Goal: Task Accomplishment & Management: Use online tool/utility

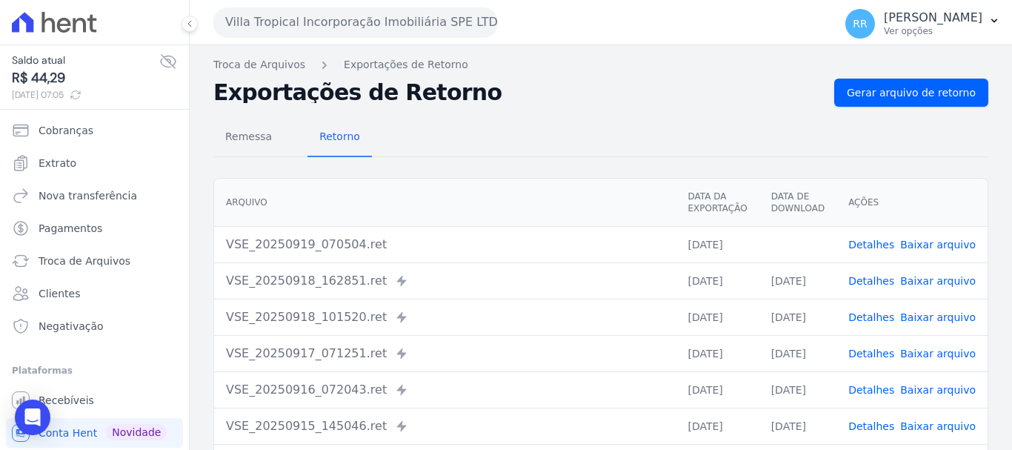
click at [296, 14] on button "Villa Tropical Incorporação Imobiliária SPE LTDA" at bounding box center [355, 22] width 285 height 30
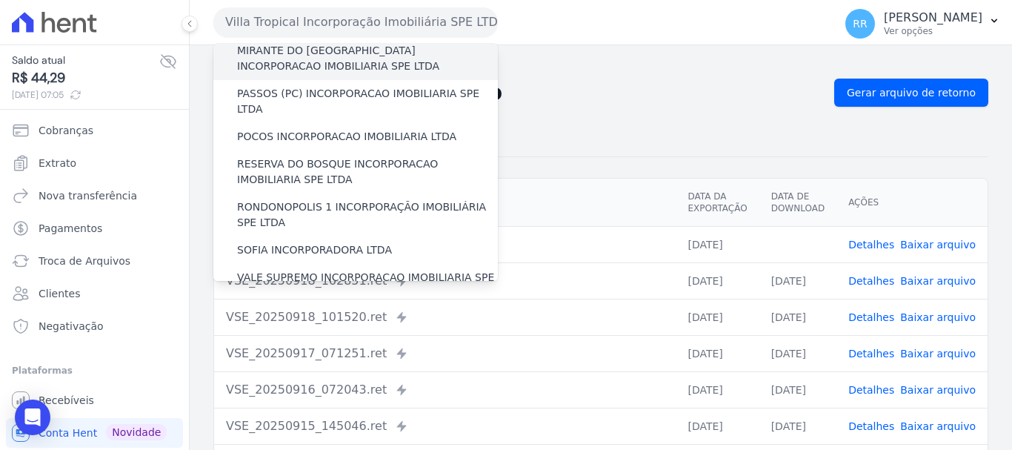
scroll to position [647, 0]
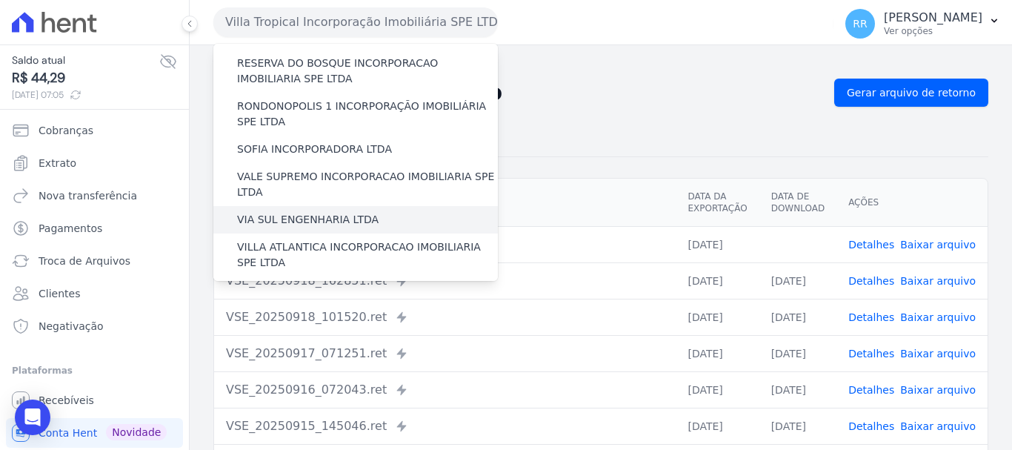
click at [327, 206] on div "VIA SUL ENGENHARIA LTDA" at bounding box center [355, 219] width 285 height 27
click at [317, 206] on div "VIA SUL ENGENHARIA LTDA" at bounding box center [355, 219] width 285 height 27
click at [319, 212] on label "VIA SUL ENGENHARIA LTDA" at bounding box center [308, 220] width 142 height 16
click at [0, 0] on input "VIA SUL ENGENHARIA LTDA" at bounding box center [0, 0] width 0 height 0
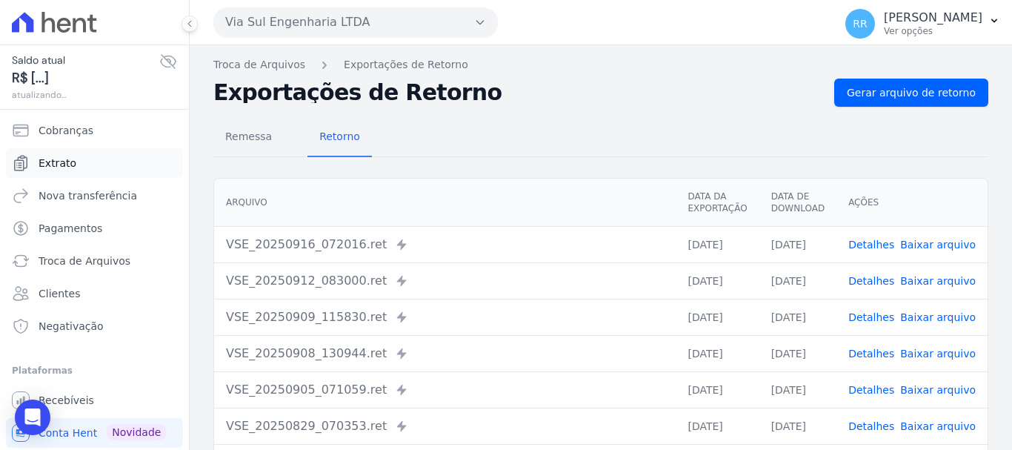
click at [30, 168] on link "Extrato" at bounding box center [94, 163] width 177 height 30
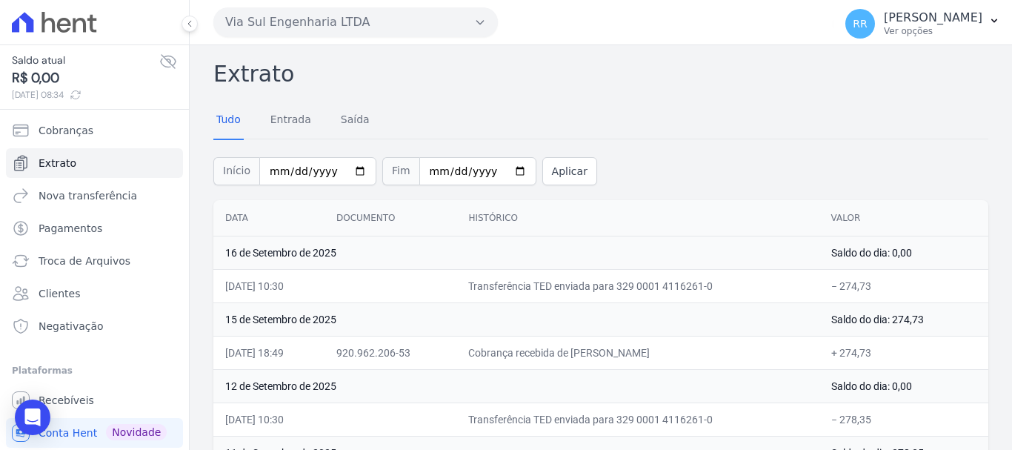
click at [403, 26] on button "Via Sul Engenharia LTDA" at bounding box center [355, 22] width 285 height 30
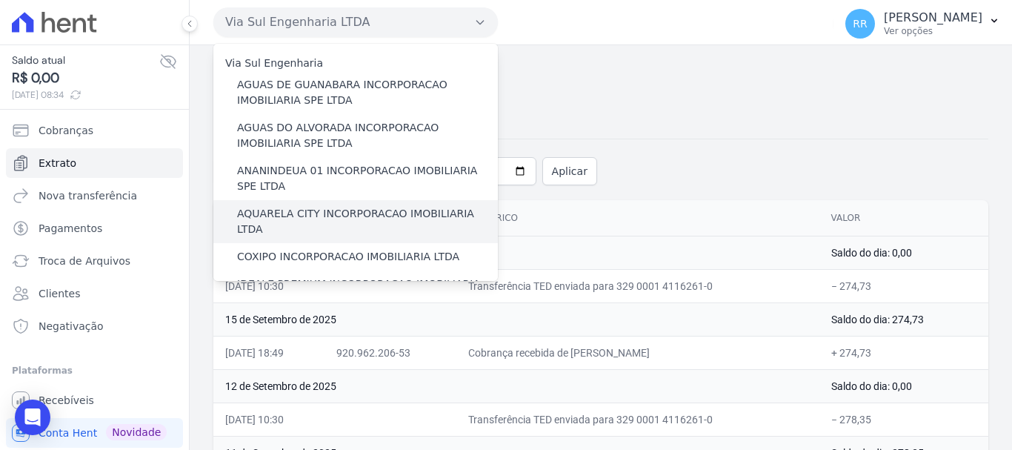
click at [338, 219] on label "AQUARELA CITY INCORPORACAO IMOBILIARIA LTDA" at bounding box center [367, 221] width 261 height 31
click at [0, 0] on input "AQUARELA CITY INCORPORACAO IMOBILIARIA LTDA" at bounding box center [0, 0] width 0 height 0
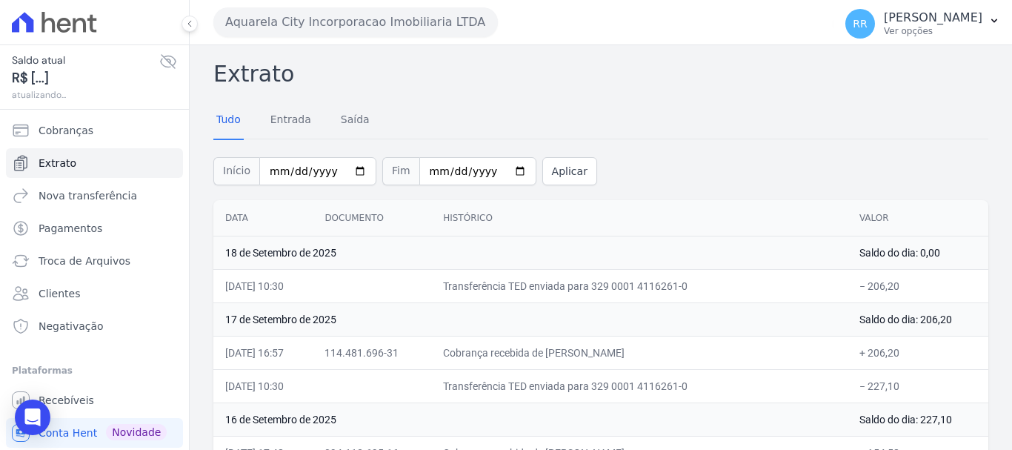
click at [277, 29] on button "Aquarela City Incorporacao Imobiliaria LTDA" at bounding box center [355, 22] width 285 height 30
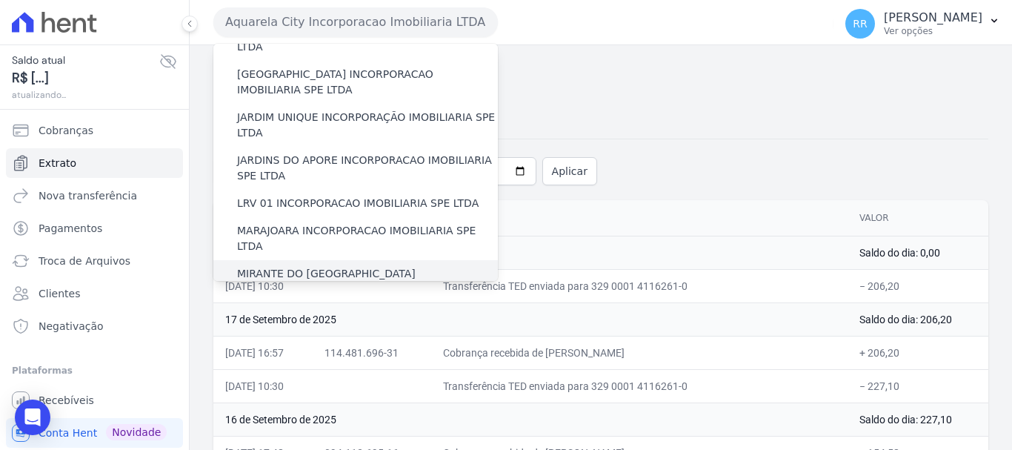
scroll to position [370, 0]
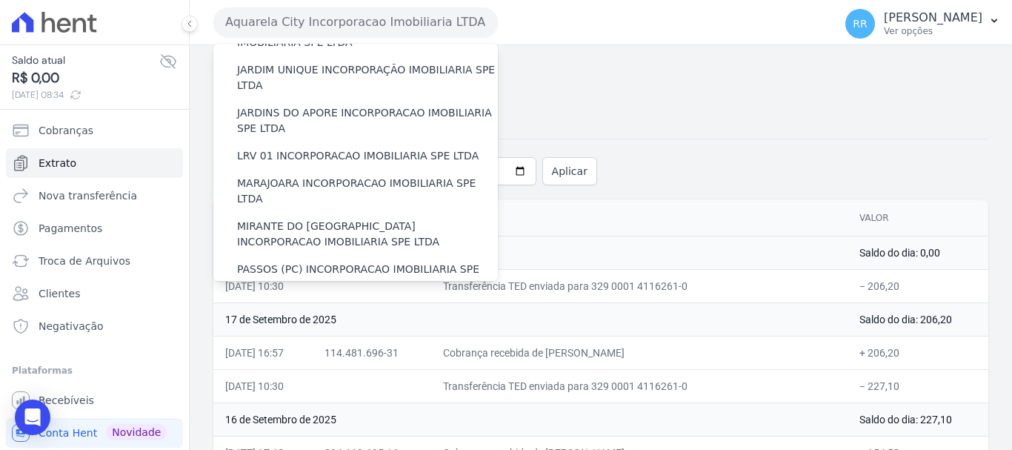
click at [279, 299] on div "POCOS INCORPORACAO IMOBILIARIA LTDA" at bounding box center [355, 312] width 285 height 27
click at [331, 305] on label "POCOS INCORPORACAO IMOBILIARIA LTDA" at bounding box center [346, 313] width 219 height 16
click at [0, 0] on input "POCOS INCORPORACAO IMOBILIARIA LTDA" at bounding box center [0, 0] width 0 height 0
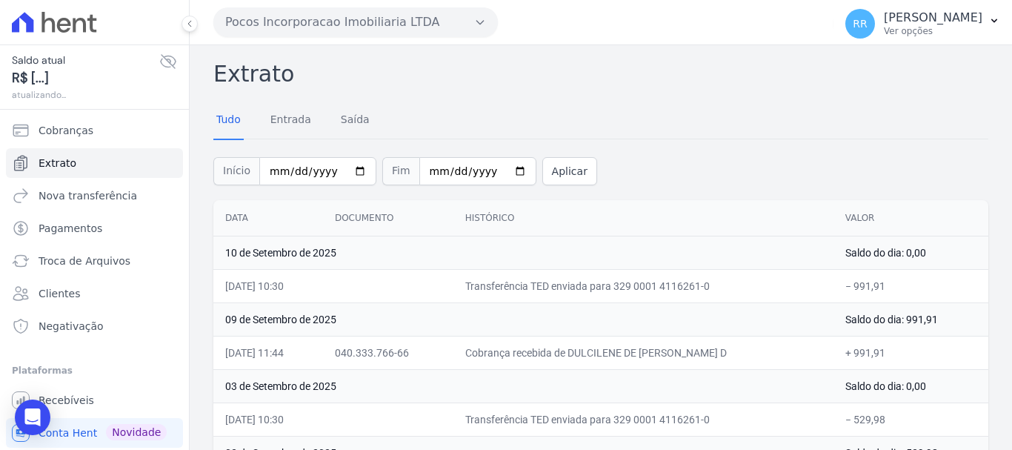
drag, startPoint x: 390, startPoint y: 24, endPoint x: 385, endPoint y: 54, distance: 30.1
click at [390, 24] on button "Pocos Incorporacao Imobiliaria LTDA" at bounding box center [355, 22] width 285 height 30
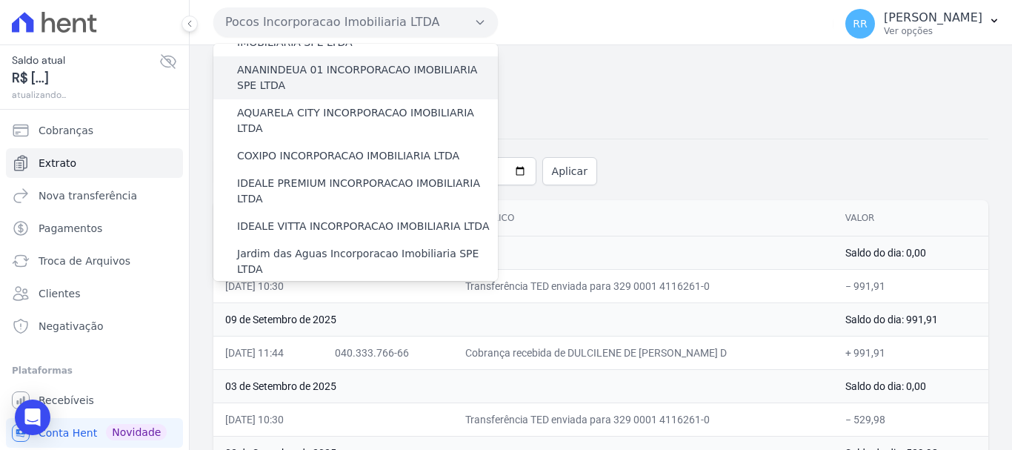
scroll to position [74, 0]
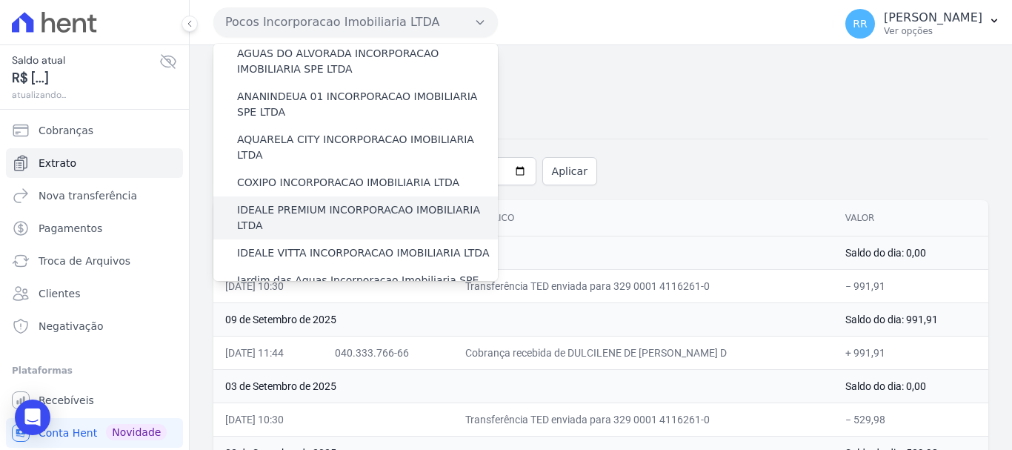
click at [319, 202] on label "IDEALE PREMIUM INCORPORACAO IMOBILIARIA LTDA" at bounding box center [367, 217] width 261 height 31
click at [0, 0] on input "IDEALE PREMIUM INCORPORACAO IMOBILIARIA LTDA" at bounding box center [0, 0] width 0 height 0
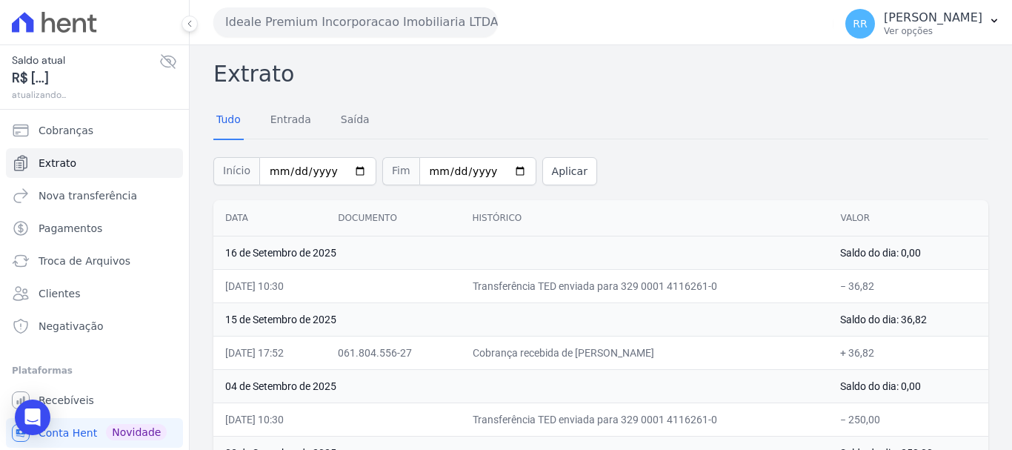
click at [432, 21] on button "Ideale Premium Incorporacao Imobiliaria LTDA" at bounding box center [355, 22] width 285 height 30
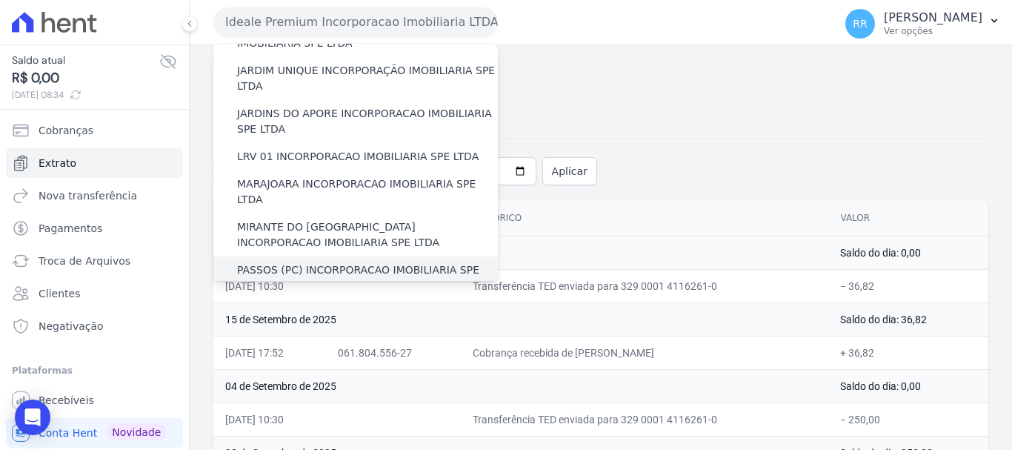
scroll to position [370, 0]
click at [348, 262] on label "PASSOS (PC) INCORPORACAO IMOBILIARIA SPE LTDA" at bounding box center [367, 277] width 261 height 31
click at [0, 0] on input "PASSOS (PC) INCORPORACAO IMOBILIARIA SPE LTDA" at bounding box center [0, 0] width 0 height 0
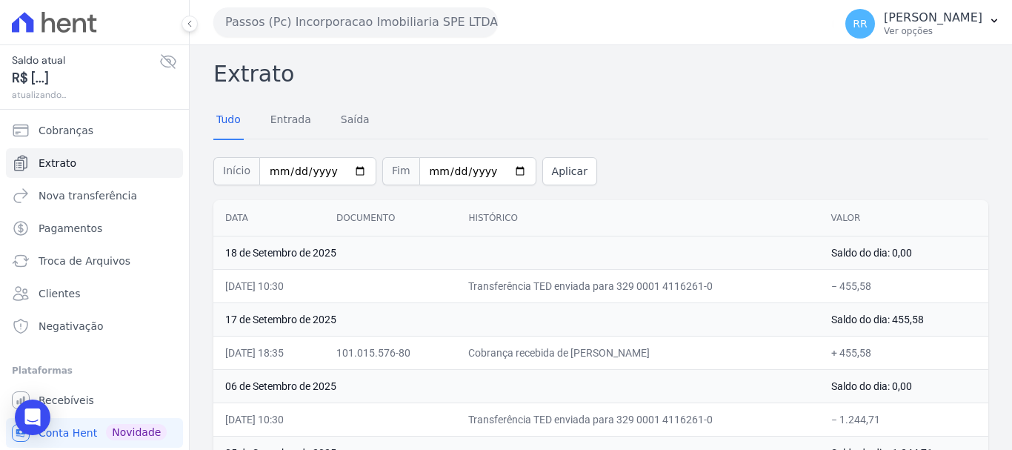
click at [347, 32] on button "Passos (Pc) Incorporacao Imobiliaria SPE LTDA" at bounding box center [355, 22] width 285 height 30
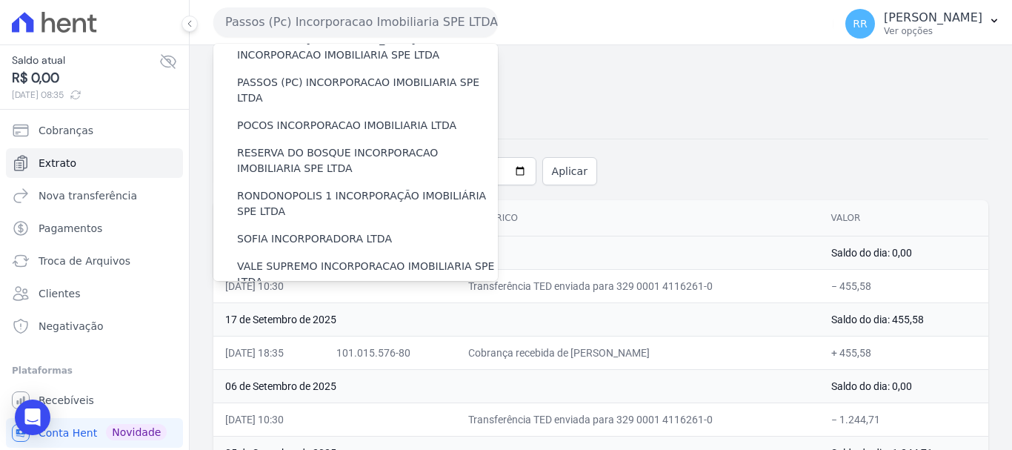
scroll to position [593, 0]
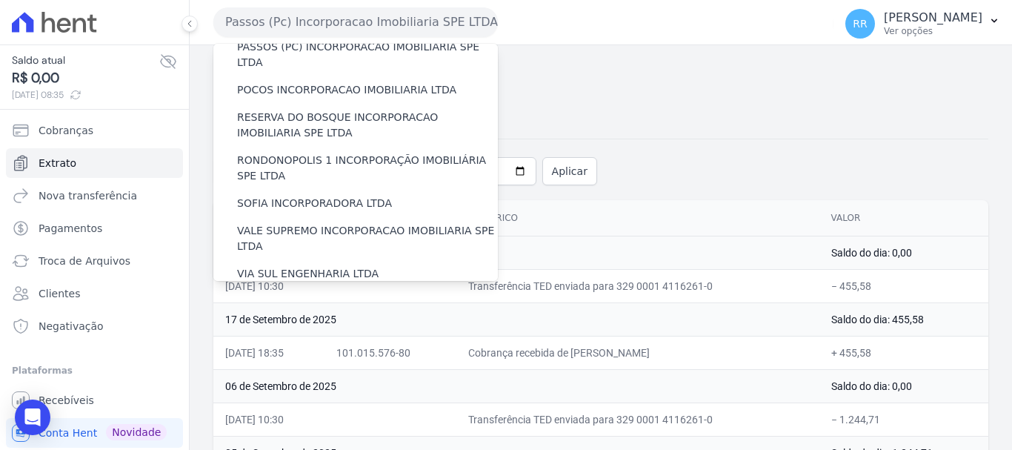
click at [351, 293] on label "VILLA ATLANTICA INCORPORACAO IMOBILIARIA SPE LTDA" at bounding box center [367, 308] width 261 height 31
click at [0, 0] on input "VILLA ATLANTICA INCORPORACAO IMOBILIARIA SPE LTDA" at bounding box center [0, 0] width 0 height 0
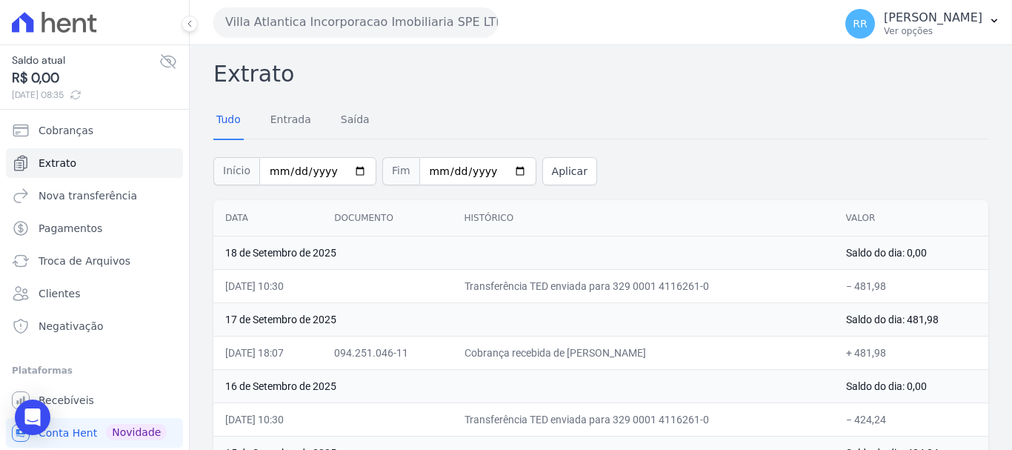
drag, startPoint x: 398, startPoint y: 20, endPoint x: 392, endPoint y: 63, distance: 43.4
click at [398, 20] on button "Villa Atlantica Incorporacao Imobiliaria SPE LTDA" at bounding box center [355, 22] width 285 height 30
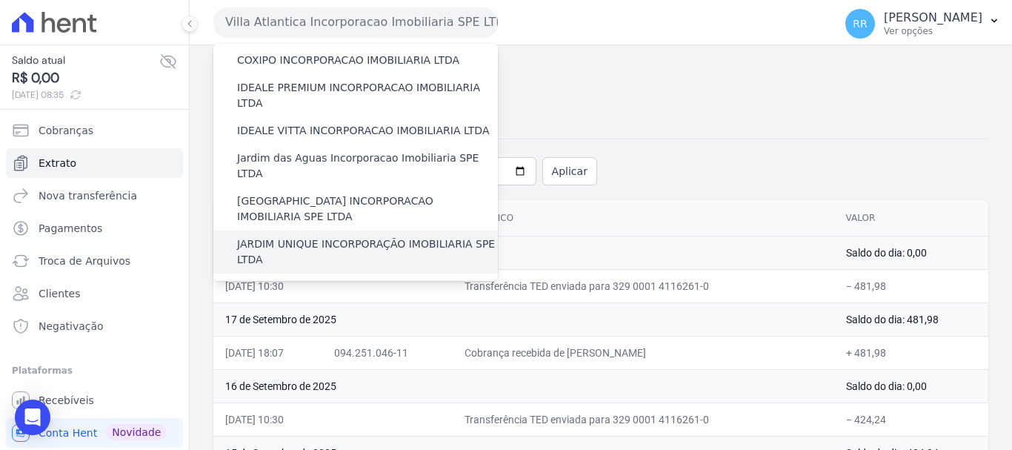
scroll to position [222, 0]
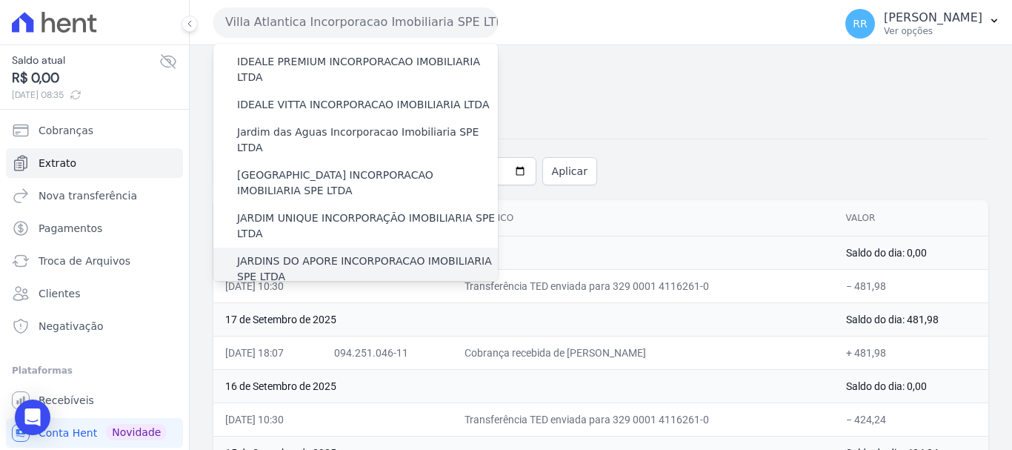
click at [373, 253] on label "JARDINS DO APORE INCORPORACAO IMOBILIARIA SPE LTDA" at bounding box center [367, 268] width 261 height 31
click at [0, 0] on input "JARDINS DO APORE INCORPORACAO IMOBILIARIA SPE LTDA" at bounding box center [0, 0] width 0 height 0
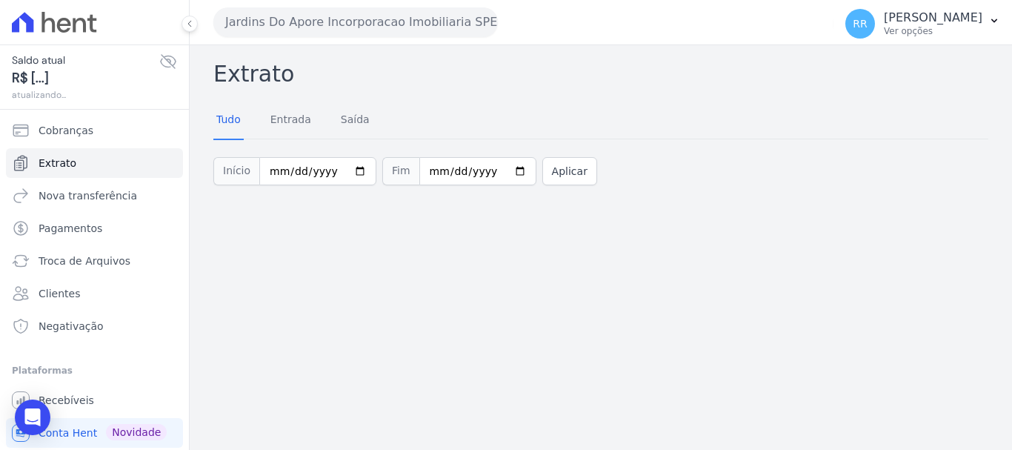
drag, startPoint x: 379, startPoint y: 26, endPoint x: 377, endPoint y: 47, distance: 21.6
click at [379, 26] on button "Jardins Do Apore Incorporacao Imobiliaria SPE LTDA" at bounding box center [355, 22] width 285 height 30
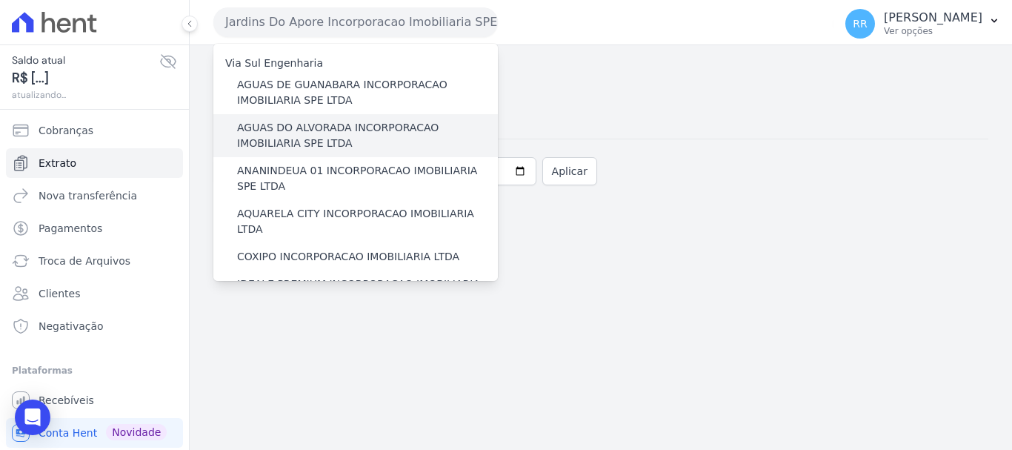
click at [385, 127] on label "AGUAS DO ALVORADA INCORPORACAO IMOBILIARIA SPE LTDA" at bounding box center [367, 135] width 261 height 31
click at [0, 0] on input "AGUAS DO ALVORADA INCORPORACAO IMOBILIARIA SPE LTDA" at bounding box center [0, 0] width 0 height 0
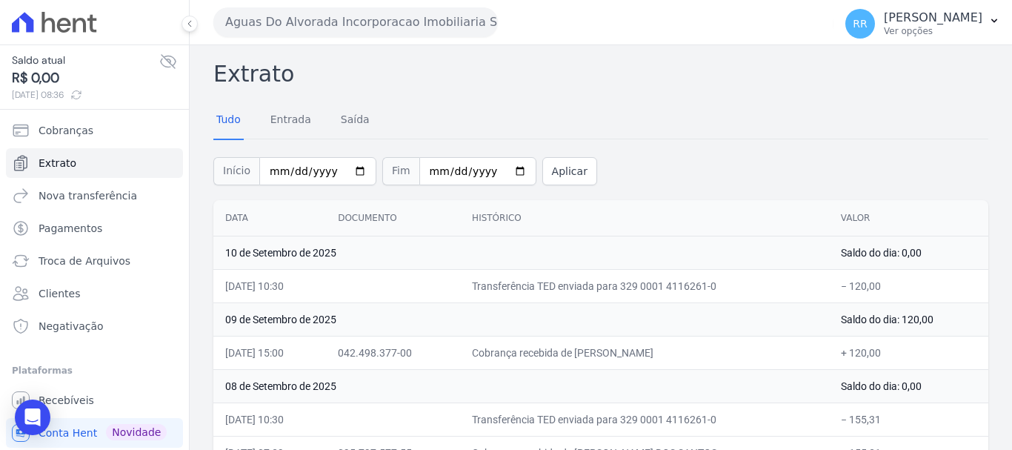
click at [359, 25] on button "Aguas Do Alvorada Incorporacao Imobiliaria SPE LTDA" at bounding box center [355, 22] width 285 height 30
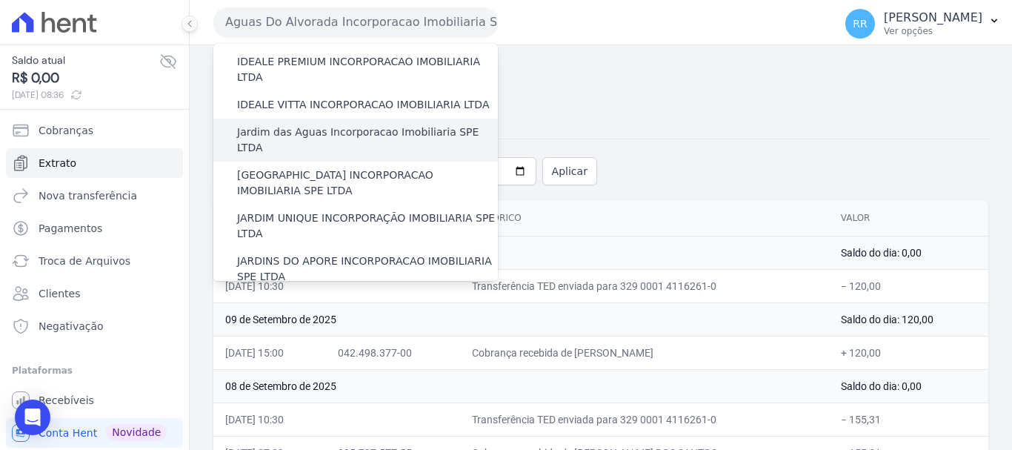
click at [326, 124] on label "Jardim das Aguas Incorporacao Imobiliaria SPE LTDA" at bounding box center [367, 139] width 261 height 31
click at [0, 0] on input "Jardim das Aguas Incorporacao Imobiliaria SPE LTDA" at bounding box center [0, 0] width 0 height 0
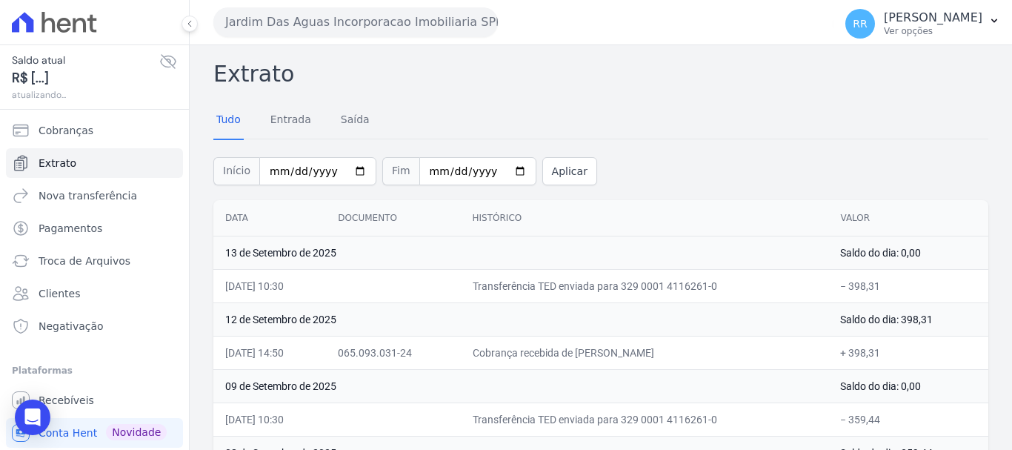
click at [340, 29] on button "Jardim Das Aguas Incorporacao Imobiliaria SPE LTDA" at bounding box center [355, 22] width 285 height 30
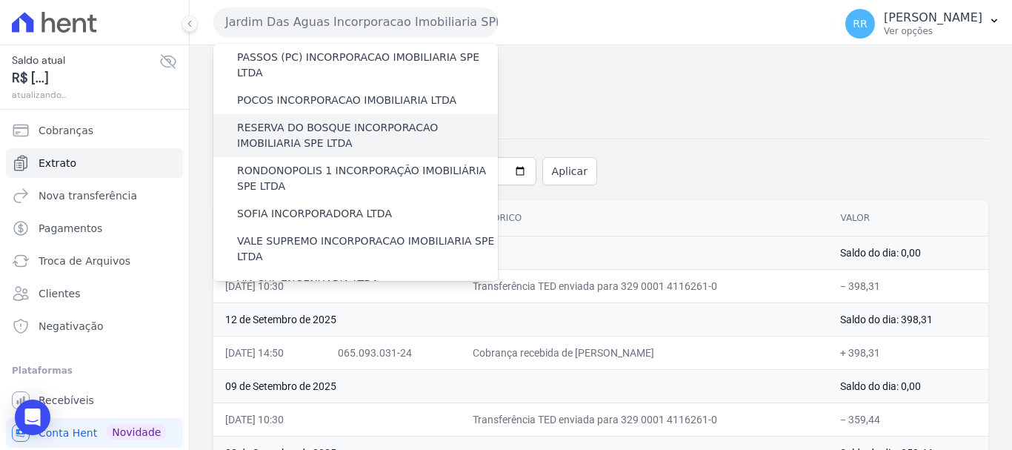
scroll to position [593, 0]
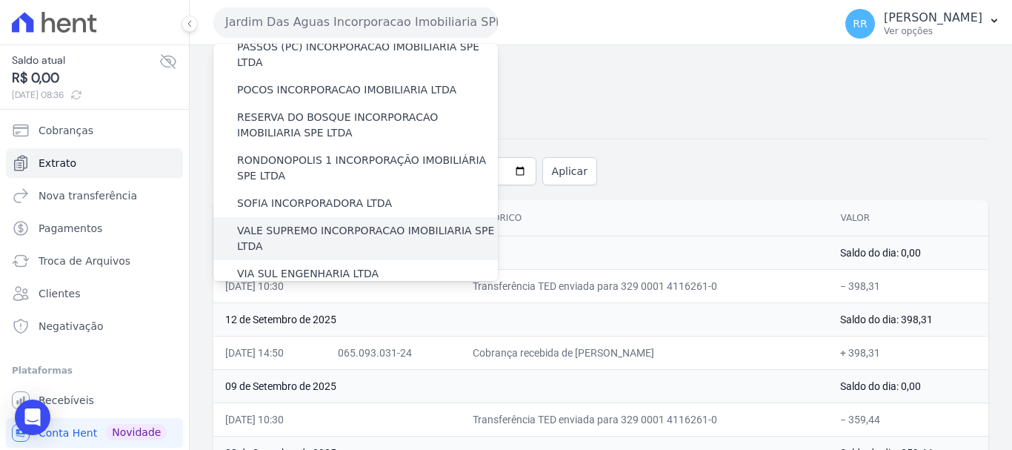
click at [333, 223] on label "VALE SUPREMO INCORPORACAO IMOBILIARIA SPE LTDA" at bounding box center [367, 238] width 261 height 31
click at [0, 0] on input "VALE SUPREMO INCORPORACAO IMOBILIARIA SPE LTDA" at bounding box center [0, 0] width 0 height 0
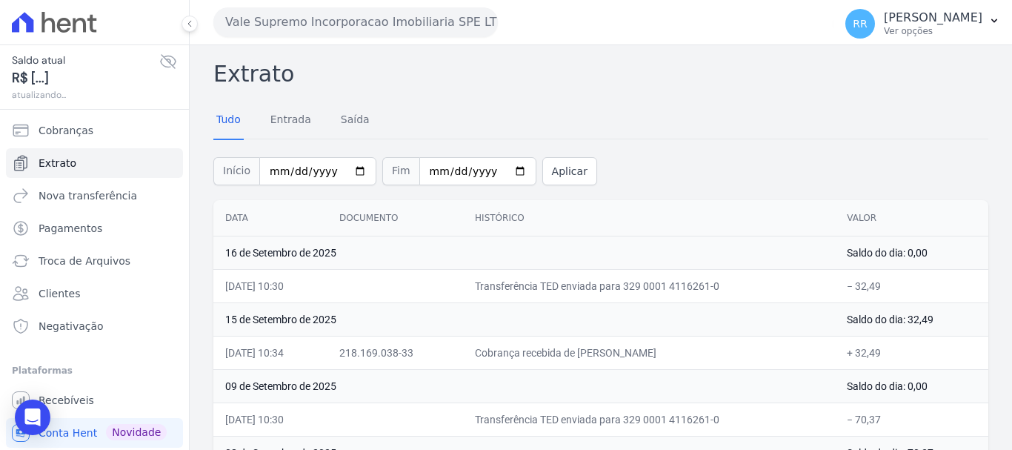
click at [359, 30] on button "Vale Supremo Incorporacao Imobiliaria SPE LTDA" at bounding box center [355, 22] width 285 height 30
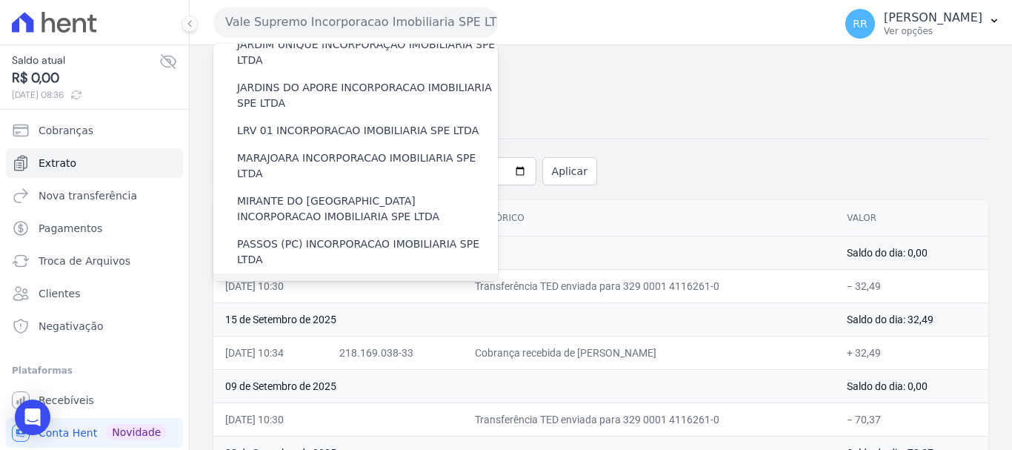
scroll to position [370, 0]
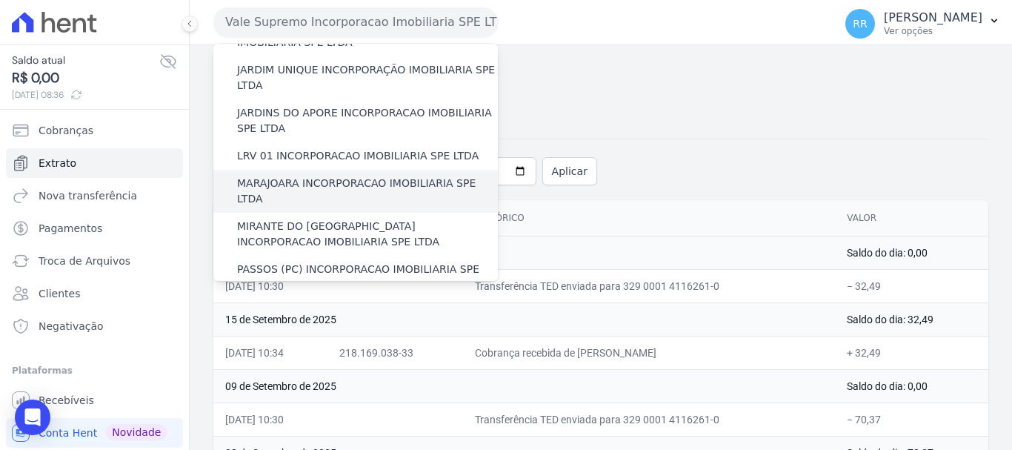
click at [335, 176] on label "MARAJOARA INCORPORACAO IMOBILIARIA SPE LTDA" at bounding box center [367, 191] width 261 height 31
click at [0, 0] on input "MARAJOARA INCORPORACAO IMOBILIARIA SPE LTDA" at bounding box center [0, 0] width 0 height 0
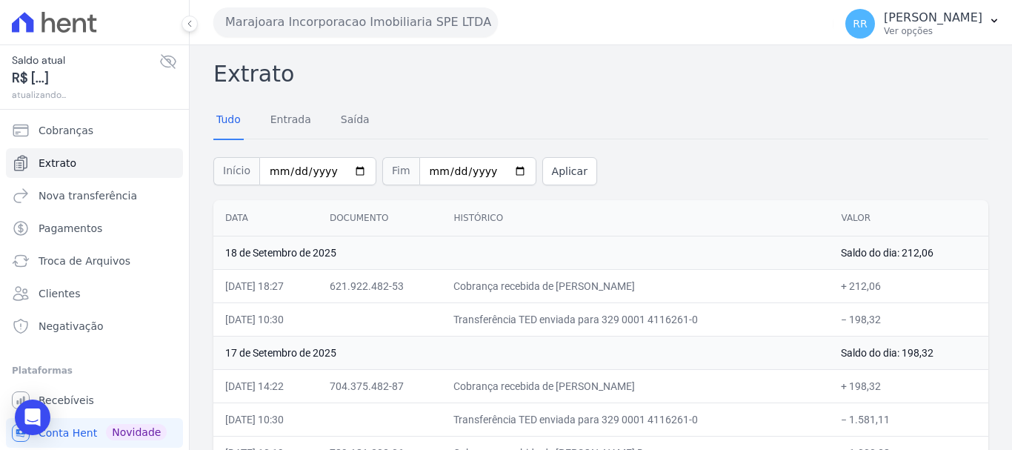
drag, startPoint x: 402, startPoint y: 24, endPoint x: 376, endPoint y: 88, distance: 69.2
click at [402, 24] on button "Marajoara Incorporacao Imobiliaria SPE LTDA" at bounding box center [355, 22] width 285 height 30
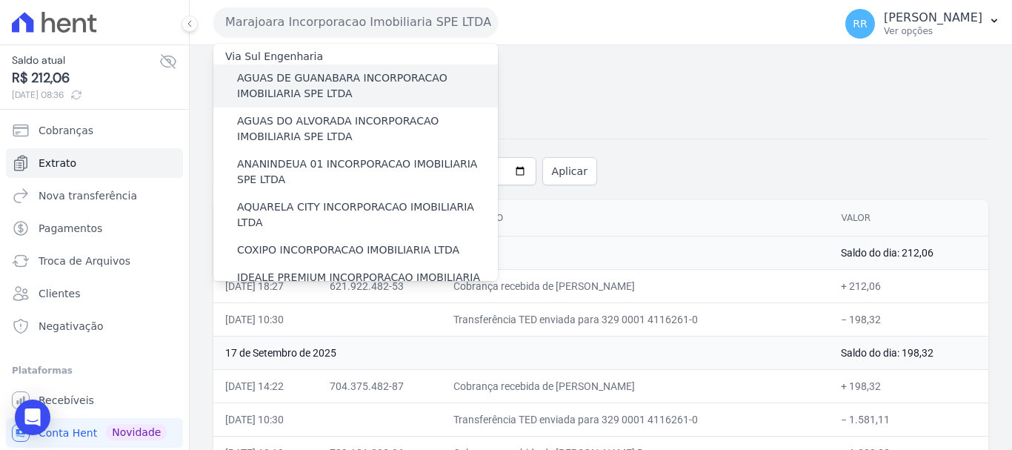
scroll to position [0, 0]
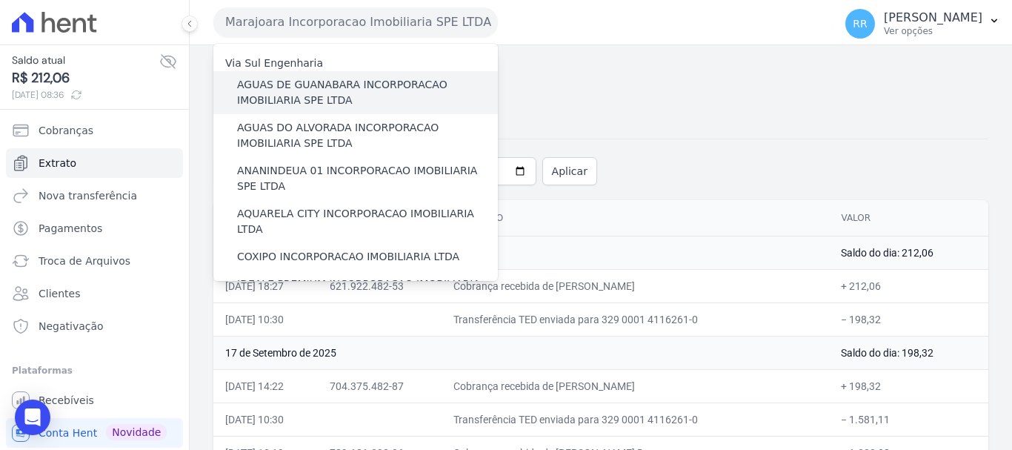
click at [353, 83] on label "AGUAS DE GUANABARA INCORPORACAO IMOBILIARIA SPE LTDA" at bounding box center [367, 92] width 261 height 31
click at [0, 0] on input "AGUAS DE GUANABARA INCORPORACAO IMOBILIARIA SPE LTDA" at bounding box center [0, 0] width 0 height 0
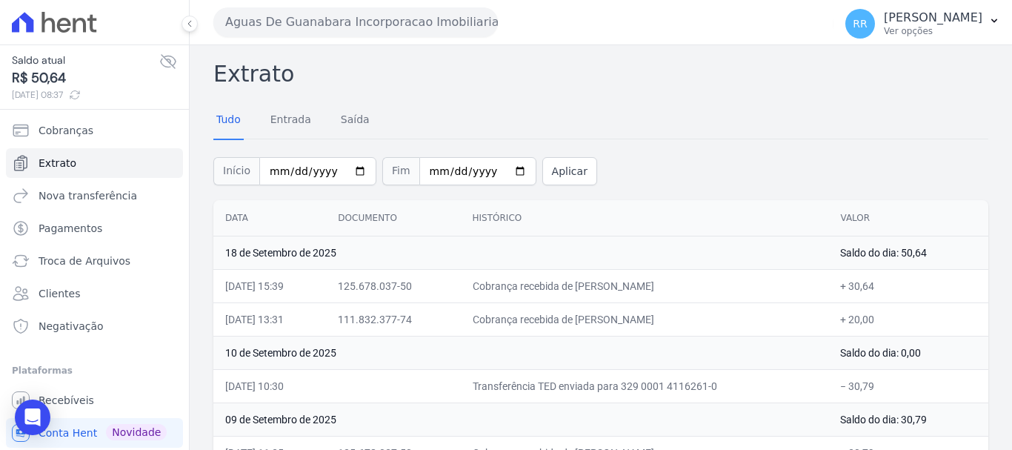
click at [408, 26] on button "Aguas De Guanabara Incorporacao Imobiliaria SPE LTDA" at bounding box center [355, 22] width 285 height 30
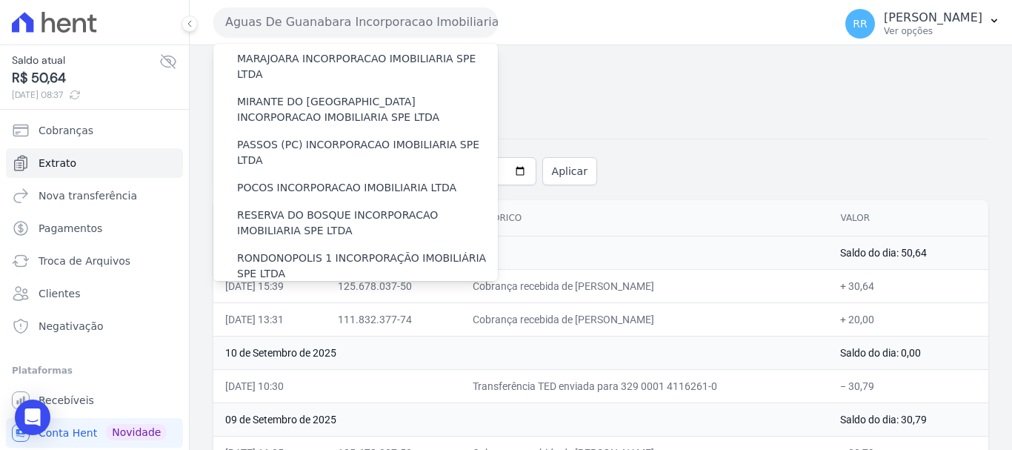
scroll to position [647, 0]
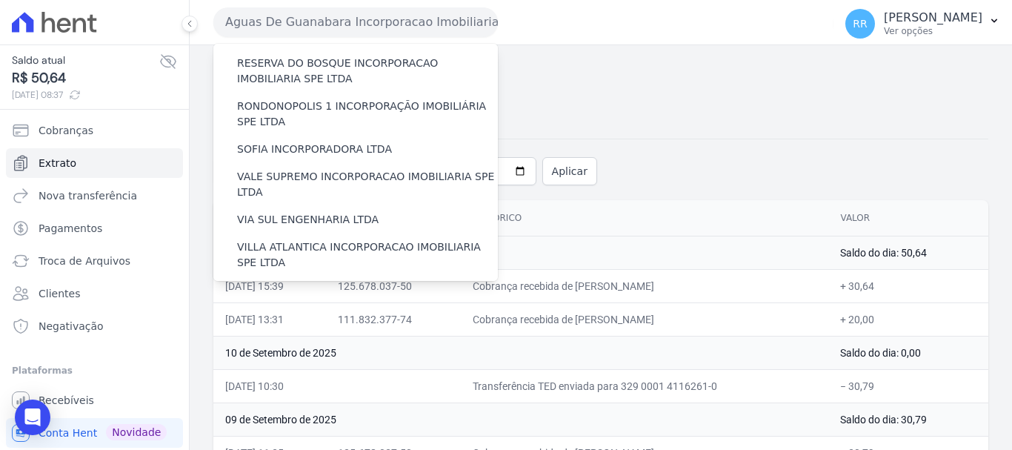
click at [333, 325] on label "VILLA TROPICAL INCORPORAÇÃO IMOBILIÁRIA SPE LTDA" at bounding box center [367, 340] width 261 height 31
click at [0, 0] on input "VILLA TROPICAL INCORPORAÇÃO IMOBILIÁRIA SPE LTDA" at bounding box center [0, 0] width 0 height 0
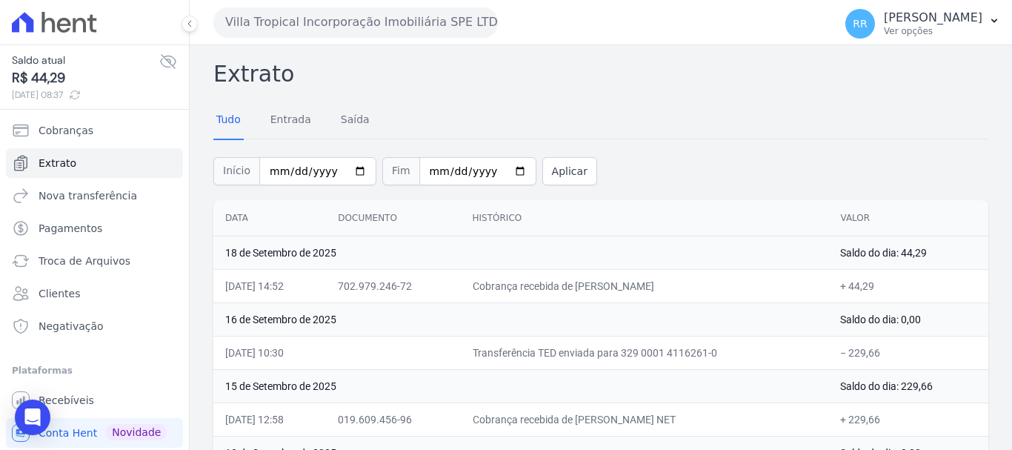
click at [405, 39] on div "Villa Tropical Incorporação Imobiliária SPE LTDA Via Sul Engenharia AGUAS DE GU…" at bounding box center [520, 22] width 614 height 46
click at [418, 31] on button "Villa Tropical Incorporação Imobiliária SPE LTDA" at bounding box center [355, 22] width 285 height 30
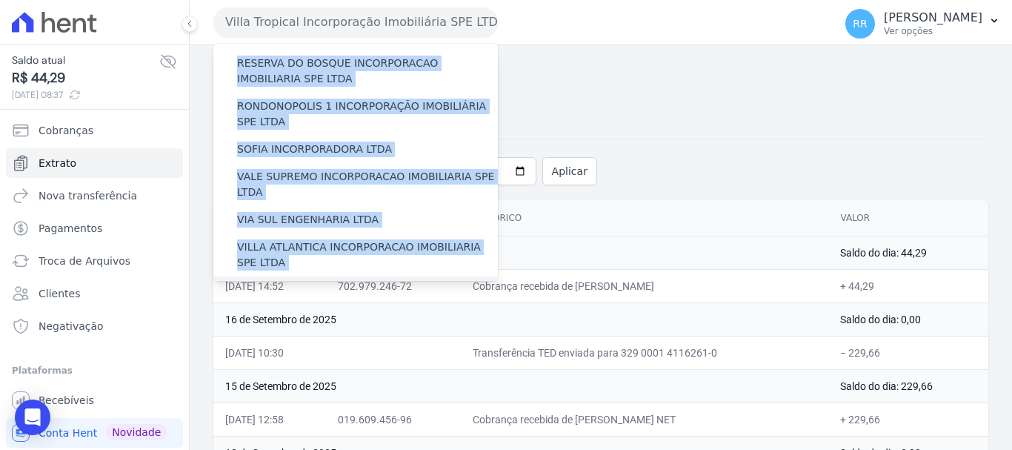
click at [316, 282] on label "[GEOGRAPHIC_DATA] INCORPORACAO IMOBILIARIA SPE LTDA" at bounding box center [367, 297] width 261 height 31
click at [0, 0] on input "[GEOGRAPHIC_DATA] INCORPORACAO IMOBILIARIA SPE LTDA" at bounding box center [0, 0] width 0 height 0
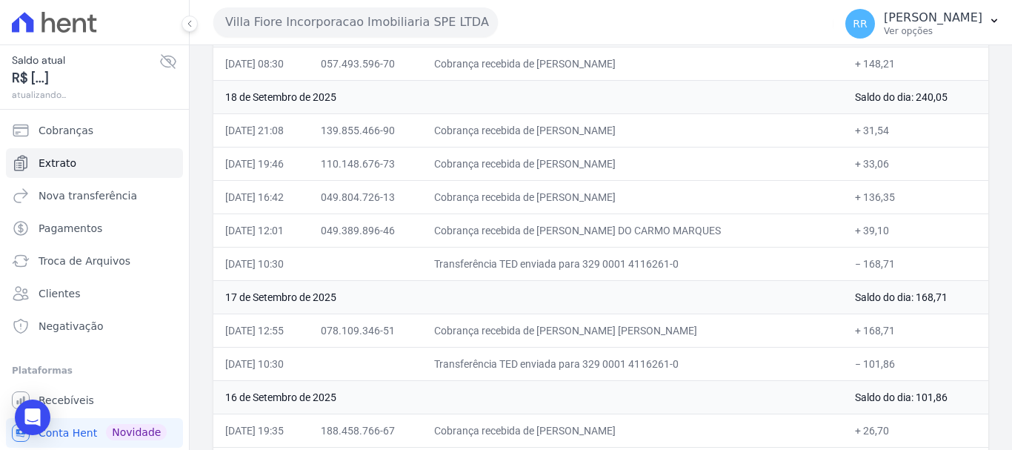
scroll to position [148, 0]
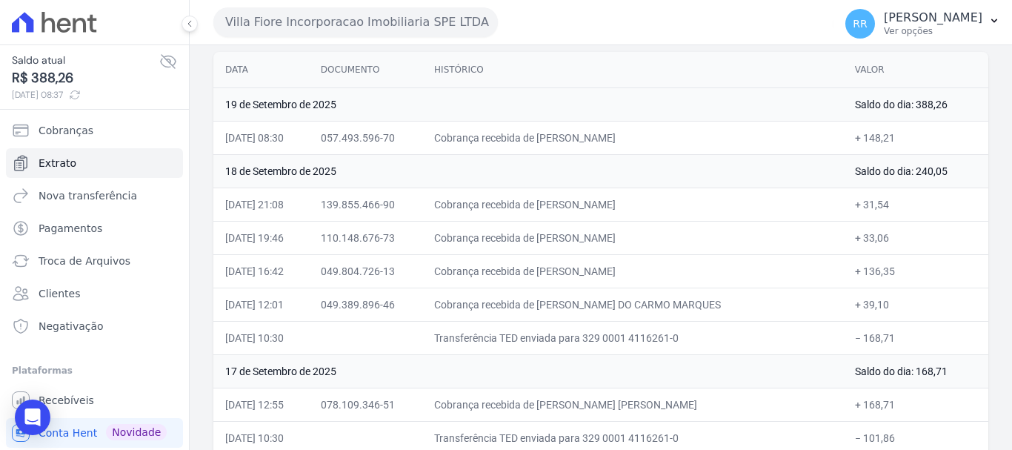
click at [312, 13] on button "Villa Fiore Incorporacao Imobiliaria SPE LTDA" at bounding box center [355, 22] width 285 height 30
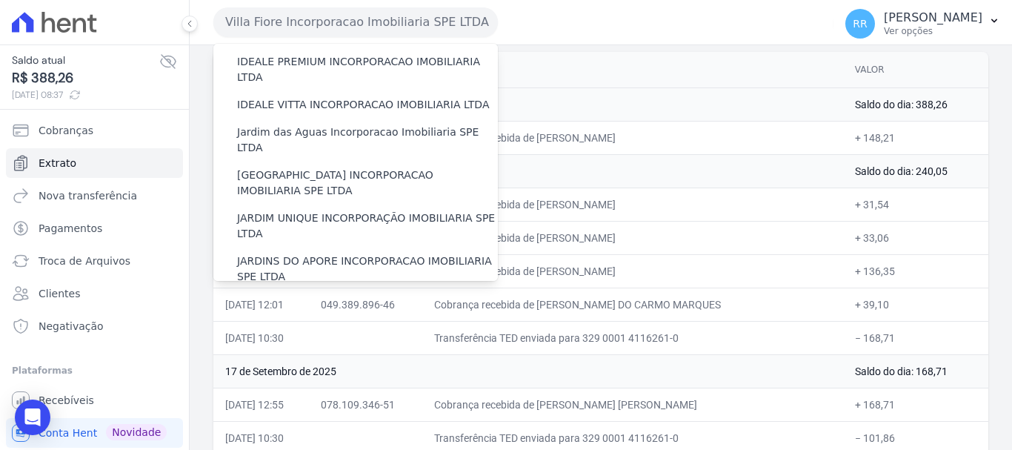
scroll to position [296, 0]
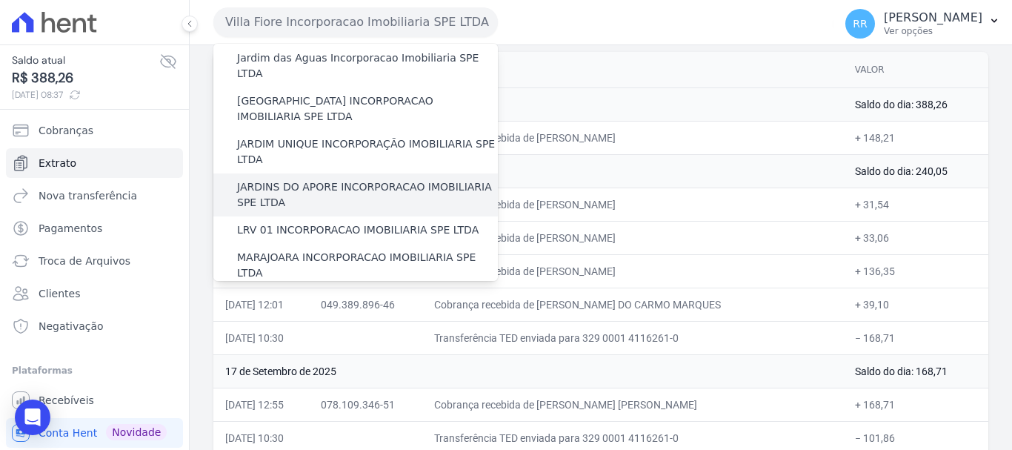
click at [347, 179] on label "JARDINS DO APORE INCORPORACAO IMOBILIARIA SPE LTDA" at bounding box center [367, 194] width 261 height 31
click at [0, 0] on input "JARDINS DO APORE INCORPORACAO IMOBILIARIA SPE LTDA" at bounding box center [0, 0] width 0 height 0
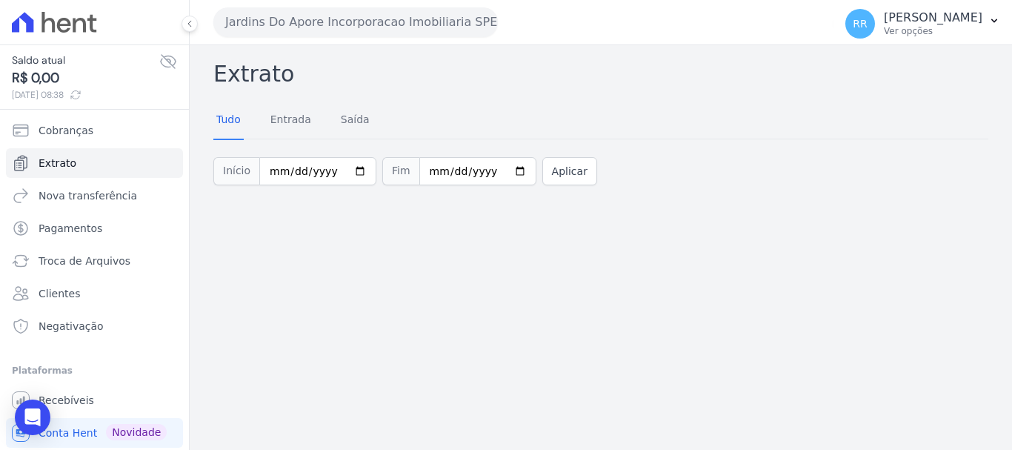
drag, startPoint x: 283, startPoint y: 20, endPoint x: 290, endPoint y: 27, distance: 10.0
click at [283, 20] on button "Jardins Do Apore Incorporacao Imobiliaria SPE LTDA" at bounding box center [355, 22] width 285 height 30
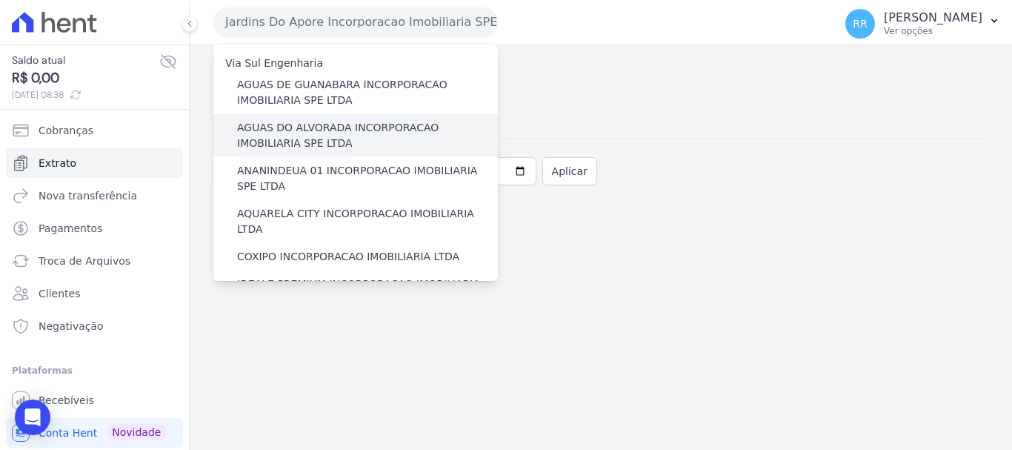
click at [344, 126] on label "AGUAS DO ALVORADA INCORPORACAO IMOBILIARIA SPE LTDA" at bounding box center [367, 135] width 261 height 31
click at [0, 0] on input "AGUAS DO ALVORADA INCORPORACAO IMOBILIARIA SPE LTDA" at bounding box center [0, 0] width 0 height 0
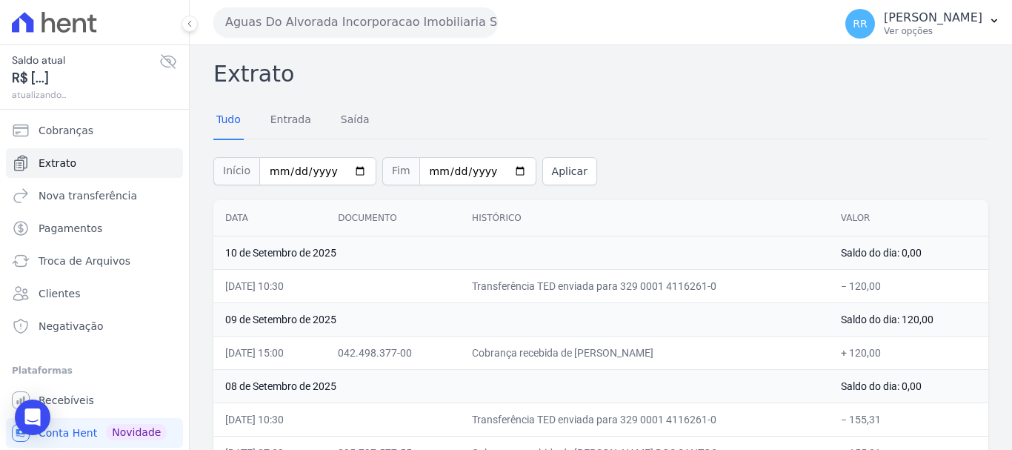
click at [359, 26] on button "Aguas Do Alvorada Incorporacao Imobiliaria SPE LTDA" at bounding box center [355, 22] width 285 height 30
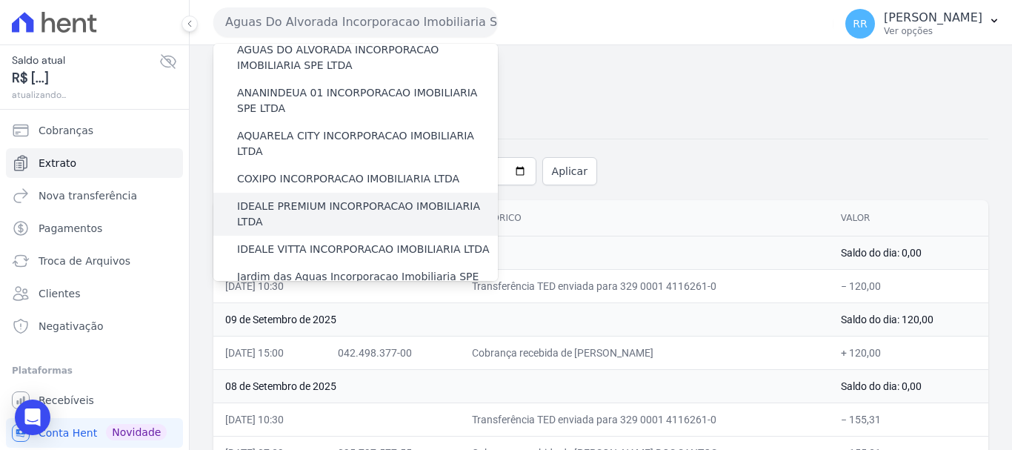
scroll to position [148, 0]
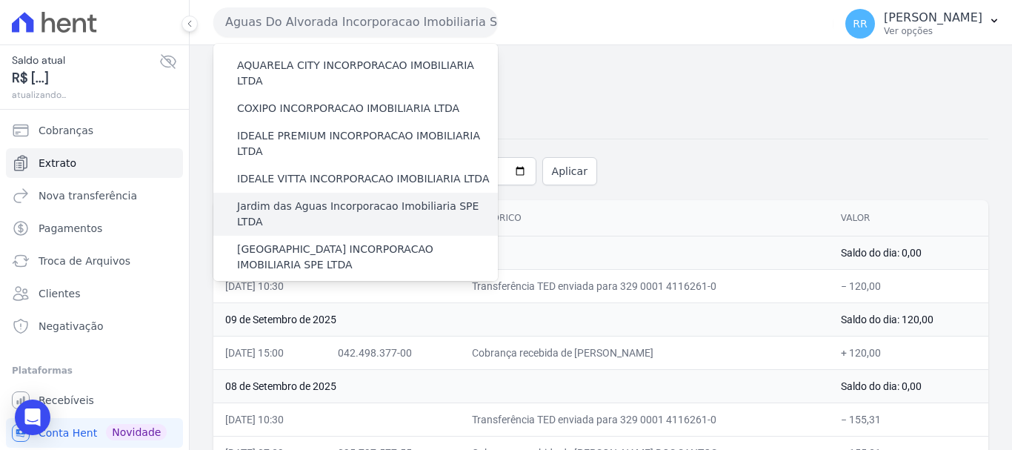
click at [345, 199] on label "Jardim das Aguas Incorporacao Imobiliaria SPE LTDA" at bounding box center [367, 214] width 261 height 31
click at [0, 0] on input "Jardim das Aguas Incorporacao Imobiliaria SPE LTDA" at bounding box center [0, 0] width 0 height 0
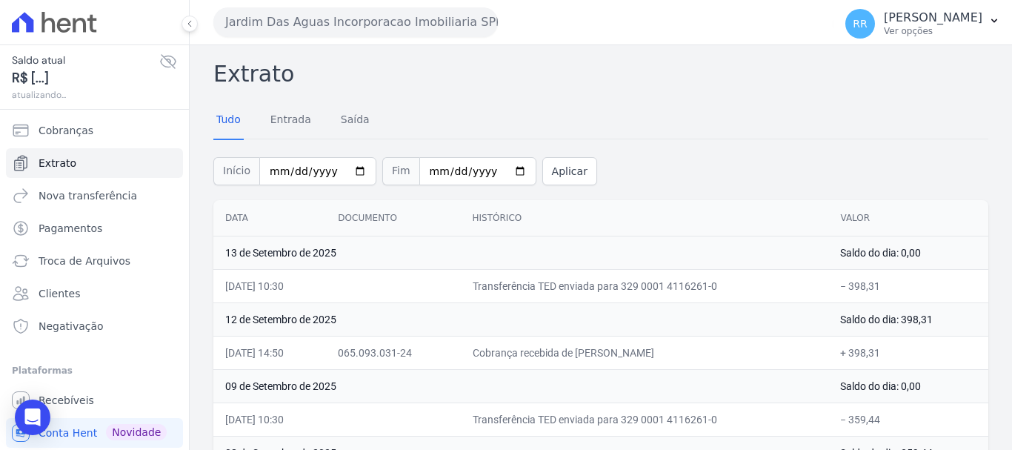
scroll to position [74, 0]
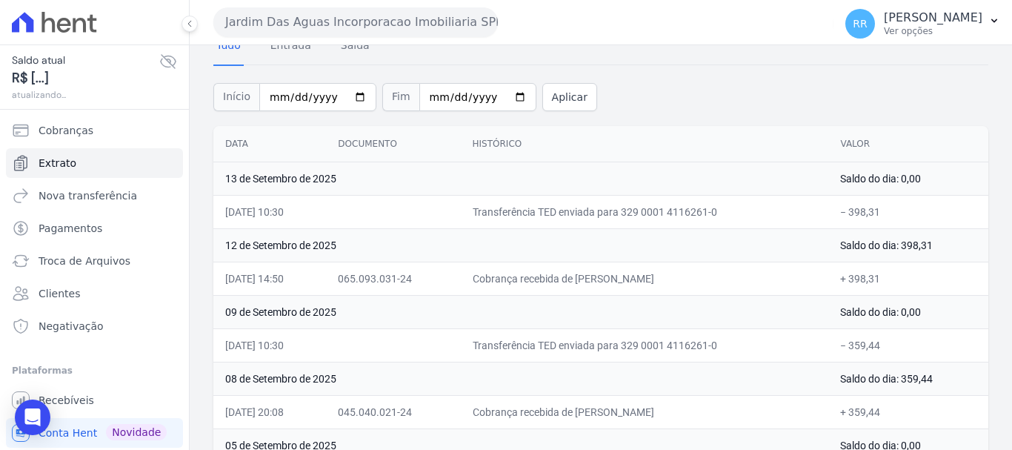
click at [372, 27] on button "Jardim Das Aguas Incorporacao Imobiliaria SPE LTDA" at bounding box center [355, 22] width 285 height 30
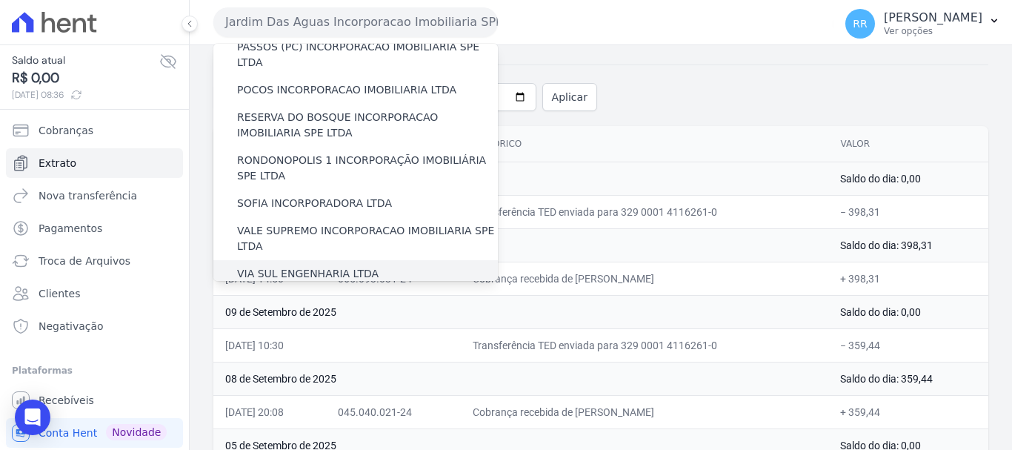
scroll to position [445, 0]
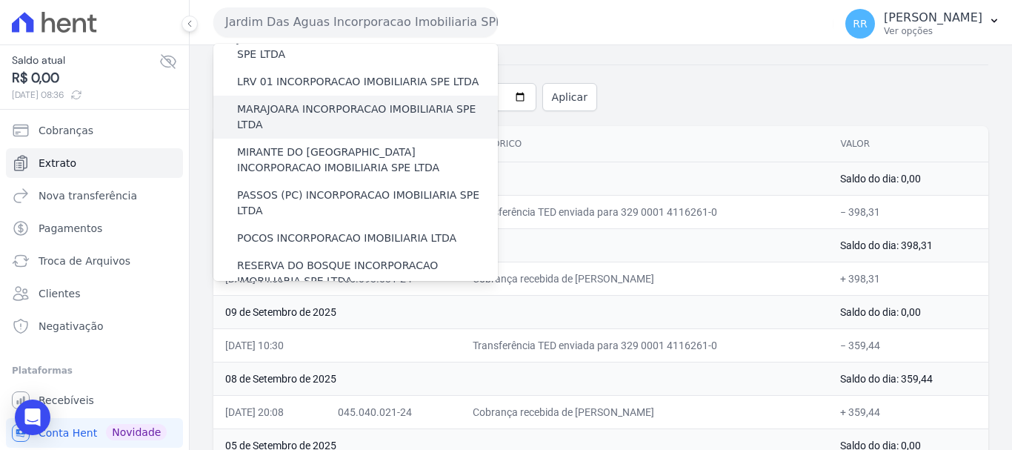
click at [360, 102] on label "MARAJOARA INCORPORACAO IMOBILIARIA SPE LTDA" at bounding box center [367, 117] width 261 height 31
click at [0, 0] on input "MARAJOARA INCORPORACAO IMOBILIARIA SPE LTDA" at bounding box center [0, 0] width 0 height 0
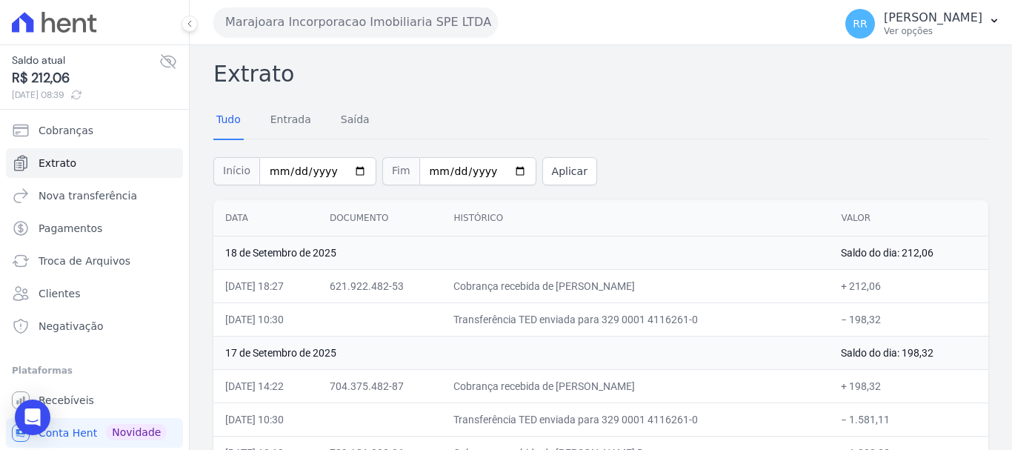
click at [438, 18] on button "Marajoara Incorporacao Imobiliaria SPE LTDA" at bounding box center [355, 22] width 285 height 30
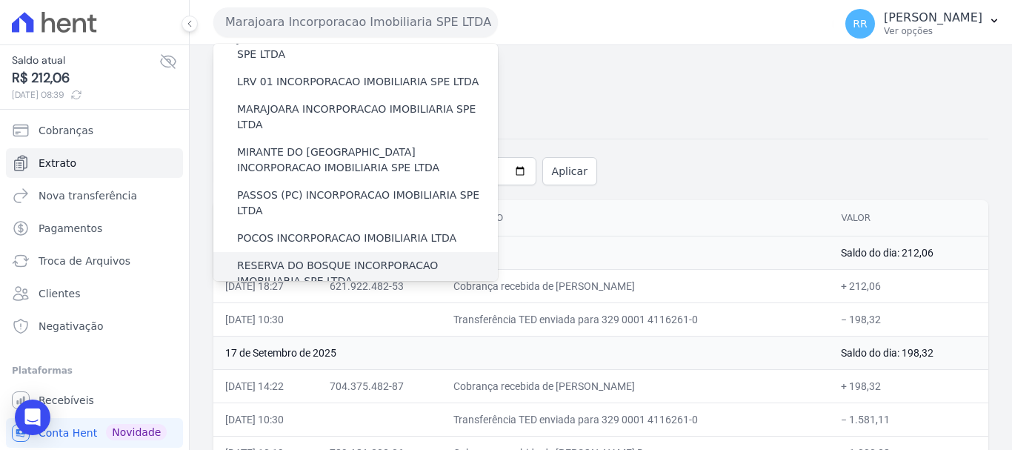
click at [324, 258] on label "RESERVA DO BOSQUE INCORPORACAO IMOBILIARIA SPE LTDA" at bounding box center [367, 273] width 261 height 31
click at [0, 0] on input "RESERVA DO BOSQUE INCORPORACAO IMOBILIARIA SPE LTDA" at bounding box center [0, 0] width 0 height 0
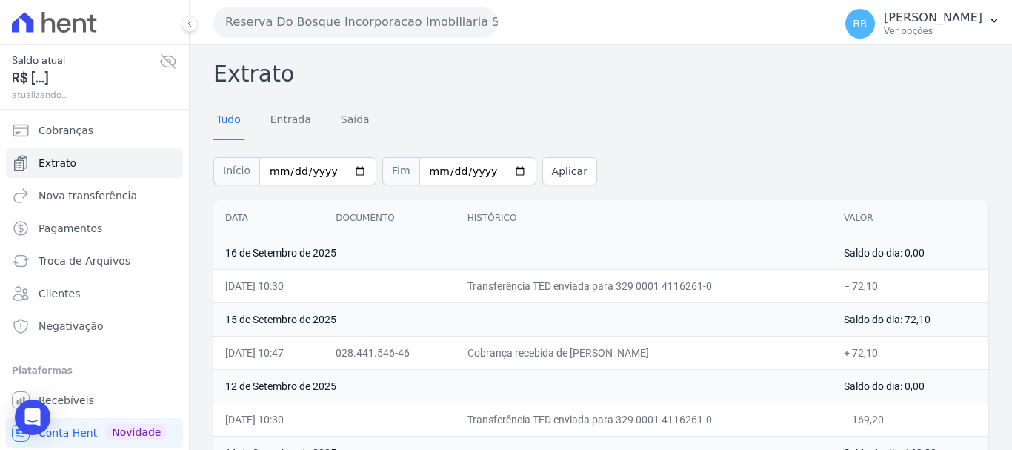
click at [319, 41] on div "Reserva Do Bosque Incorporacao Imobiliaria SPE LTDA Via Sul Engenharia AGUAS DE…" at bounding box center [520, 22] width 614 height 46
click at [351, 19] on button "Reserva Do Bosque Incorporacao Imobiliaria SPE LTDA" at bounding box center [355, 22] width 285 height 30
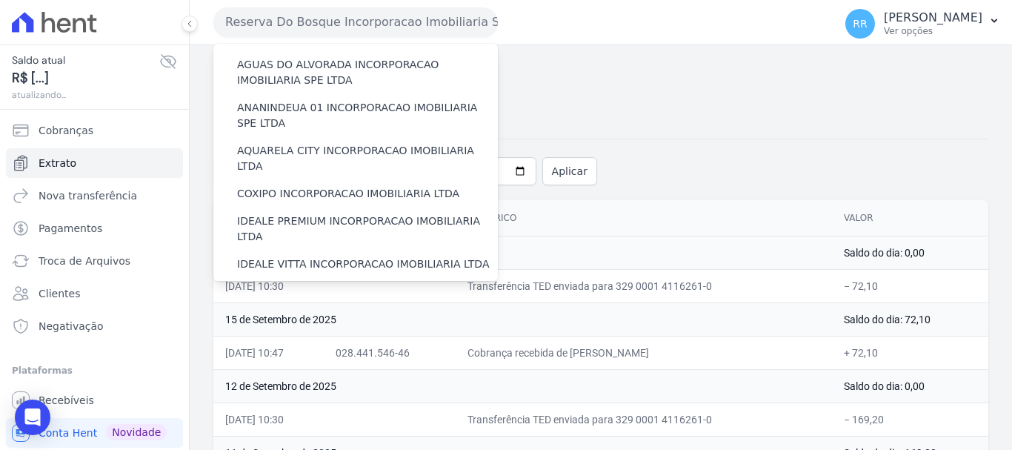
scroll to position [148, 0]
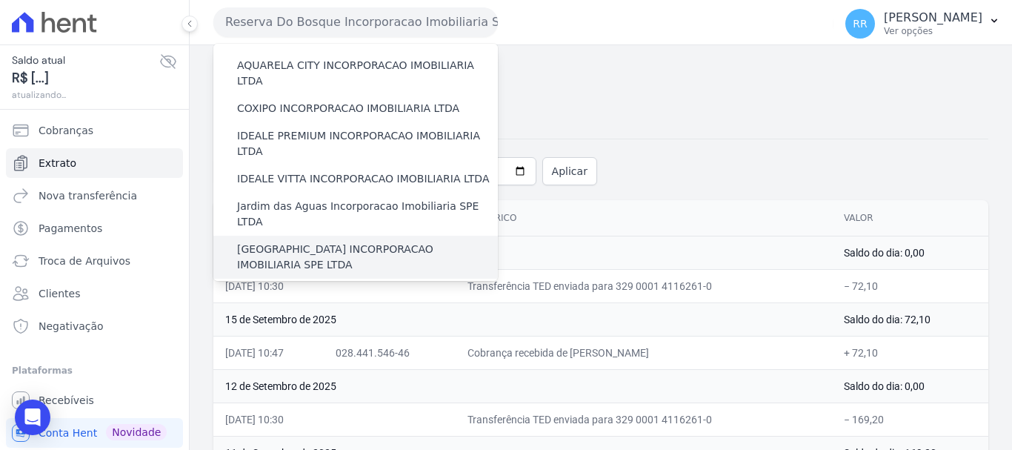
click at [385, 242] on label "[GEOGRAPHIC_DATA] INCORPORACAO IMOBILIARIA SPE LTDA" at bounding box center [367, 257] width 261 height 31
click at [0, 0] on input "[GEOGRAPHIC_DATA] INCORPORACAO IMOBILIARIA SPE LTDA" at bounding box center [0, 0] width 0 height 0
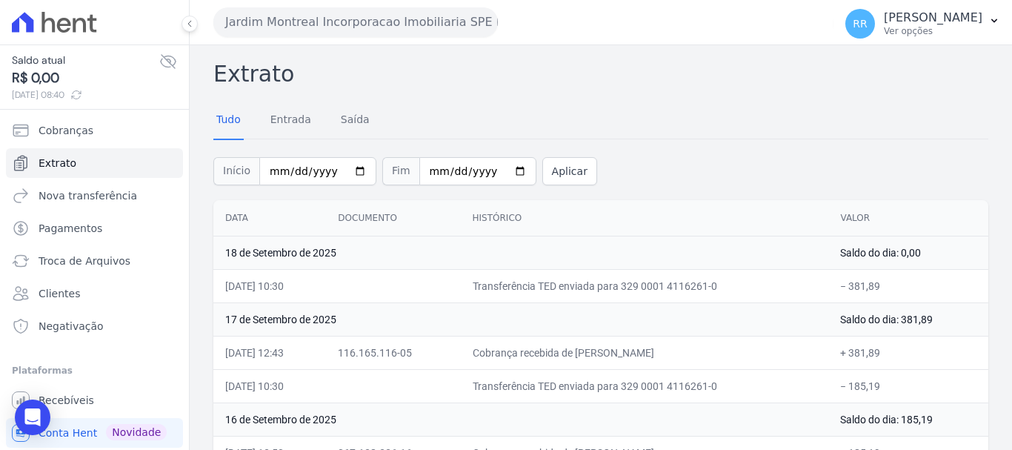
click at [393, 30] on button "Jardim Montreal Incorporacao Imobiliaria SPE LTDA" at bounding box center [355, 22] width 285 height 30
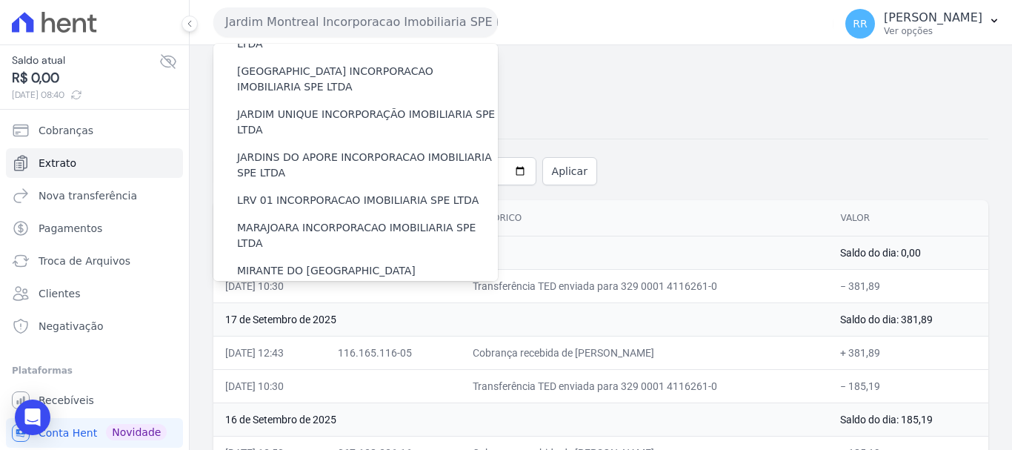
scroll to position [370, 0]
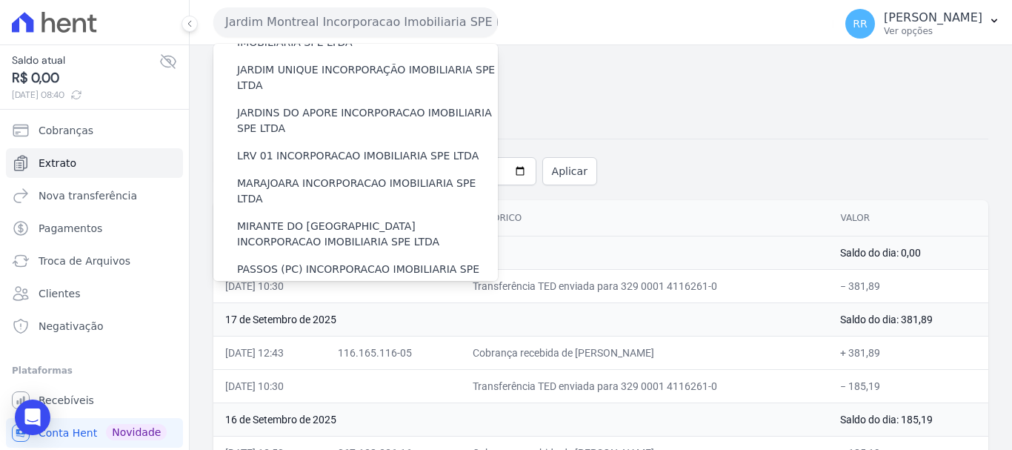
click at [309, 326] on div "RESERVA DO BOSQUE INCORPORACAO IMOBILIARIA SPE LTDA" at bounding box center [355, 347] width 285 height 43
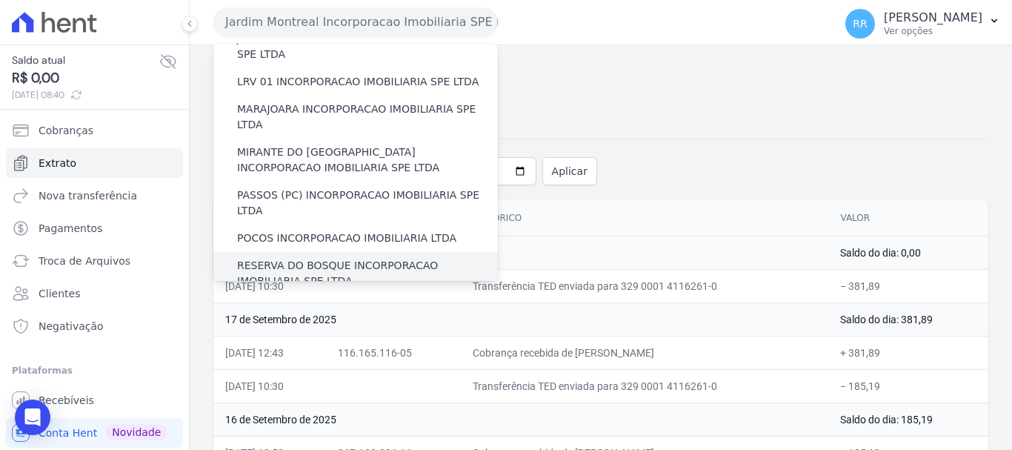
click at [333, 258] on label "RESERVA DO BOSQUE INCORPORACAO IMOBILIARIA SPE LTDA" at bounding box center [367, 273] width 261 height 31
click at [0, 0] on input "RESERVA DO BOSQUE INCORPORACAO IMOBILIARIA SPE LTDA" at bounding box center [0, 0] width 0 height 0
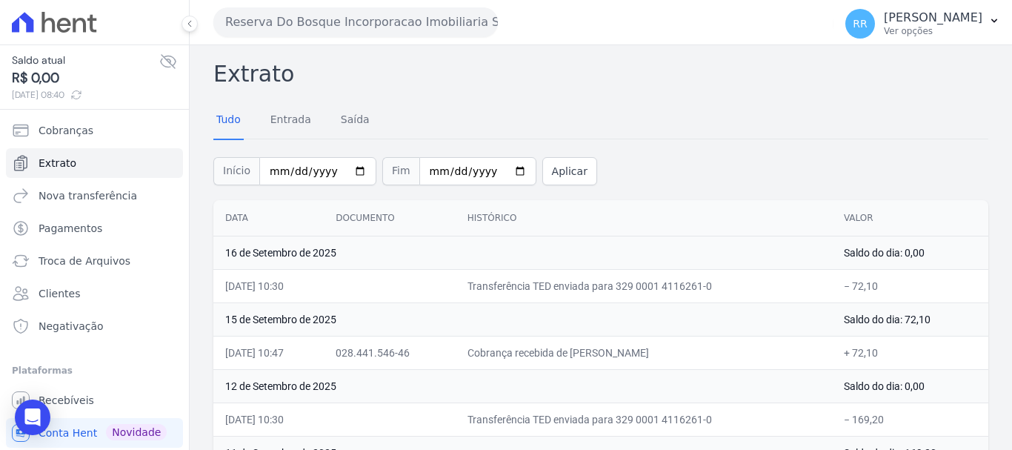
drag, startPoint x: 428, startPoint y: 12, endPoint x: 424, endPoint y: 19, distance: 8.3
click at [426, 14] on button "Reserva Do Bosque Incorporacao Imobiliaria SPE LTDA" at bounding box center [355, 22] width 285 height 30
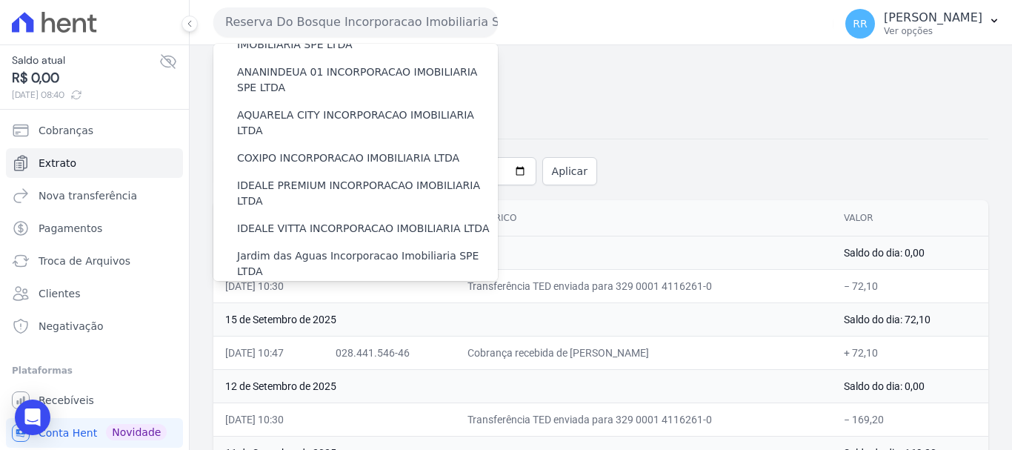
scroll to position [222, 0]
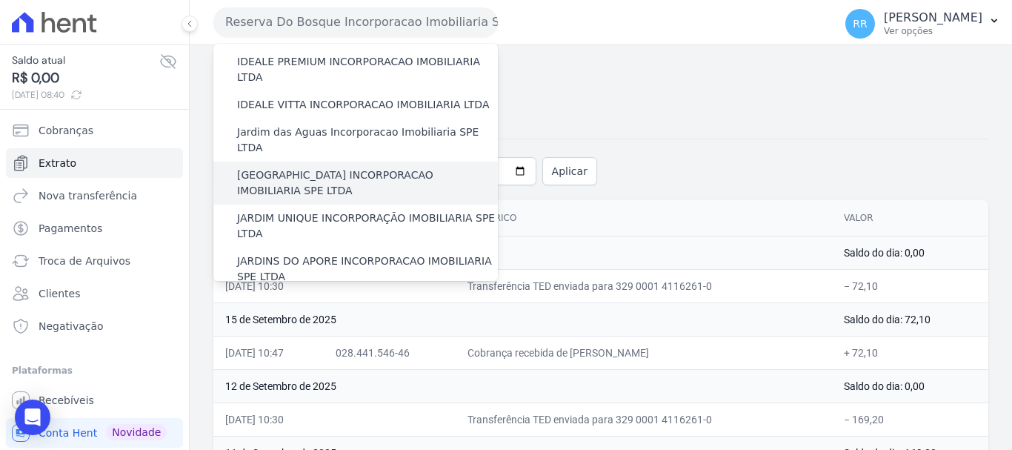
click at [339, 167] on label "[GEOGRAPHIC_DATA] INCORPORACAO IMOBILIARIA SPE LTDA" at bounding box center [367, 182] width 261 height 31
click at [0, 0] on input "[GEOGRAPHIC_DATA] INCORPORACAO IMOBILIARIA SPE LTDA" at bounding box center [0, 0] width 0 height 0
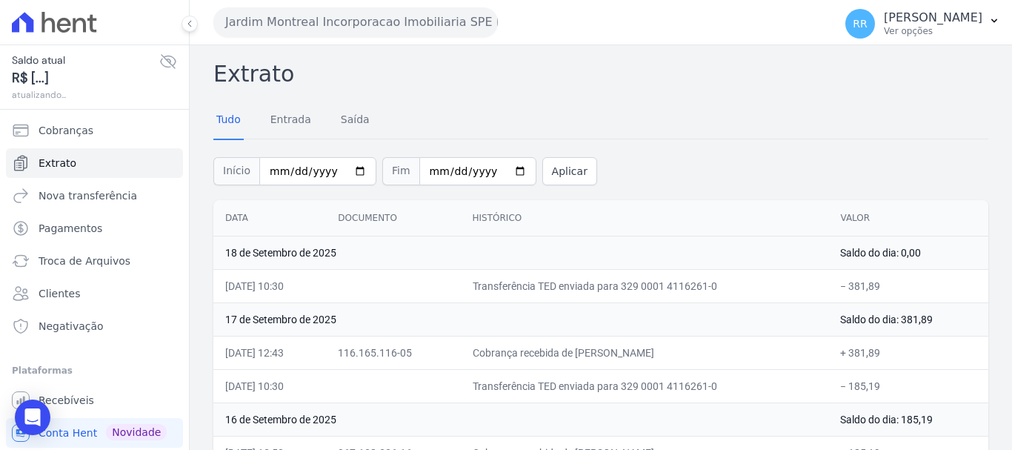
click at [373, 25] on button "Jardim Montreal Incorporacao Imobiliaria SPE LTDA" at bounding box center [355, 22] width 285 height 30
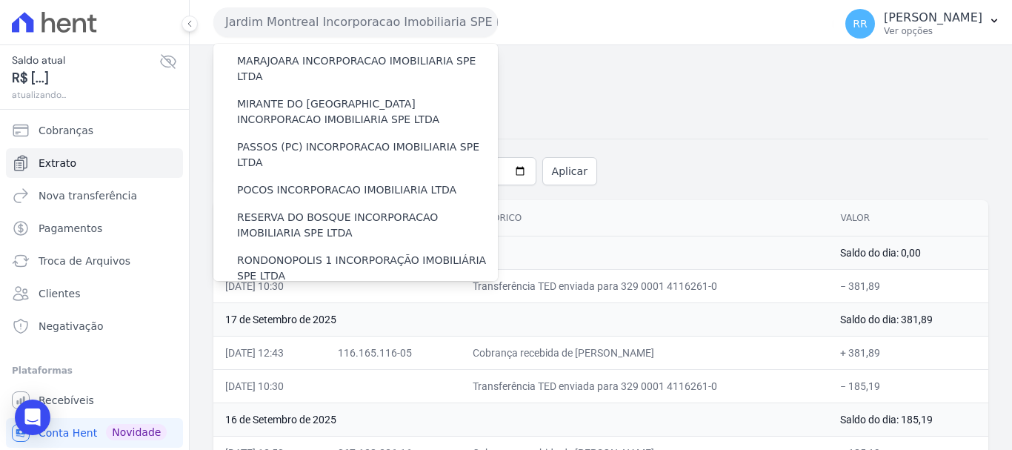
scroll to position [519, 0]
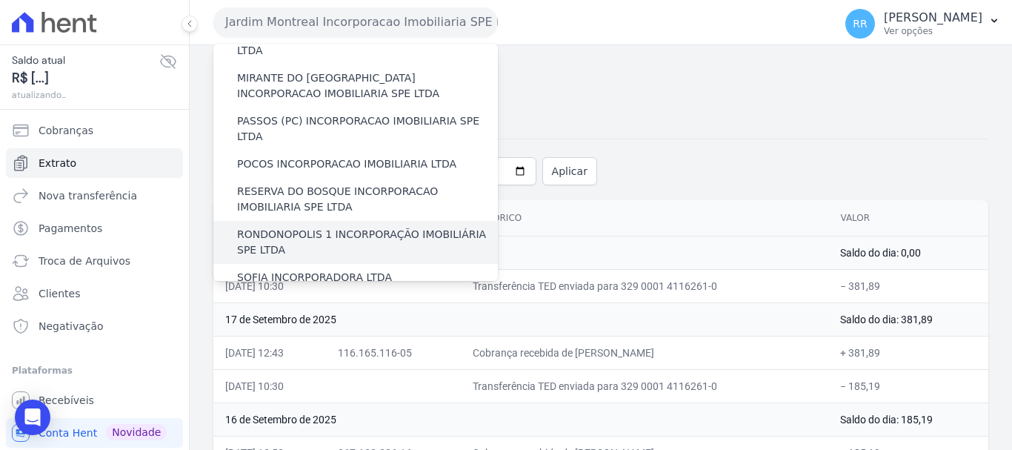
click at [328, 227] on label "RONDONOPOLIS 1 INCORPORAÇÃO IMOBILIÁRIA SPE LTDA" at bounding box center [367, 242] width 261 height 31
click at [0, 0] on input "RONDONOPOLIS 1 INCORPORAÇÃO IMOBILIÁRIA SPE LTDA" at bounding box center [0, 0] width 0 height 0
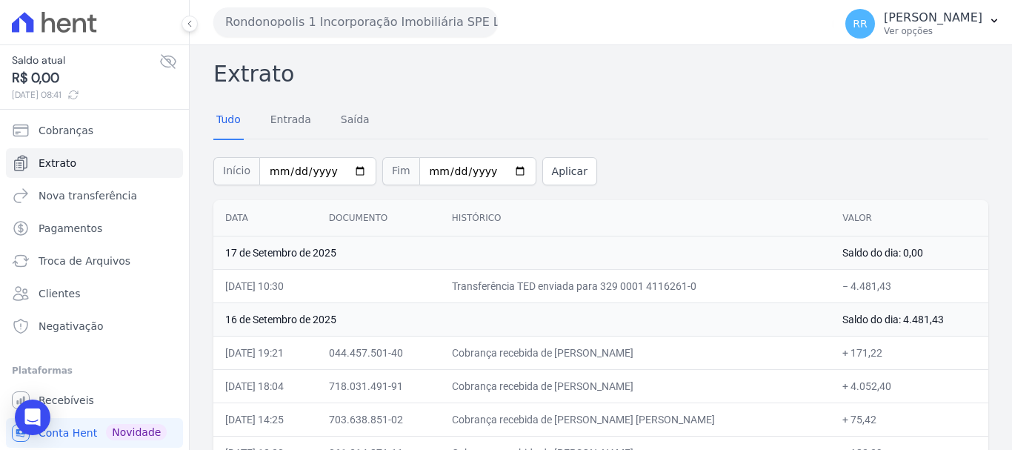
click at [316, 23] on button "Rondonopolis 1 Incorporação Imobiliária SPE LTDA" at bounding box center [355, 22] width 285 height 30
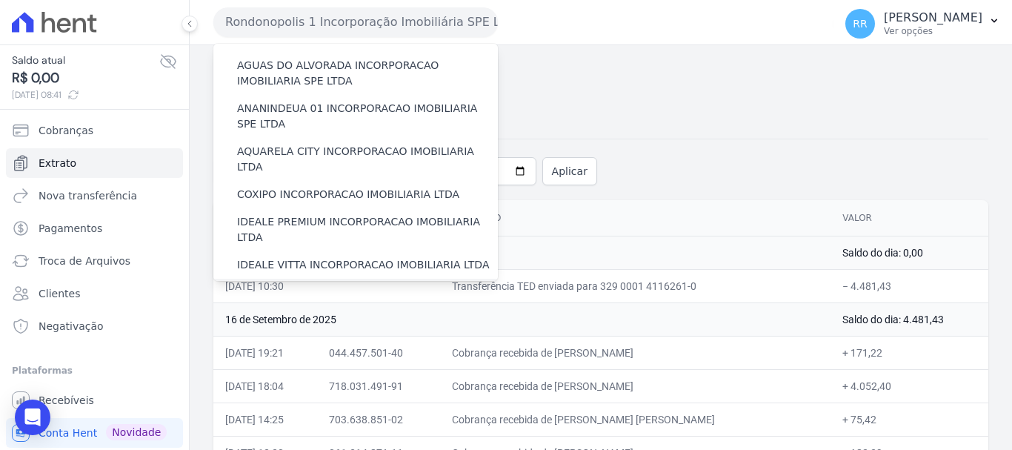
scroll to position [148, 0]
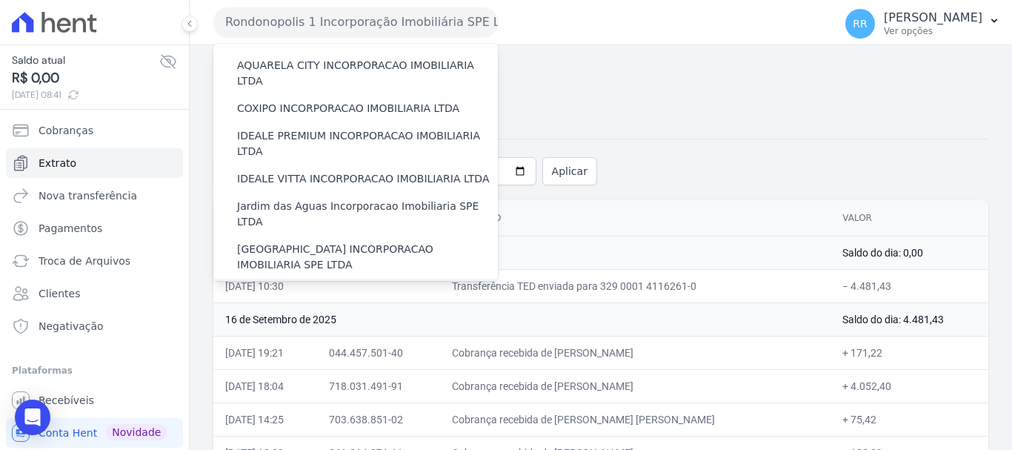
click at [319, 285] on label "JARDIM UNIQUE INCORPORAÇÃO IMOBILIARIA SPE LTDA" at bounding box center [367, 300] width 261 height 31
click at [0, 0] on input "JARDIM UNIQUE INCORPORAÇÃO IMOBILIARIA SPE LTDA" at bounding box center [0, 0] width 0 height 0
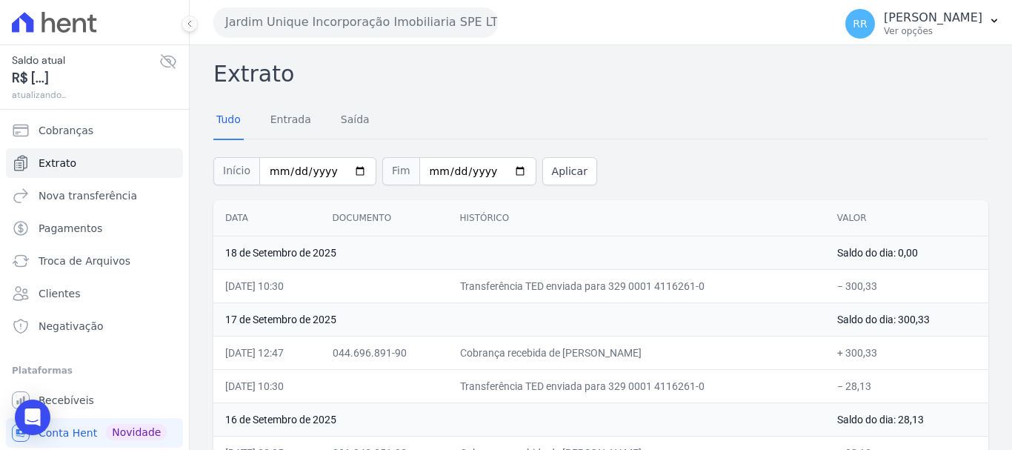
click at [345, 34] on button "Jardim Unique Incorporação Imobiliaria SPE LTDA" at bounding box center [355, 22] width 285 height 30
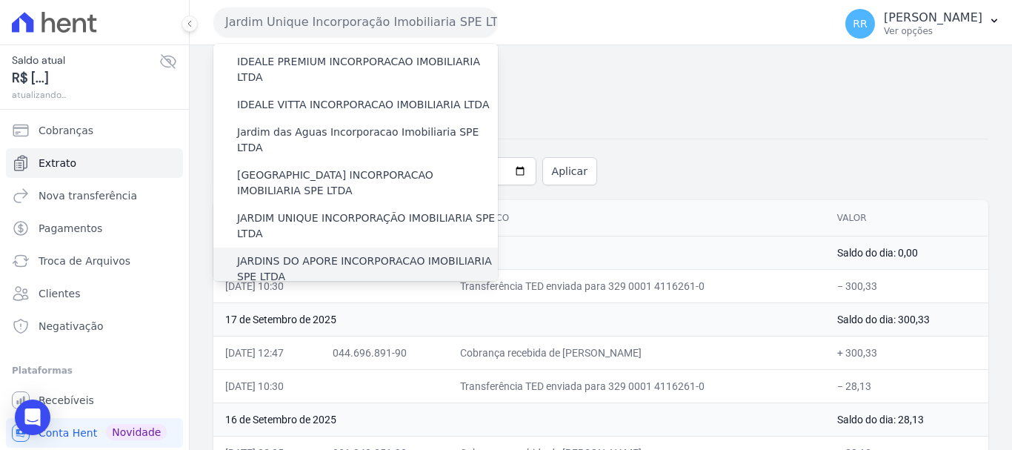
scroll to position [296, 0]
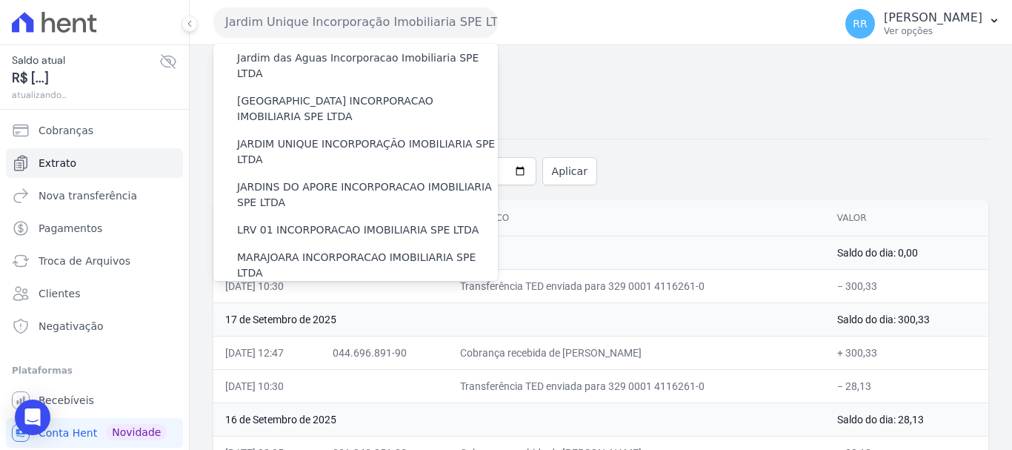
click at [319, 293] on label "MIRANTE DO [GEOGRAPHIC_DATA] INCORPORACAO IMOBILIARIA SPE LTDA" at bounding box center [367, 308] width 261 height 31
click at [0, 0] on input "MIRANTE DO [GEOGRAPHIC_DATA] INCORPORACAO IMOBILIARIA SPE LTDA" at bounding box center [0, 0] width 0 height 0
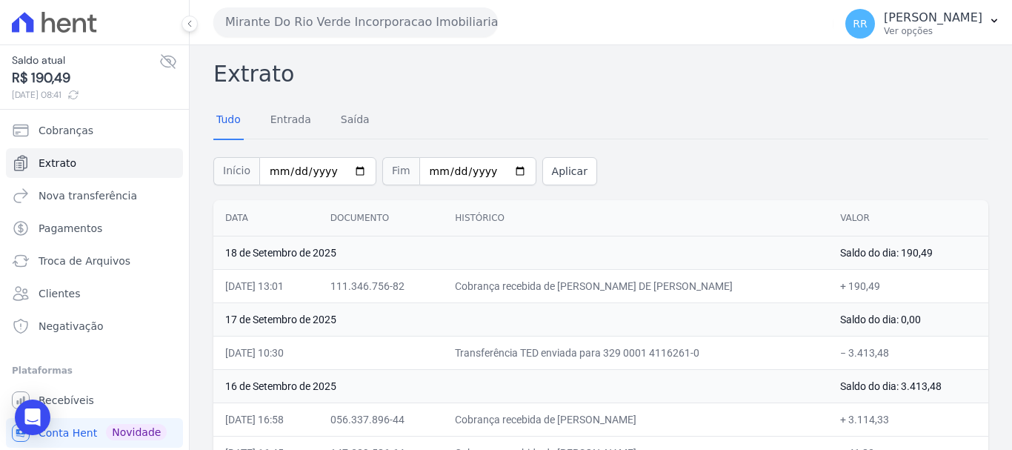
click at [403, 10] on button "Mirante Do Rio Verde Incorporacao Imobiliaria SPE LTDA" at bounding box center [355, 22] width 285 height 30
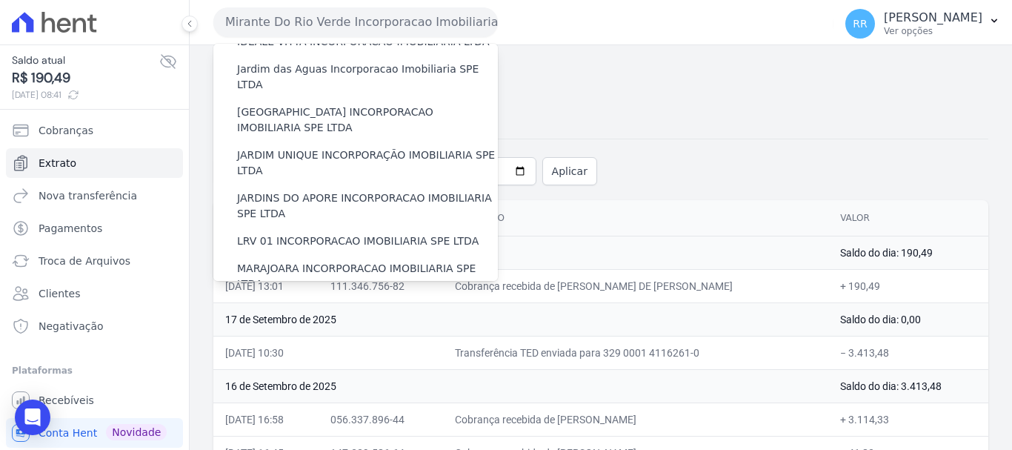
scroll to position [370, 0]
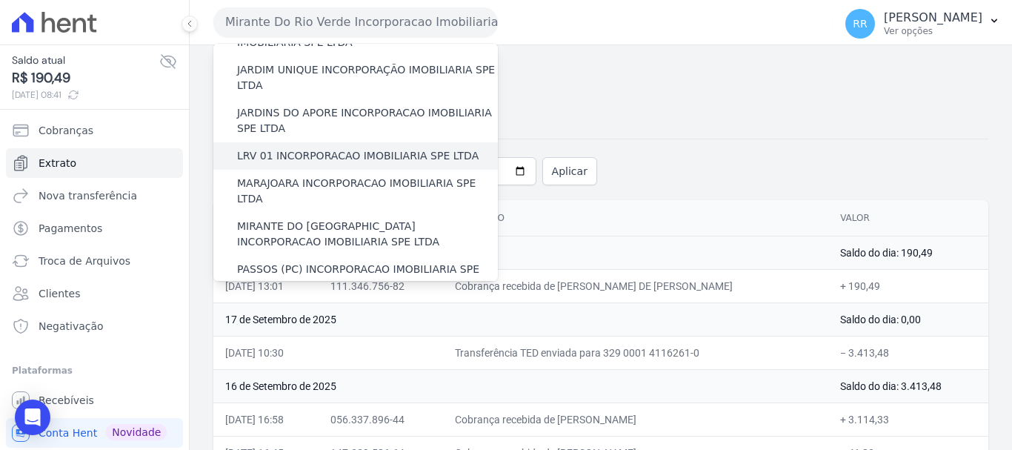
click at [305, 148] on label "LRV 01 INCORPORACAO IMOBILIARIA SPE LTDA" at bounding box center [358, 156] width 242 height 16
click at [0, 0] on input "LRV 01 INCORPORACAO IMOBILIARIA SPE LTDA" at bounding box center [0, 0] width 0 height 0
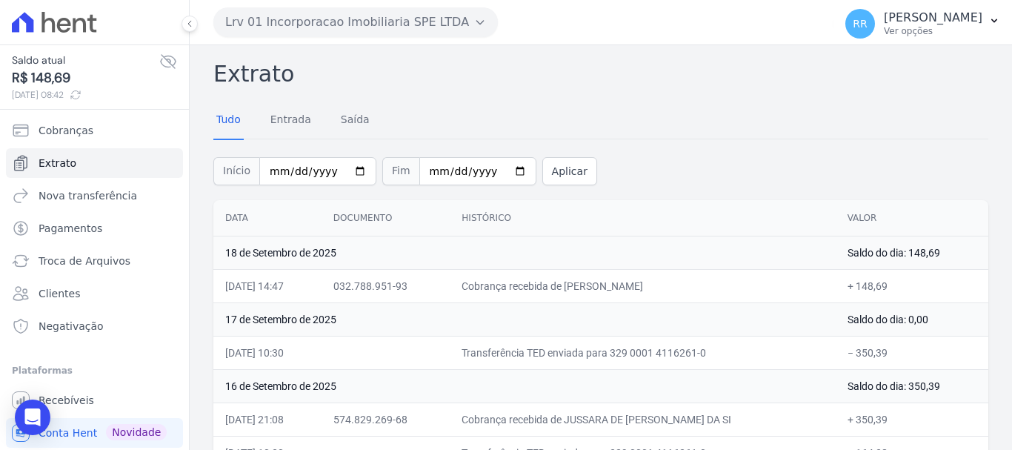
click at [365, 16] on button "Lrv 01 Incorporacao Imobiliaria SPE LTDA" at bounding box center [355, 22] width 285 height 30
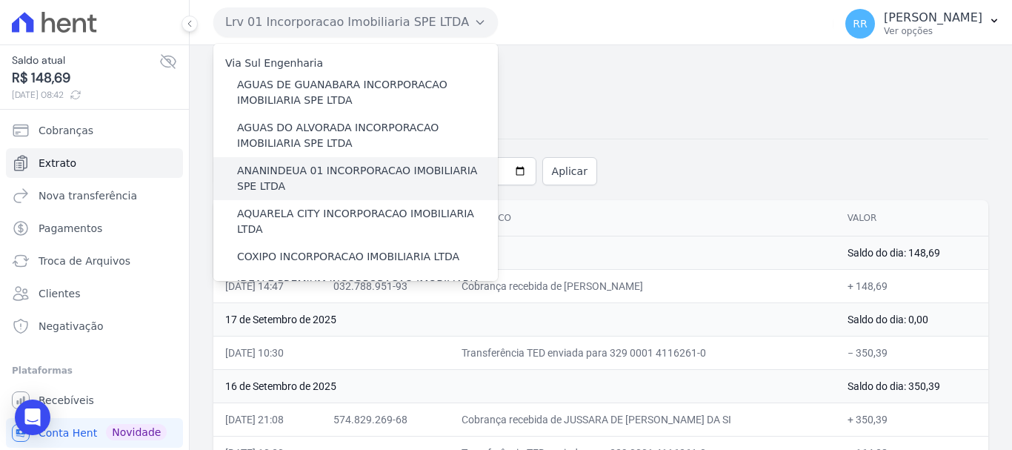
click at [327, 181] on label "ANANINDEUA 01 INCORPORACAO IMOBILIARIA SPE LTDA" at bounding box center [367, 178] width 261 height 31
click at [0, 0] on input "ANANINDEUA 01 INCORPORACAO IMOBILIARIA SPE LTDA" at bounding box center [0, 0] width 0 height 0
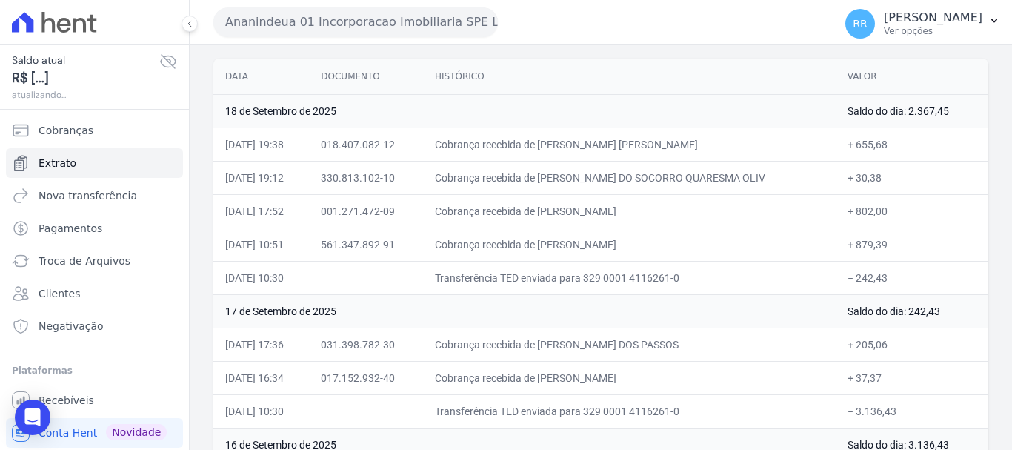
scroll to position [148, 0]
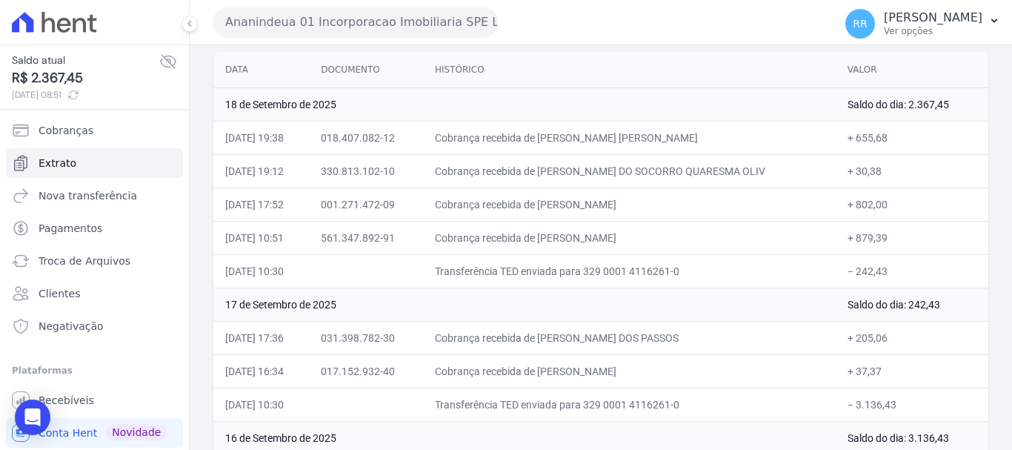
drag, startPoint x: 359, startPoint y: 28, endPoint x: 359, endPoint y: 36, distance: 7.4
click at [359, 30] on button "Ananindeua 01 Incorporacao Imobiliaria SPE LTDA" at bounding box center [355, 22] width 285 height 30
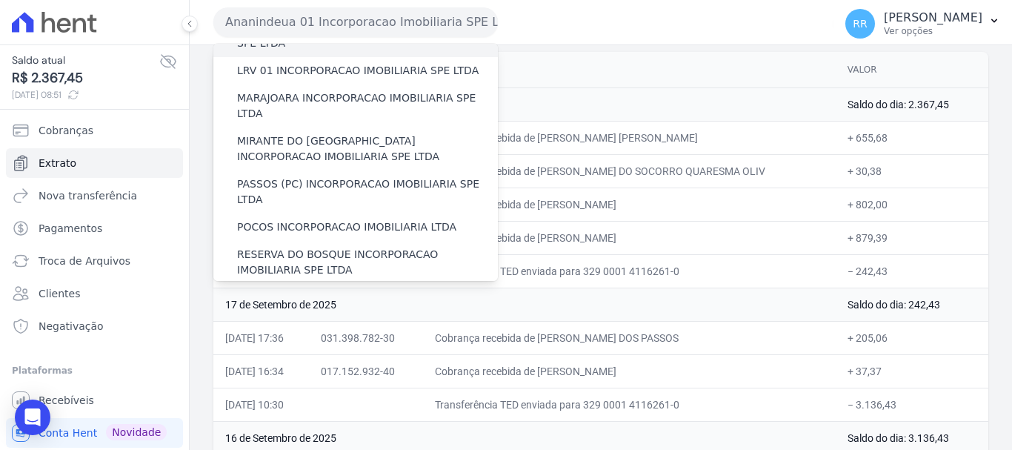
scroll to position [519, 0]
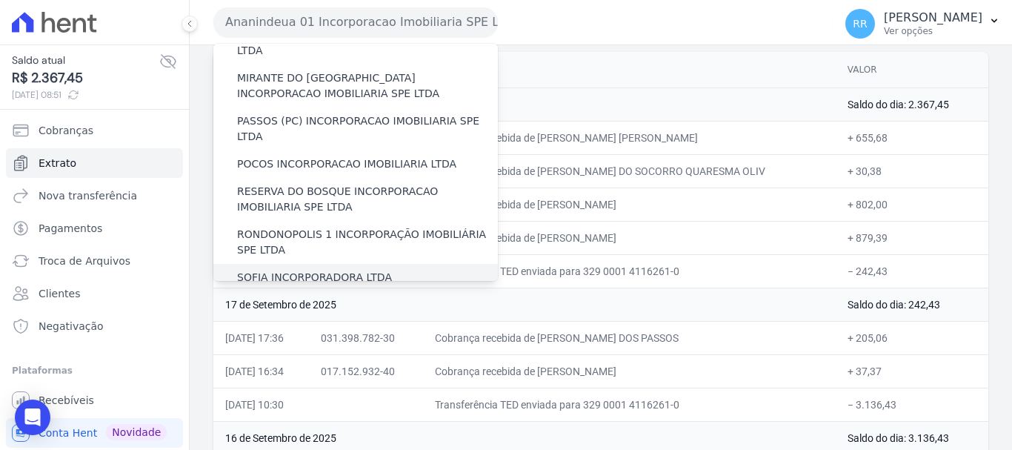
click at [340, 270] on label "SOFIA INCORPORADORA LTDA" at bounding box center [314, 278] width 155 height 16
click at [0, 0] on input "SOFIA INCORPORADORA LTDA" at bounding box center [0, 0] width 0 height 0
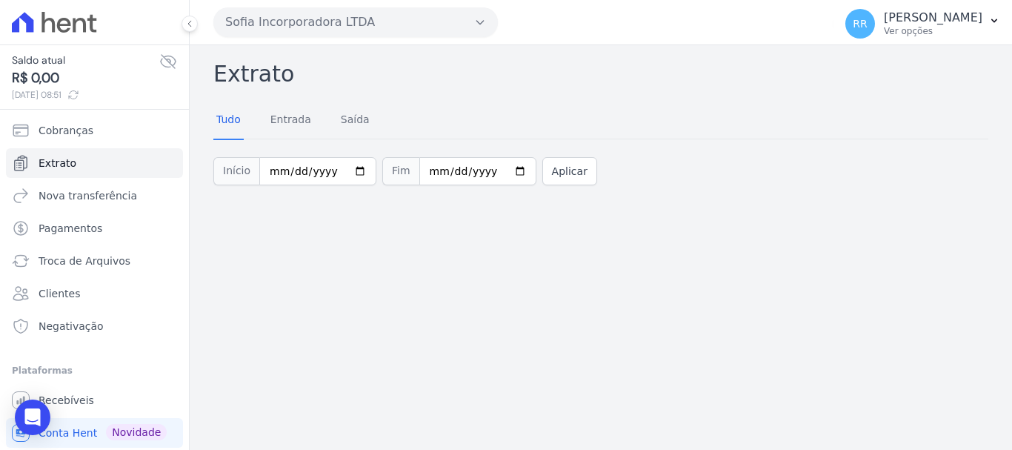
click at [256, 21] on button "Sofia Incorporadora LTDA" at bounding box center [355, 22] width 285 height 30
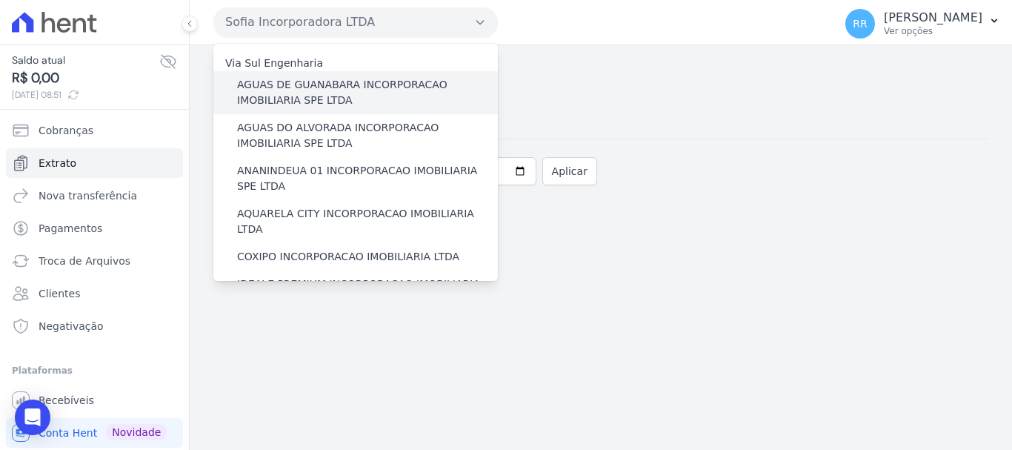
drag, startPoint x: 306, startPoint y: 95, endPoint x: 298, endPoint y: 99, distance: 9.3
click at [306, 97] on label "AGUAS DE GUANABARA INCORPORACAO IMOBILIARIA SPE LTDA" at bounding box center [367, 92] width 261 height 31
click at [0, 0] on input "AGUAS DE GUANABARA INCORPORACAO IMOBILIARIA SPE LTDA" at bounding box center [0, 0] width 0 height 0
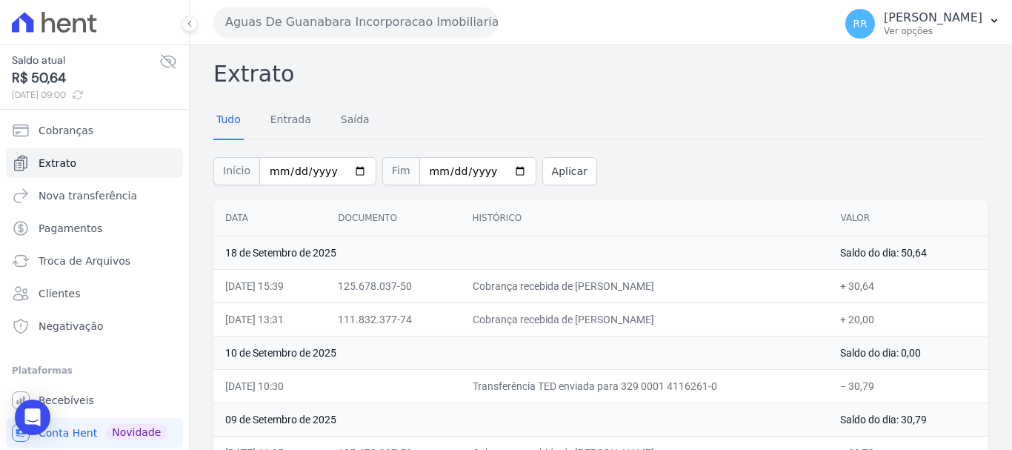
click at [77, 276] on ul "Cobranças Extrato Nova transferência Pagamentos Troca de Arquivos Clientes Nega…" at bounding box center [94, 228] width 177 height 225
click at [84, 265] on span "Troca de Arquivos" at bounding box center [85, 260] width 92 height 15
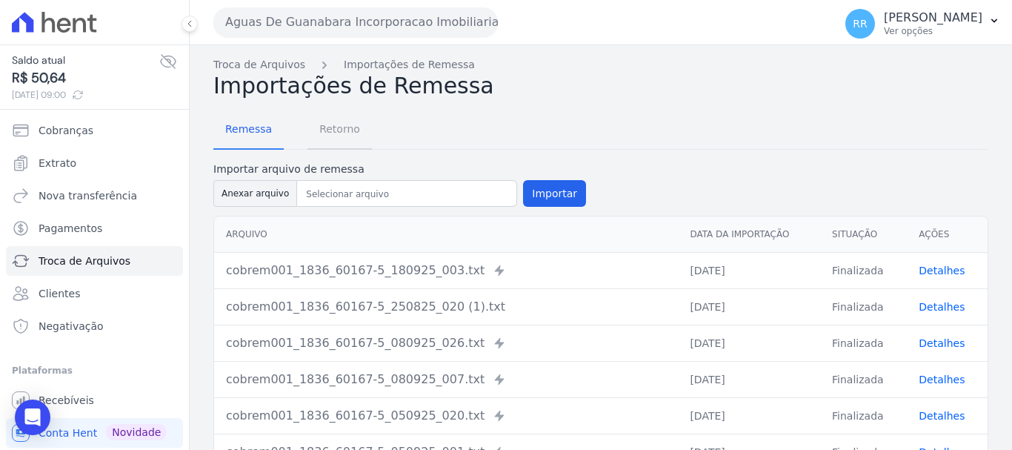
click at [347, 137] on span "Retorno" at bounding box center [339, 129] width 59 height 30
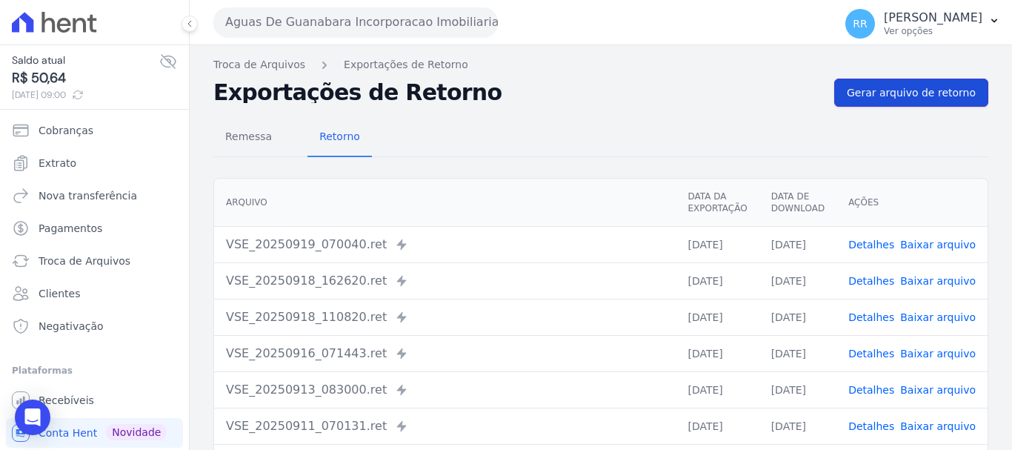
click at [905, 84] on link "Gerar arquivo de retorno" at bounding box center [911, 93] width 154 height 28
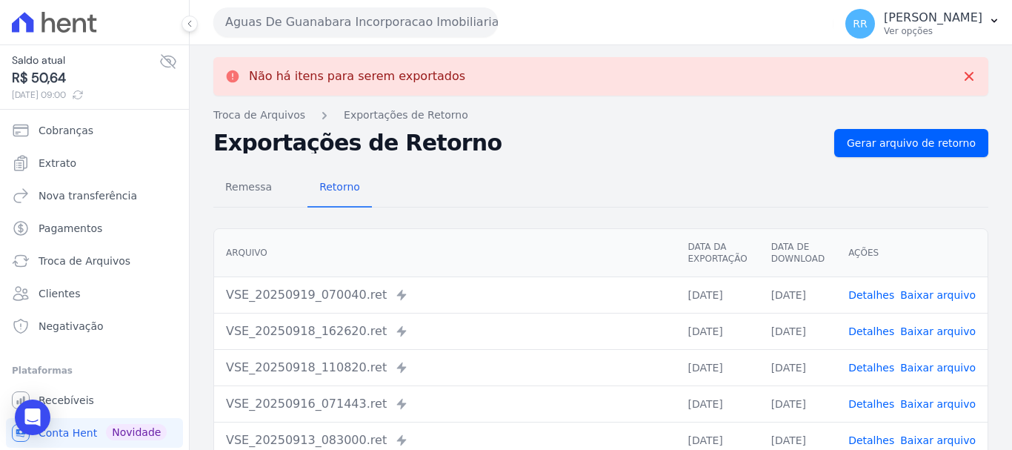
click at [882, 296] on link "Detalhes" at bounding box center [871, 295] width 46 height 12
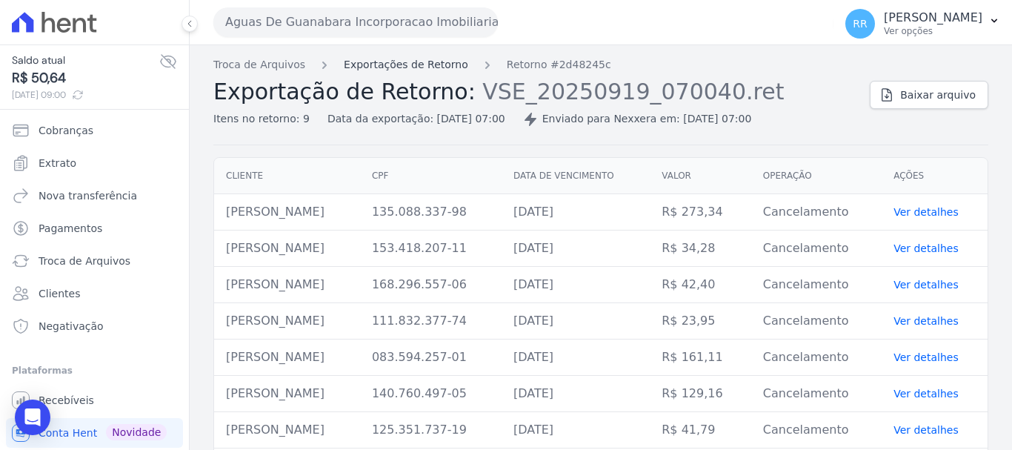
click at [396, 70] on link "Exportações de Retorno" at bounding box center [406, 65] width 124 height 16
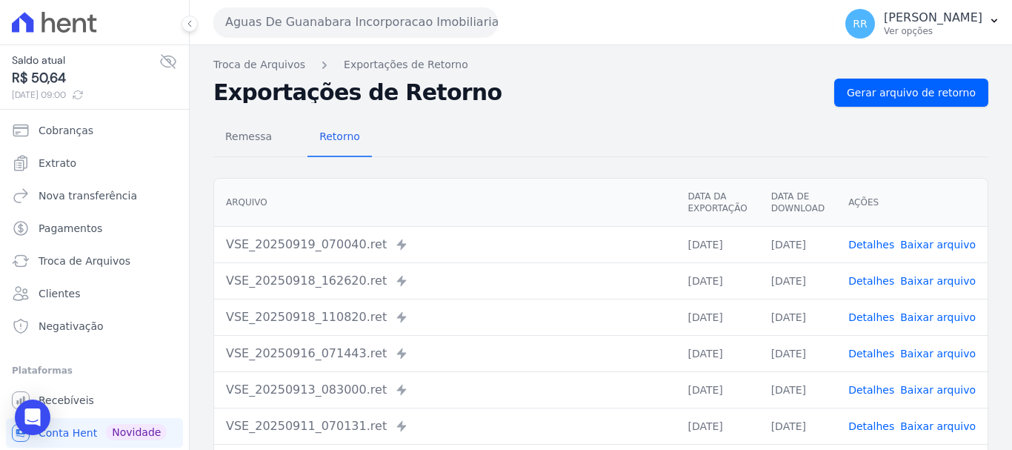
click at [877, 280] on link "Detalhes" at bounding box center [871, 281] width 46 height 12
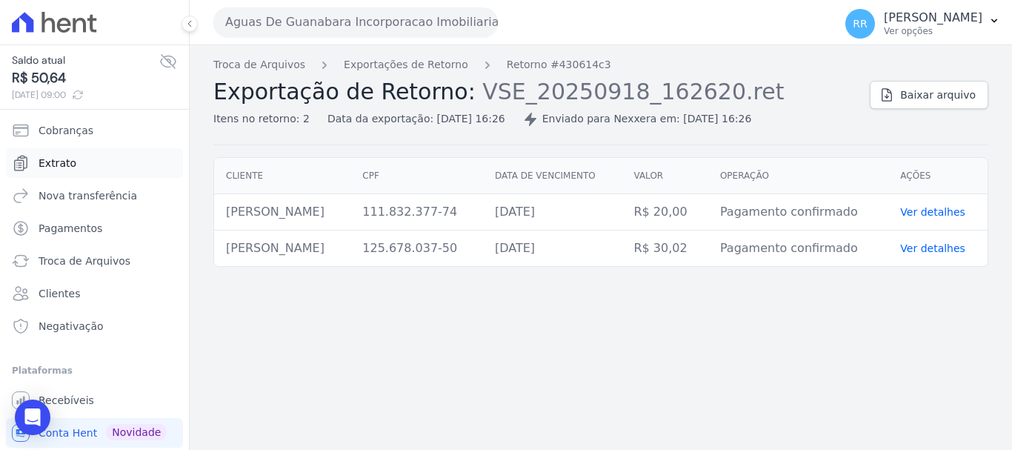
click at [70, 156] on span "Extrato" at bounding box center [58, 163] width 38 height 15
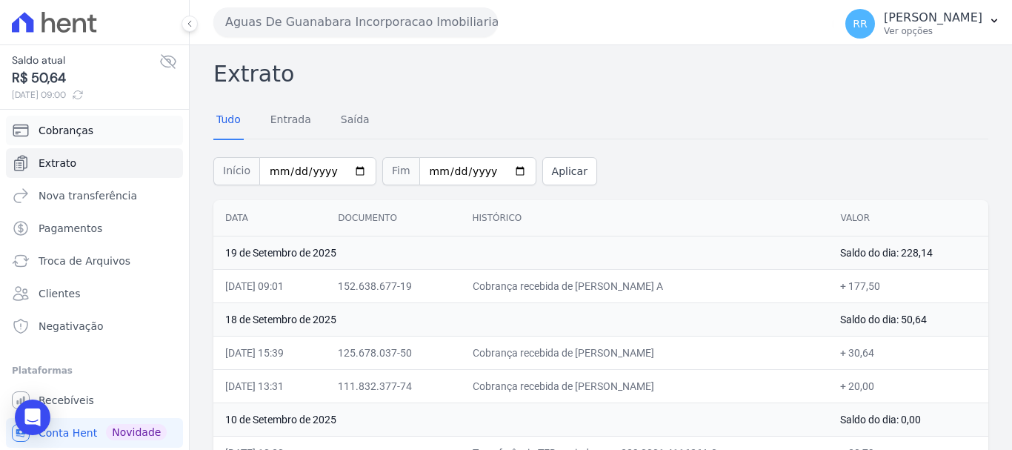
click at [70, 128] on span "Cobranças" at bounding box center [66, 130] width 55 height 15
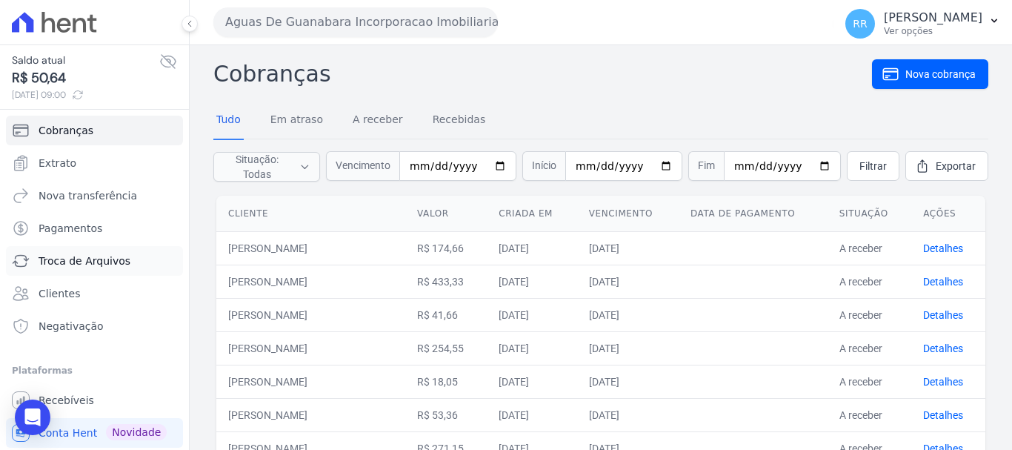
click at [74, 257] on span "Troca de Arquivos" at bounding box center [85, 260] width 92 height 15
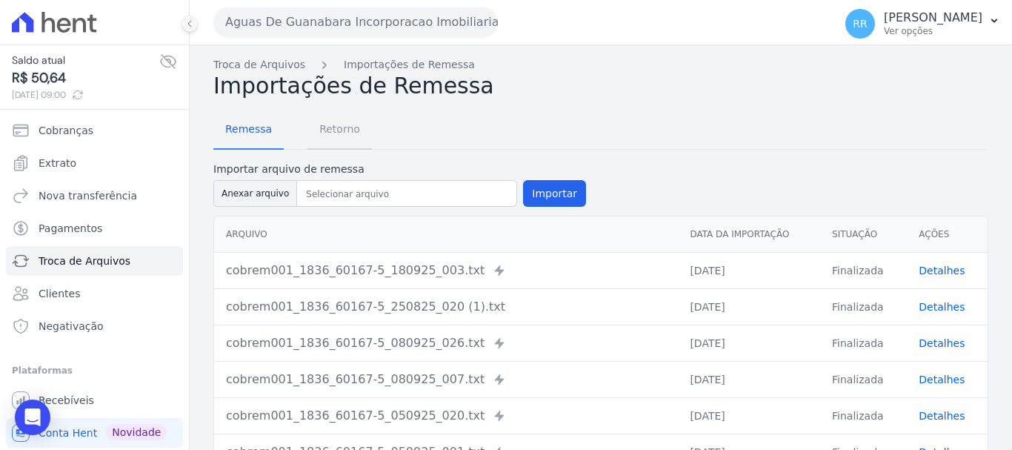
click at [328, 133] on span "Retorno" at bounding box center [339, 129] width 59 height 30
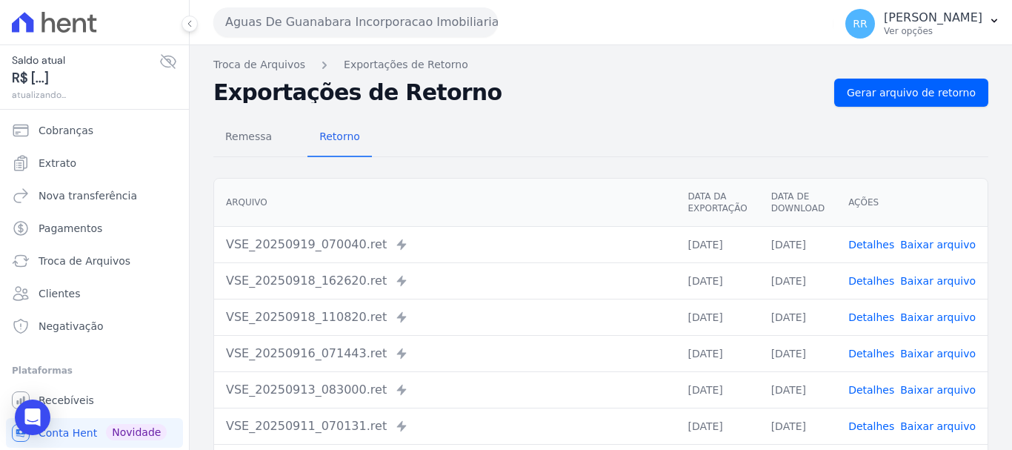
click at [860, 320] on link "Detalhes" at bounding box center [871, 317] width 46 height 12
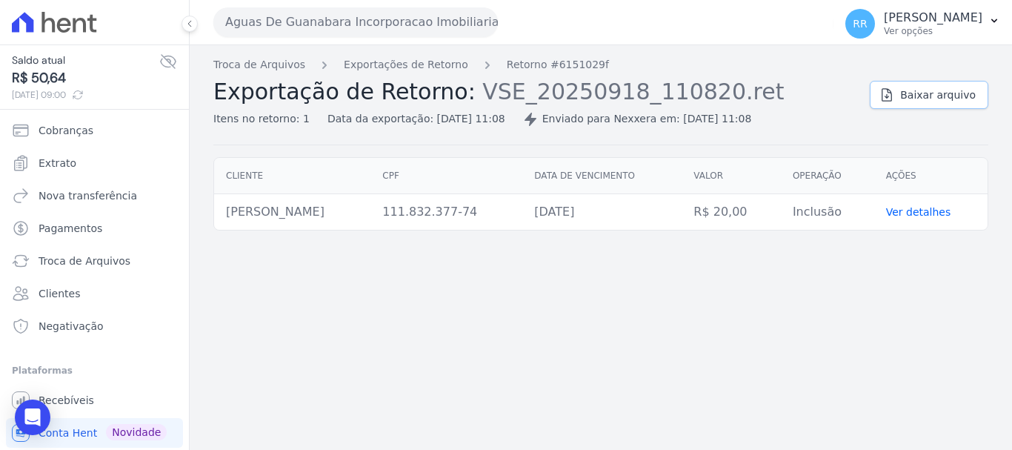
click at [949, 95] on span "Baixar arquivo" at bounding box center [938, 94] width 76 height 15
click at [47, 172] on link "Extrato" at bounding box center [94, 163] width 177 height 30
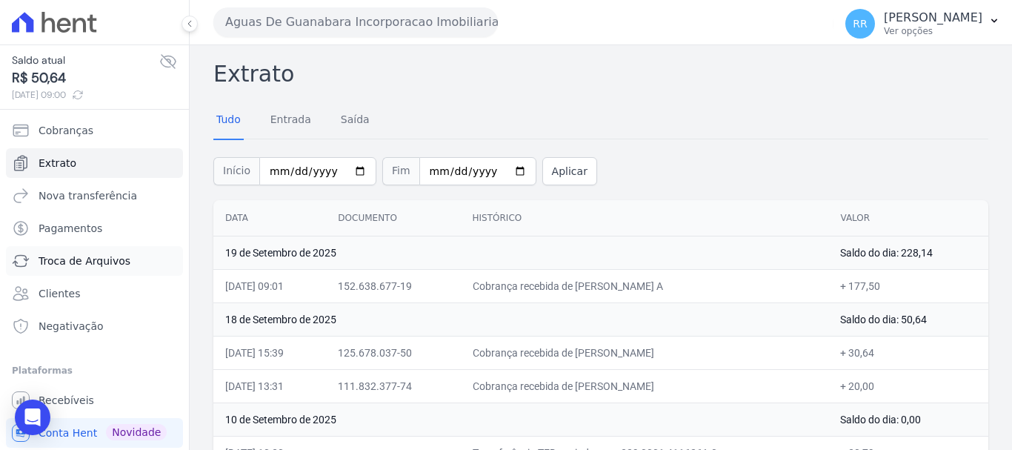
click at [67, 264] on span "Troca de Arquivos" at bounding box center [85, 260] width 92 height 15
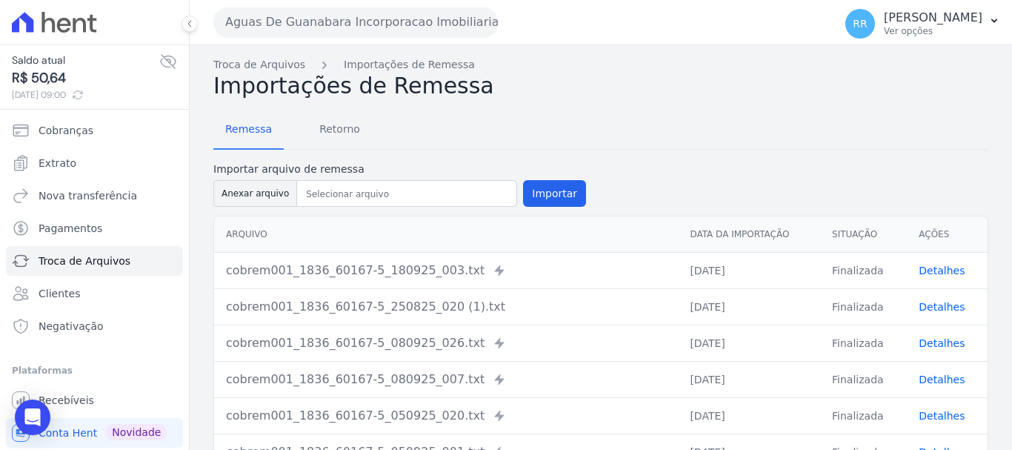
click at [852, 346] on td "Finalizada" at bounding box center [863, 343] width 87 height 36
click at [941, 343] on link "Detalhes" at bounding box center [942, 343] width 46 height 12
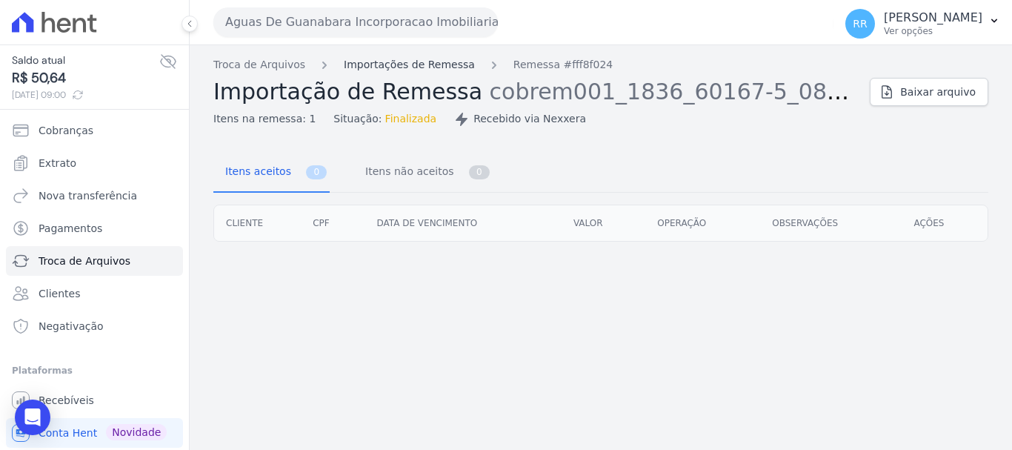
click at [388, 69] on link "Importações de Remessa" at bounding box center [409, 65] width 131 height 16
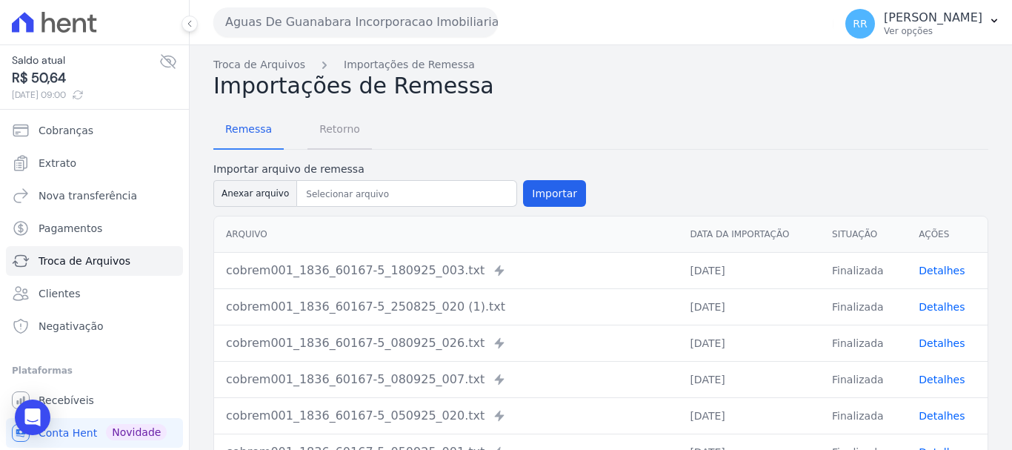
click at [325, 128] on span "Retorno" at bounding box center [339, 129] width 59 height 30
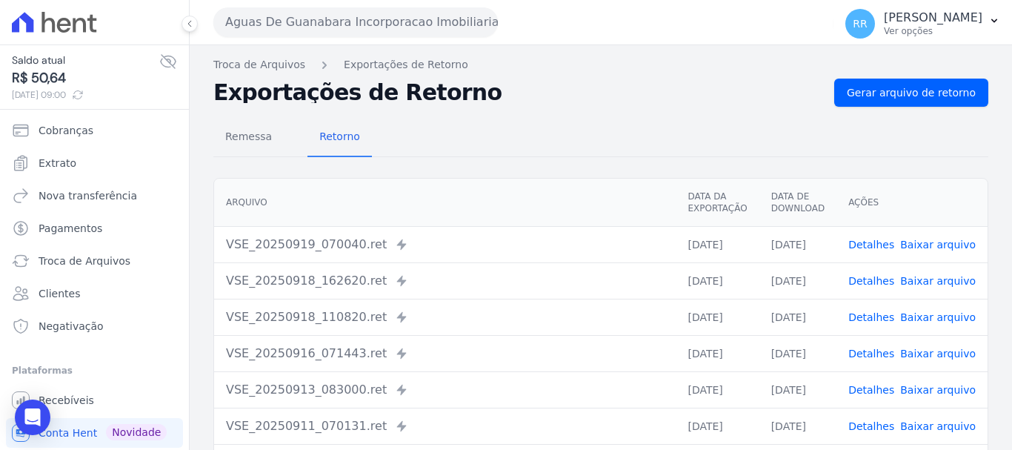
click at [888, 279] on link "Detalhes" at bounding box center [871, 281] width 46 height 12
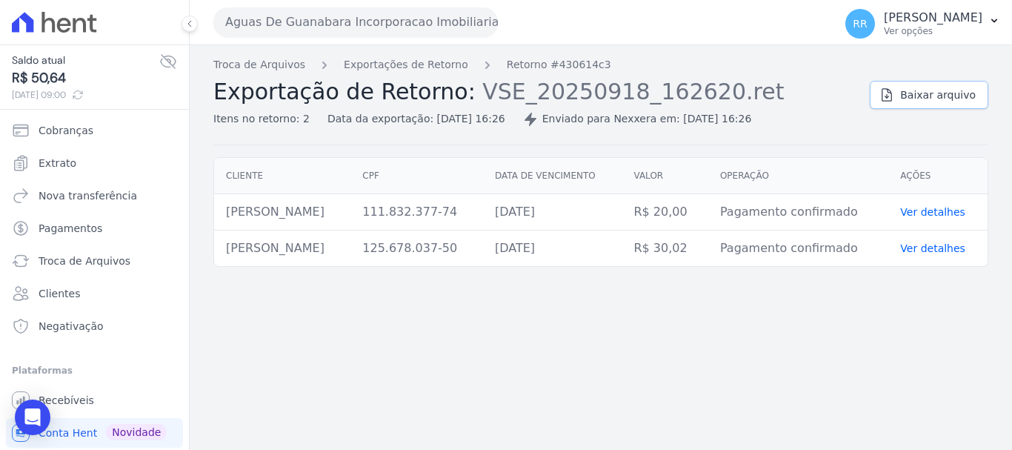
click at [925, 101] on span "Baixar arquivo" at bounding box center [938, 94] width 76 height 15
drag, startPoint x: 306, startPoint y: 23, endPoint x: 309, endPoint y: 33, distance: 10.1
click at [306, 24] on button "Aguas De Guanabara Incorporacao Imobiliaria SPE LTDA" at bounding box center [355, 22] width 285 height 30
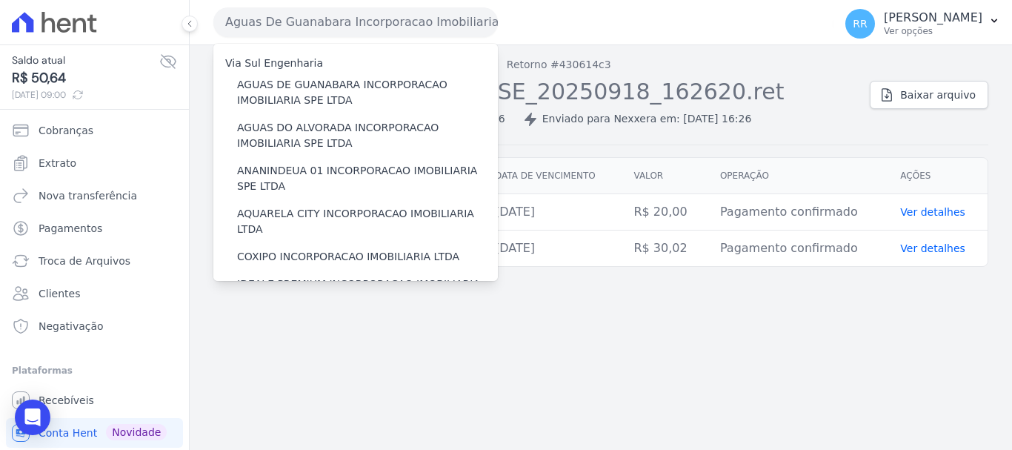
drag, startPoint x: 221, startPoint y: 89, endPoint x: 142, endPoint y: 104, distance: 79.9
click at [221, 89] on div "AGUAS DE GUANABARA INCORPORACAO IMOBILIARIA SPE LTDA" at bounding box center [355, 92] width 285 height 43
click at [66, 265] on span "Troca de Arquivos" at bounding box center [85, 260] width 92 height 15
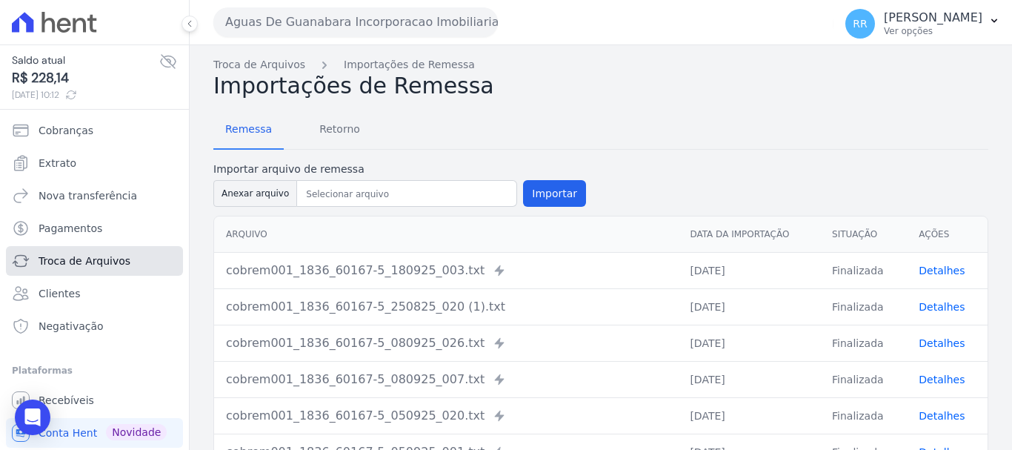
click at [99, 265] on span "Troca de Arquivos" at bounding box center [85, 260] width 92 height 15
click at [335, 141] on span "Retorno" at bounding box center [339, 129] width 59 height 30
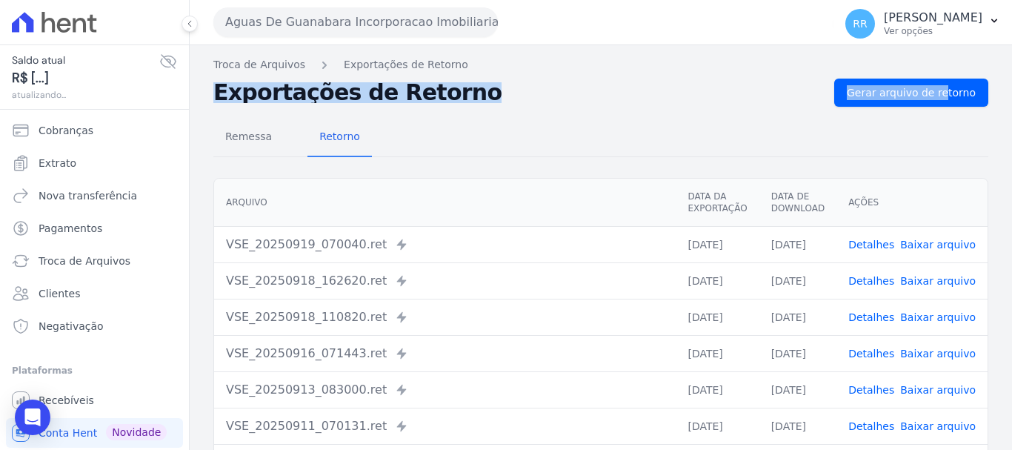
click at [898, 75] on div "Troca de Arquivos Exportações de Retorno Exportações de Retorno Gerar arquivo d…" at bounding box center [601, 349] width 822 height 609
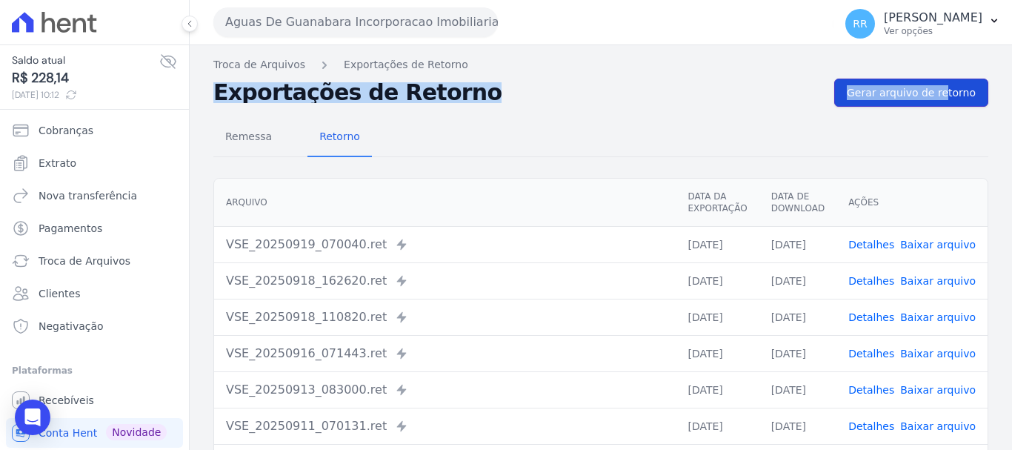
click at [898, 83] on link "Gerar arquivo de retorno" at bounding box center [911, 93] width 154 height 28
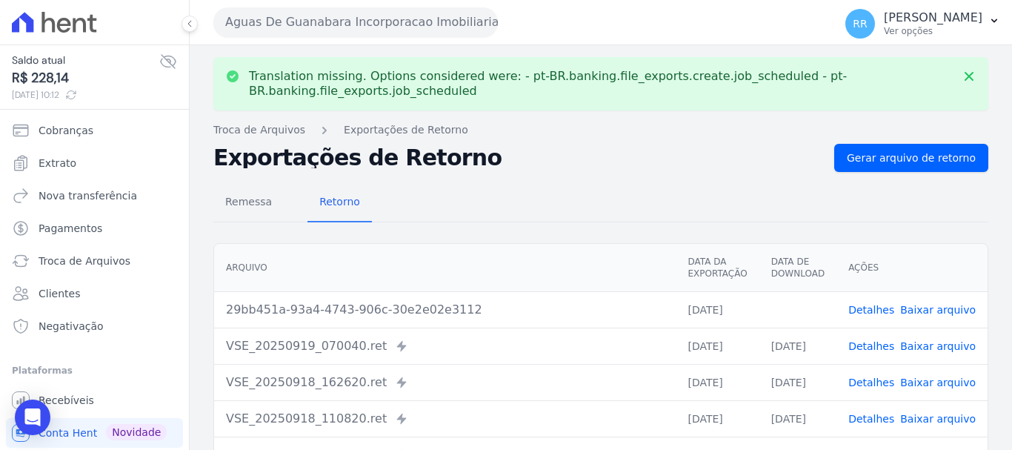
click at [923, 313] on link "Baixar arquivo" at bounding box center [938, 310] width 76 height 12
click at [437, 19] on button "Aguas De Guanabara Incorporacao Imobiliaria SPE LTDA" at bounding box center [355, 22] width 285 height 30
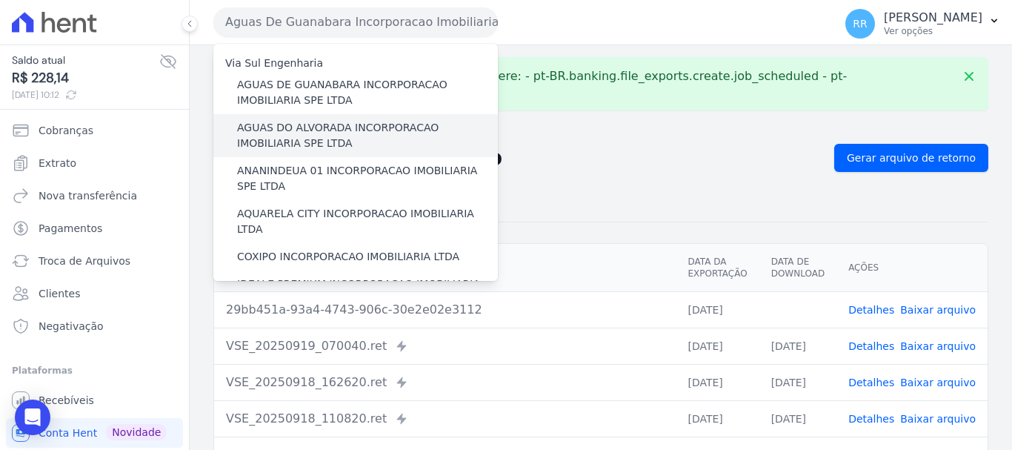
click at [368, 136] on label "AGUAS DO ALVORADA INCORPORACAO IMOBILIARIA SPE LTDA" at bounding box center [367, 135] width 261 height 31
click at [0, 0] on input "AGUAS DO ALVORADA INCORPORACAO IMOBILIARIA SPE LTDA" at bounding box center [0, 0] width 0 height 0
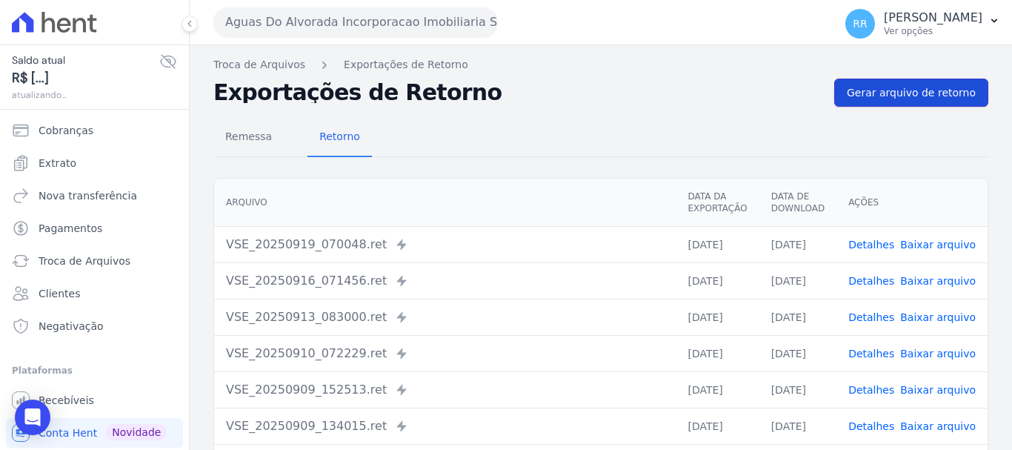
click at [950, 98] on span "Gerar arquivo de retorno" at bounding box center [911, 92] width 129 height 15
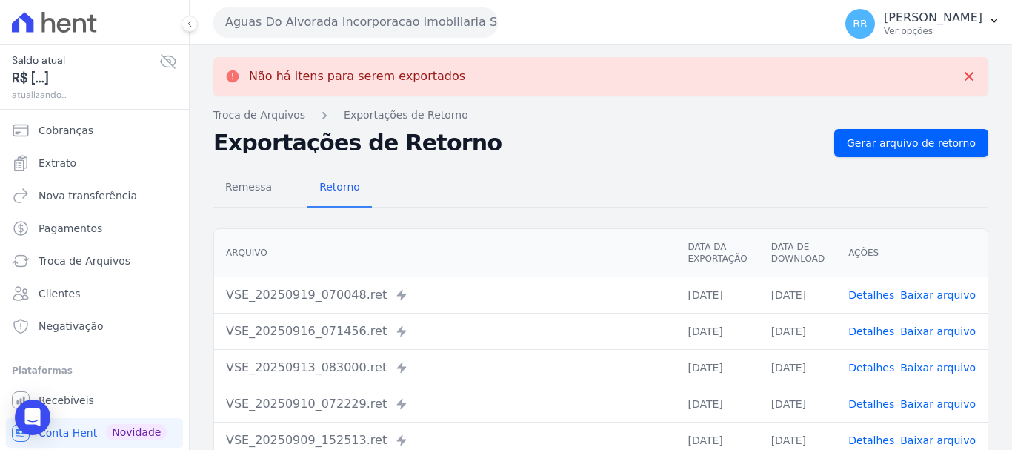
click at [465, 47] on div "Não há itens para serem exportados Troca de Arquivos Exportações de Retorno Exp…" at bounding box center [601, 374] width 822 height 659
drag, startPoint x: 462, startPoint y: 21, endPoint x: 438, endPoint y: 55, distance: 41.3
click at [462, 21] on button "Aguas Do Alvorada Incorporacao Imobiliaria SPE LTDA" at bounding box center [355, 22] width 285 height 30
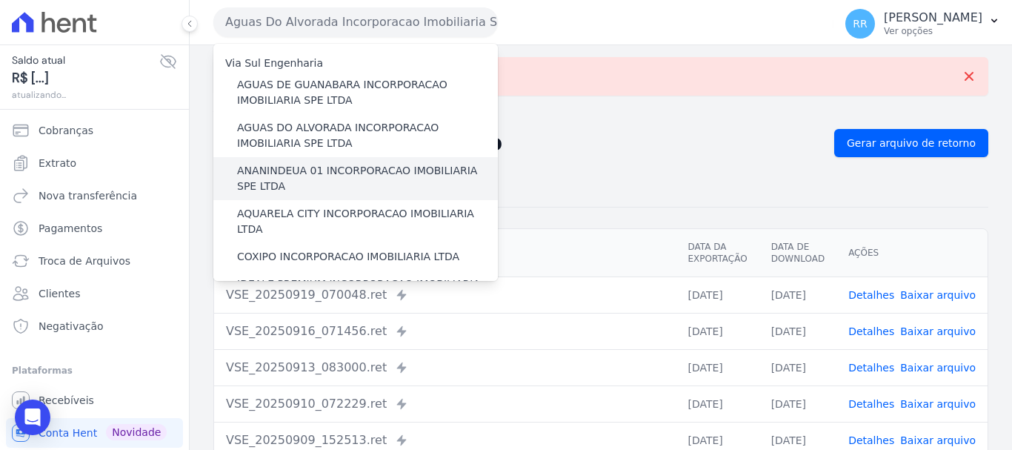
click at [348, 185] on label "ANANINDEUA 01 INCORPORACAO IMOBILIARIA SPE LTDA" at bounding box center [367, 178] width 261 height 31
click at [0, 0] on input "ANANINDEUA 01 INCORPORACAO IMOBILIARIA SPE LTDA" at bounding box center [0, 0] width 0 height 0
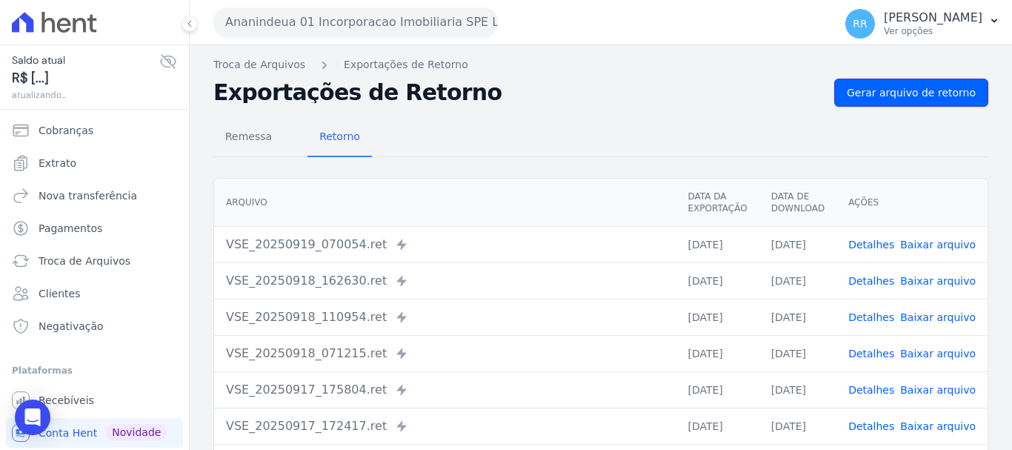
drag, startPoint x: 925, startPoint y: 93, endPoint x: 686, endPoint y: 104, distance: 239.5
click at [925, 93] on span "Gerar arquivo de retorno" at bounding box center [911, 92] width 129 height 15
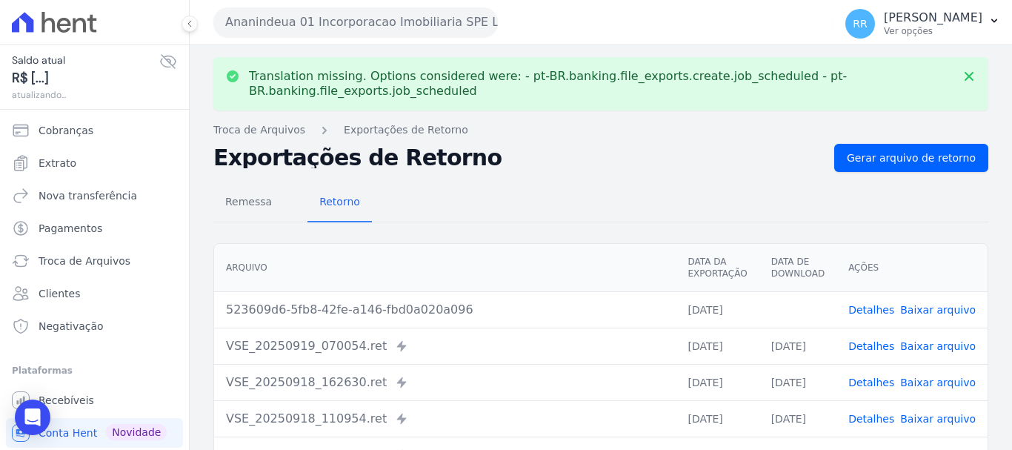
click at [928, 320] on td "Detalhes Baixar arquivo" at bounding box center [912, 309] width 151 height 36
drag, startPoint x: 929, startPoint y: 313, endPoint x: 860, endPoint y: 284, distance: 74.7
click at [929, 312] on link "Baixar arquivo" at bounding box center [938, 310] width 76 height 12
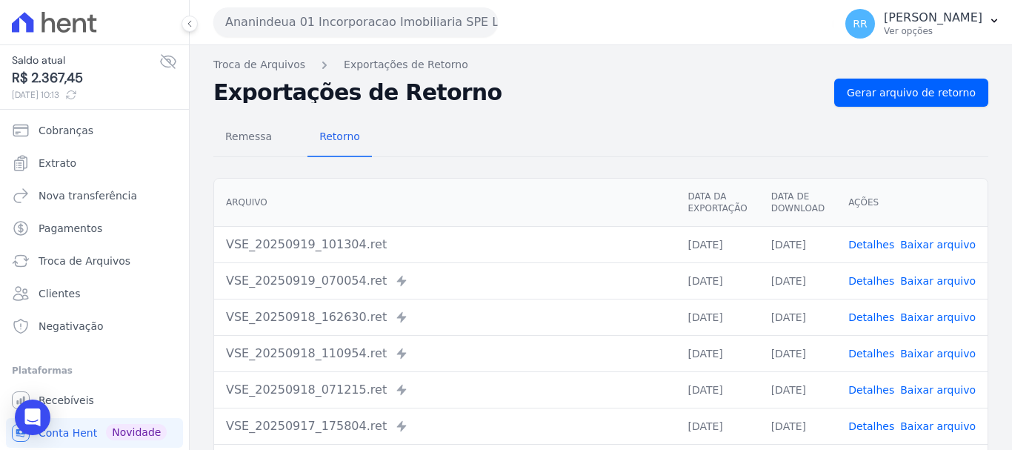
click at [338, 19] on button "Ananindeua 01 Incorporacao Imobiliaria SPE LTDA" at bounding box center [355, 22] width 285 height 30
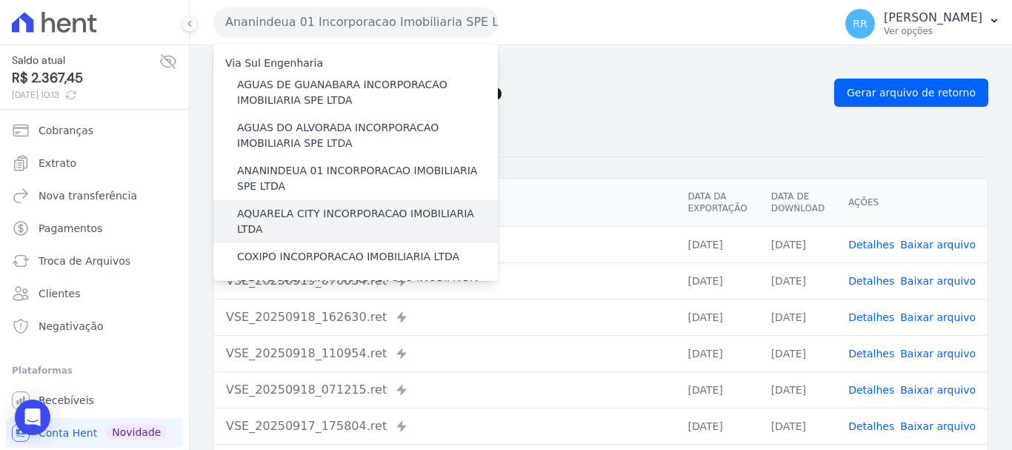
click at [345, 213] on label "AQUARELA CITY INCORPORACAO IMOBILIARIA LTDA" at bounding box center [367, 221] width 261 height 31
click at [0, 0] on input "AQUARELA CITY INCORPORACAO IMOBILIARIA LTDA" at bounding box center [0, 0] width 0 height 0
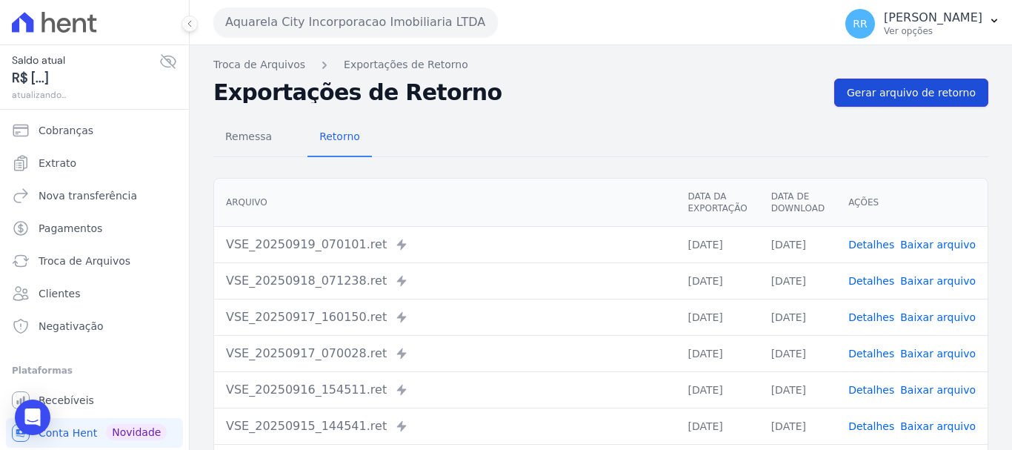
click at [918, 93] on span "Gerar arquivo de retorno" at bounding box center [911, 92] width 129 height 15
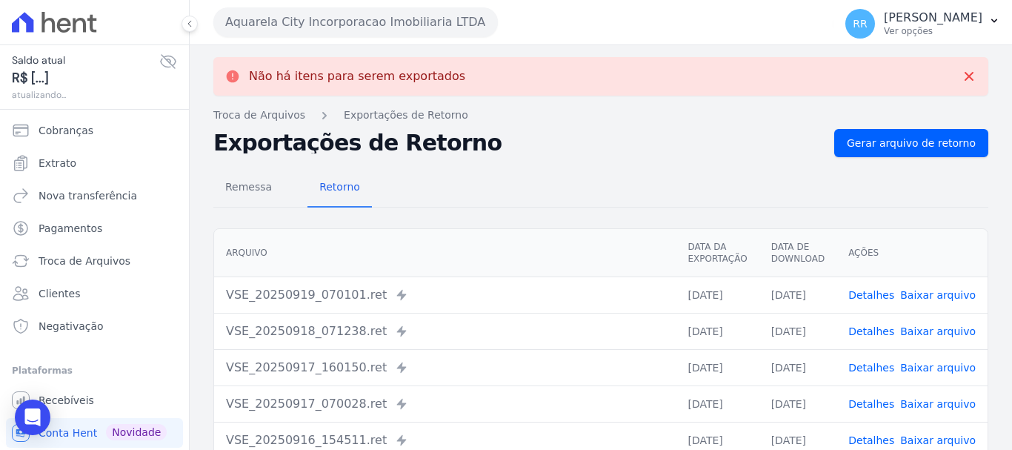
click at [350, 31] on button "Aquarela City Incorporacao Imobiliaria LTDA" at bounding box center [355, 22] width 285 height 30
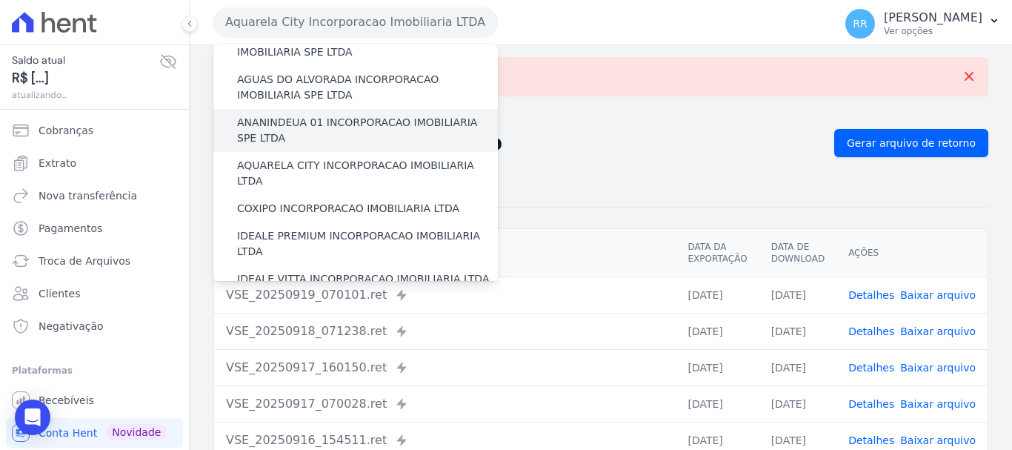
scroll to position [74, 0]
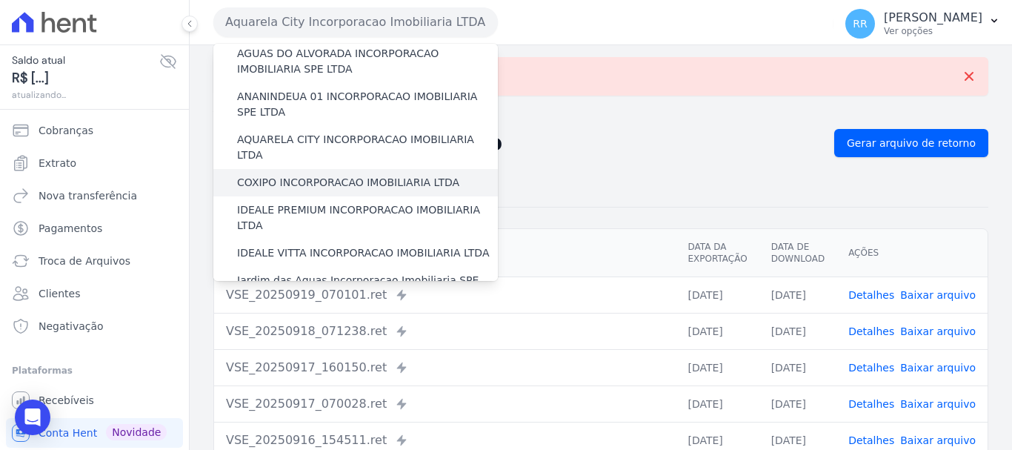
click at [331, 175] on label "COXIPO INCORPORACAO IMOBILIARIA LTDA" at bounding box center [348, 183] width 222 height 16
click at [0, 0] on input "COXIPO INCORPORACAO IMOBILIARIA LTDA" at bounding box center [0, 0] width 0 height 0
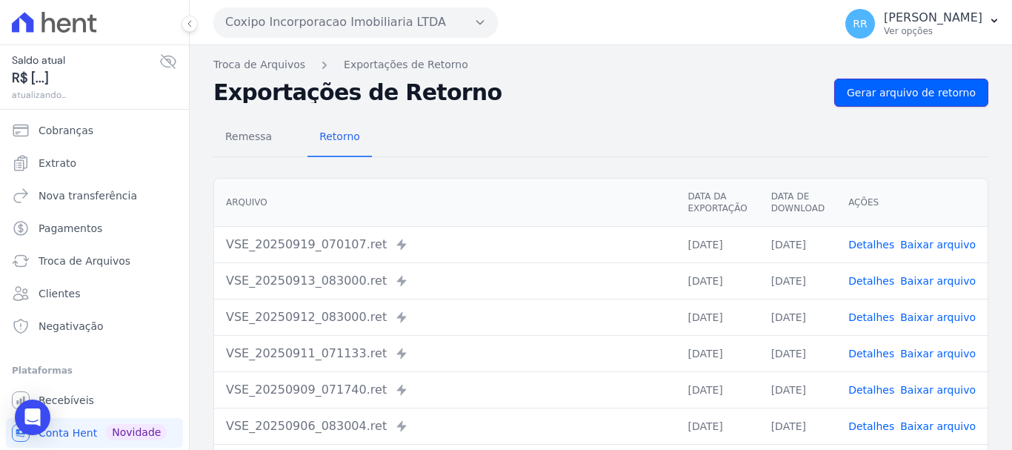
drag, startPoint x: 961, startPoint y: 96, endPoint x: 313, endPoint y: 49, distance: 649.3
click at [960, 96] on span "Gerar arquivo de retorno" at bounding box center [911, 92] width 129 height 15
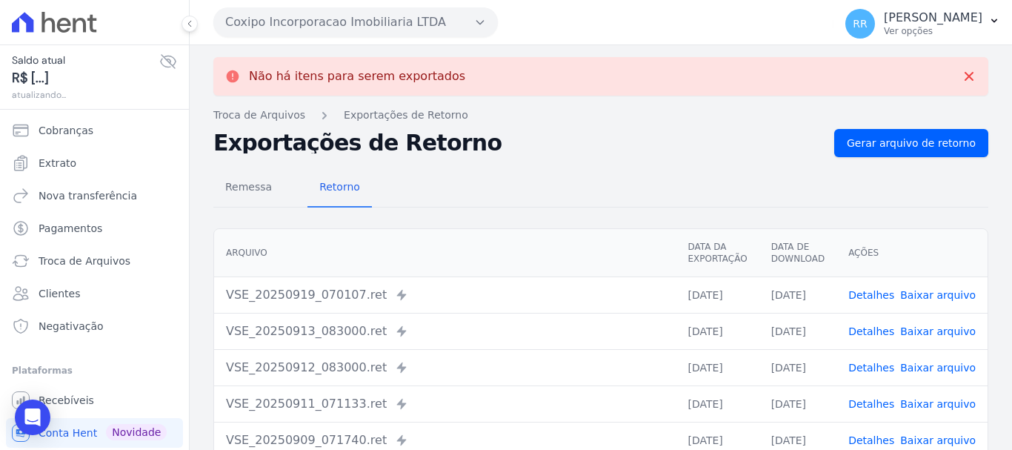
drag, startPoint x: 316, startPoint y: 24, endPoint x: 356, endPoint y: 113, distance: 97.5
click at [316, 25] on button "Coxipo Incorporacao Imobiliaria LTDA" at bounding box center [355, 22] width 285 height 30
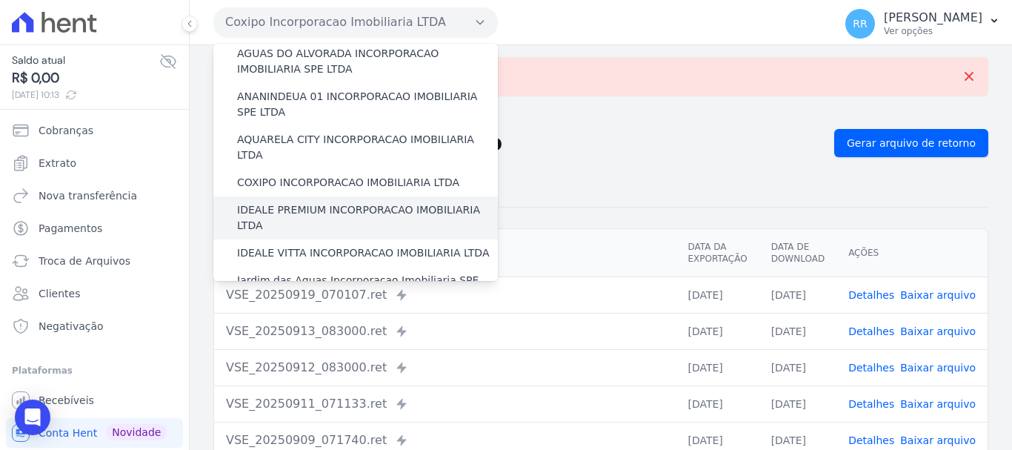
click at [336, 196] on div "IDEALE PREMIUM INCORPORACAO IMOBILIARIA LTDA" at bounding box center [355, 217] width 285 height 43
click at [335, 202] on label "IDEALE PREMIUM INCORPORACAO IMOBILIARIA LTDA" at bounding box center [367, 217] width 261 height 31
click at [0, 0] on input "IDEALE PREMIUM INCORPORACAO IMOBILIARIA LTDA" at bounding box center [0, 0] width 0 height 0
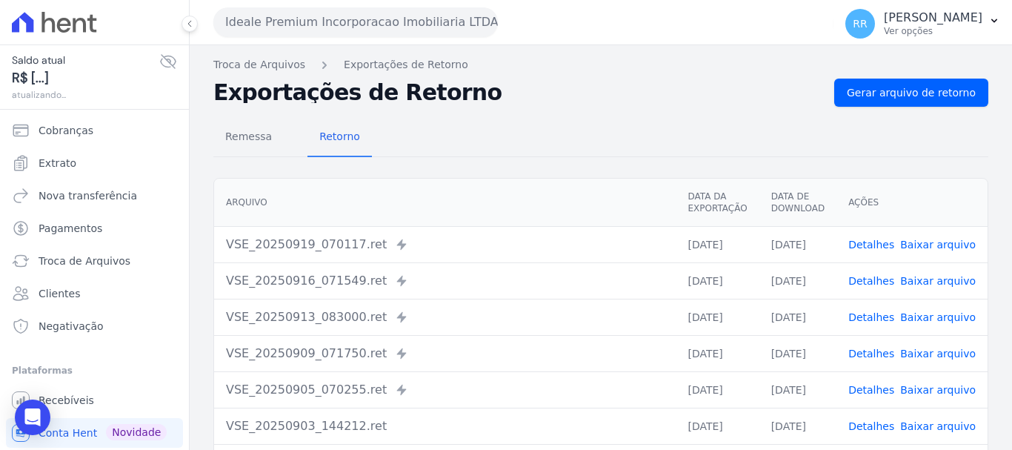
click at [848, 127] on div "Remessa Retorno" at bounding box center [600, 138] width 775 height 39
click at [867, 106] on link "Gerar arquivo de retorno" at bounding box center [911, 93] width 154 height 28
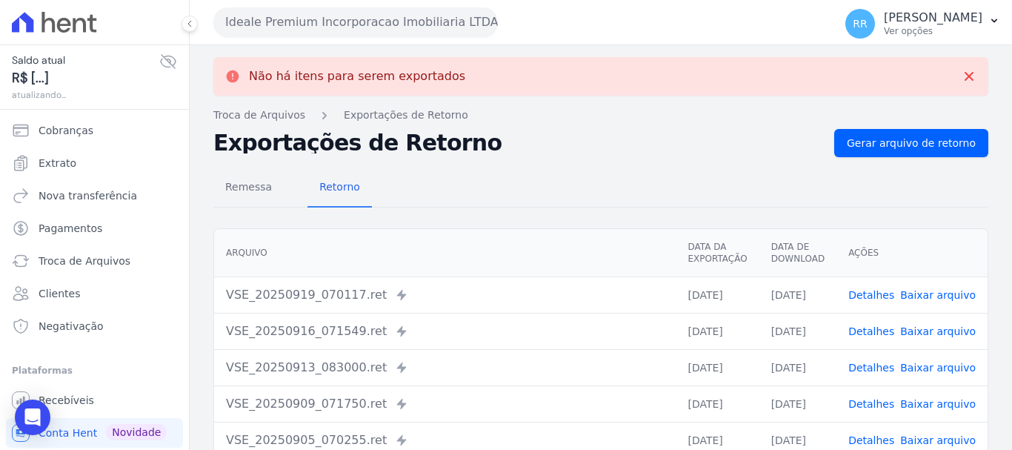
click at [386, 24] on button "Ideale Premium Incorporacao Imobiliaria LTDA" at bounding box center [355, 22] width 285 height 30
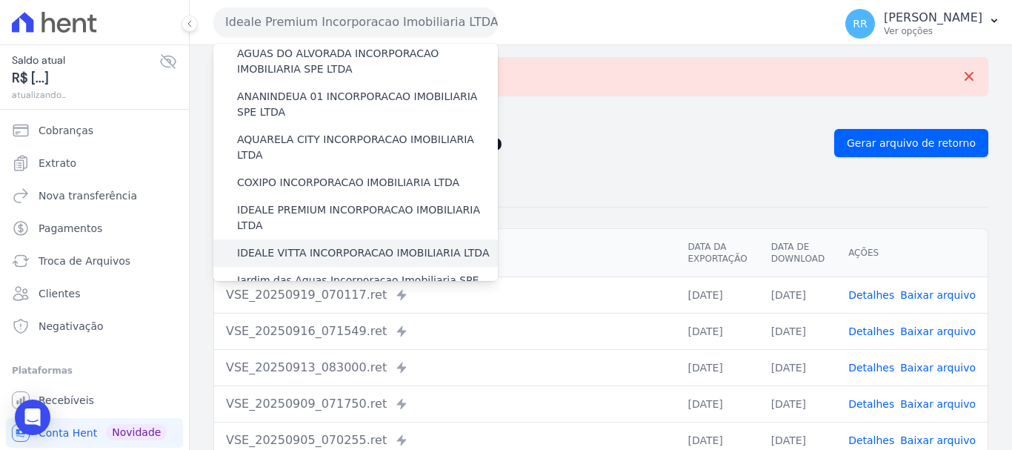
scroll to position [148, 0]
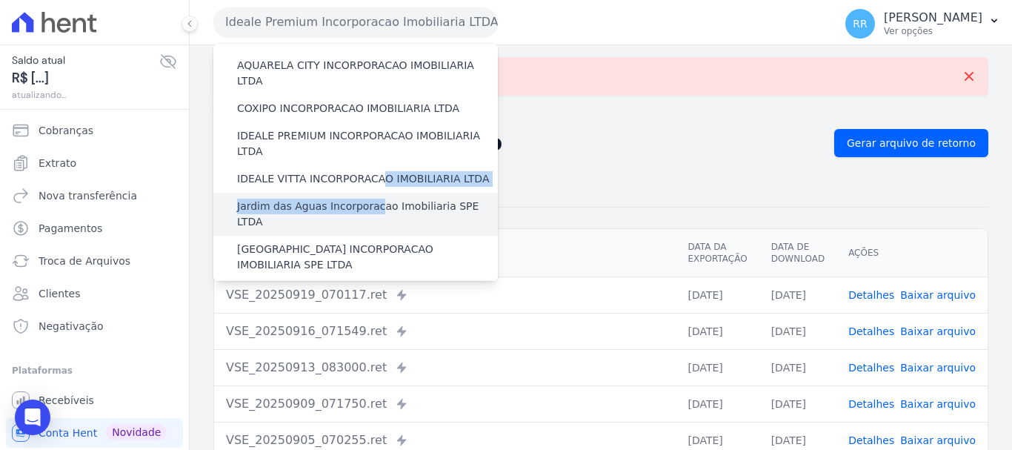
drag, startPoint x: 372, startPoint y: 147, endPoint x: 366, endPoint y: 172, distance: 25.9
click at [366, 172] on div "Via Sul Engenharia AGUAS DE [GEOGRAPHIC_DATA] INCORPORACAO IMOBILIARIA SPE LTDA…" at bounding box center [355, 384] width 285 height 977
click at [365, 199] on label "Jardim das Aguas Incorporacao Imobiliaria SPE LTDA" at bounding box center [367, 214] width 261 height 31
click at [0, 0] on input "Jardim das Aguas Incorporacao Imobiliaria SPE LTDA" at bounding box center [0, 0] width 0 height 0
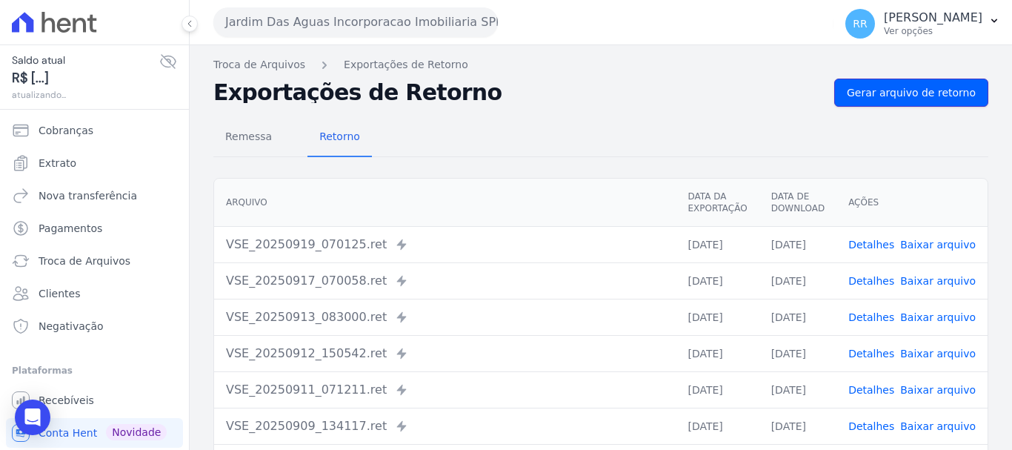
drag, startPoint x: 926, startPoint y: 98, endPoint x: 787, endPoint y: 93, distance: 139.4
click at [926, 98] on span "Gerar arquivo de retorno" at bounding box center [911, 92] width 129 height 15
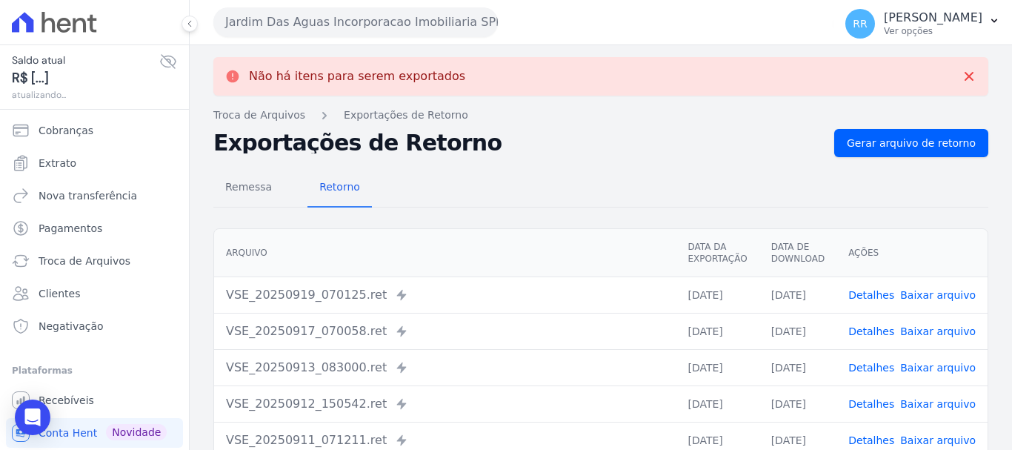
click at [359, 26] on button "Jardim Das Aguas Incorporacao Imobiliaria SPE LTDA" at bounding box center [355, 22] width 285 height 30
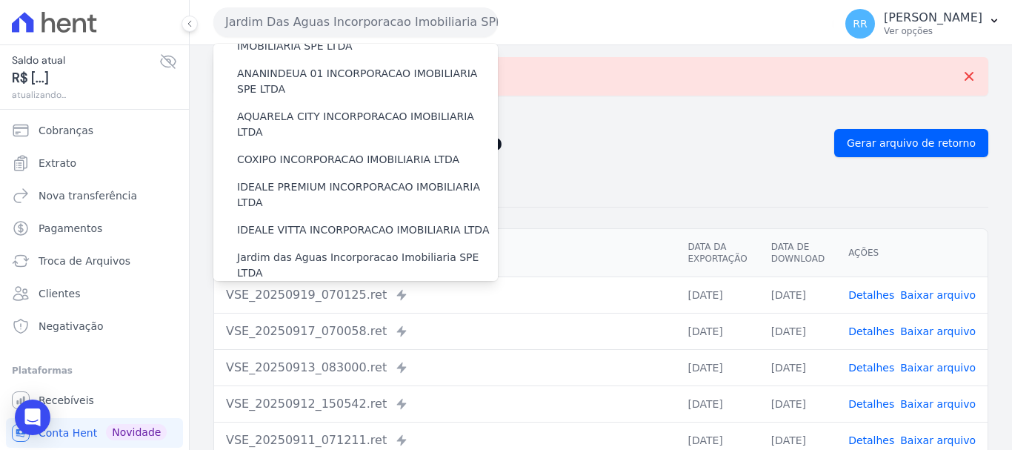
scroll to position [222, 0]
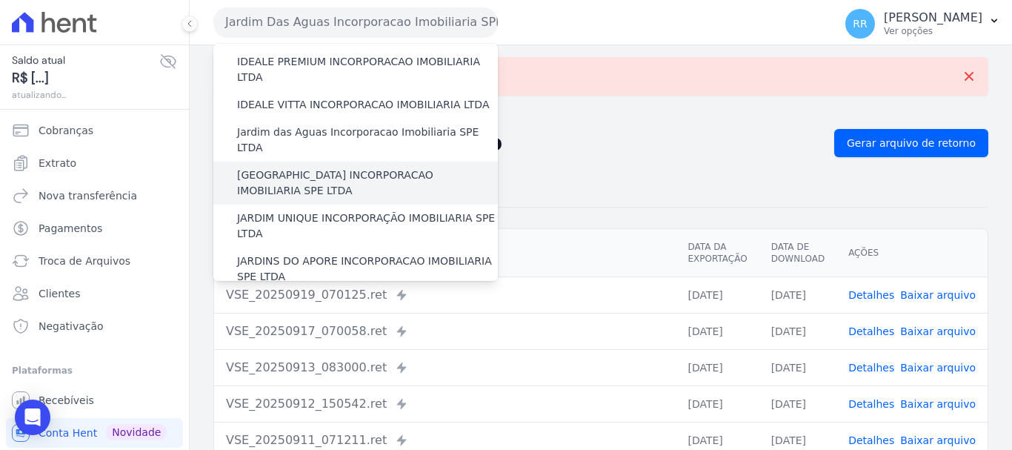
click at [347, 167] on label "[GEOGRAPHIC_DATA] INCORPORACAO IMOBILIARIA SPE LTDA" at bounding box center [367, 182] width 261 height 31
click at [0, 0] on input "[GEOGRAPHIC_DATA] INCORPORACAO IMOBILIARIA SPE LTDA" at bounding box center [0, 0] width 0 height 0
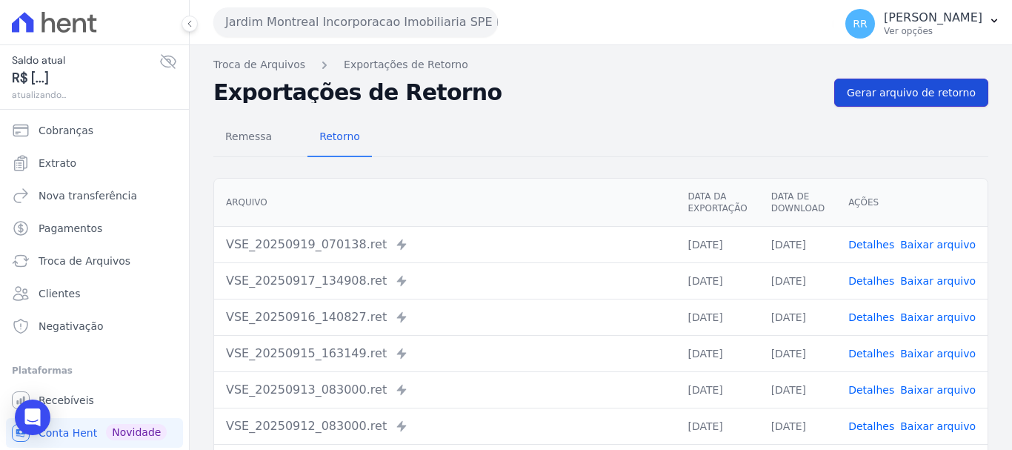
click at [854, 93] on span "Gerar arquivo de retorno" at bounding box center [911, 92] width 129 height 15
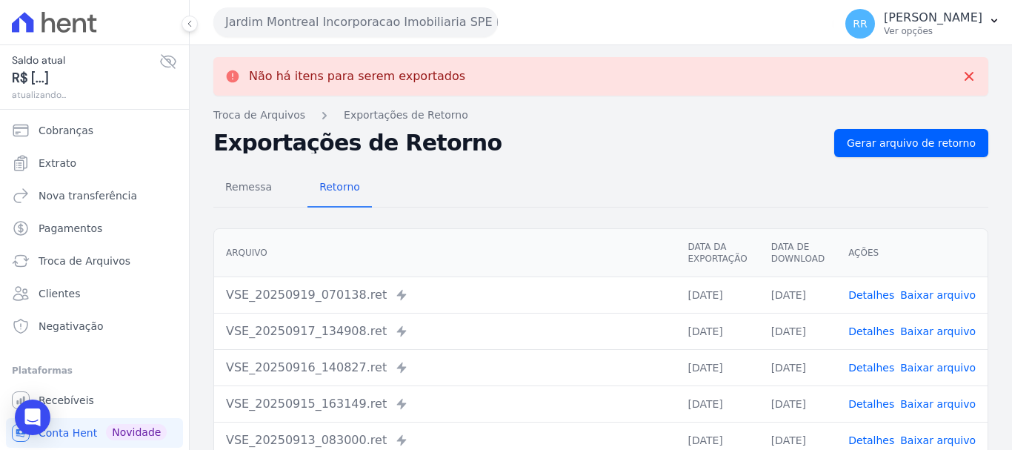
click at [371, 20] on button "Jardim Montreal Incorporacao Imobiliaria SPE LTDA" at bounding box center [355, 22] width 285 height 30
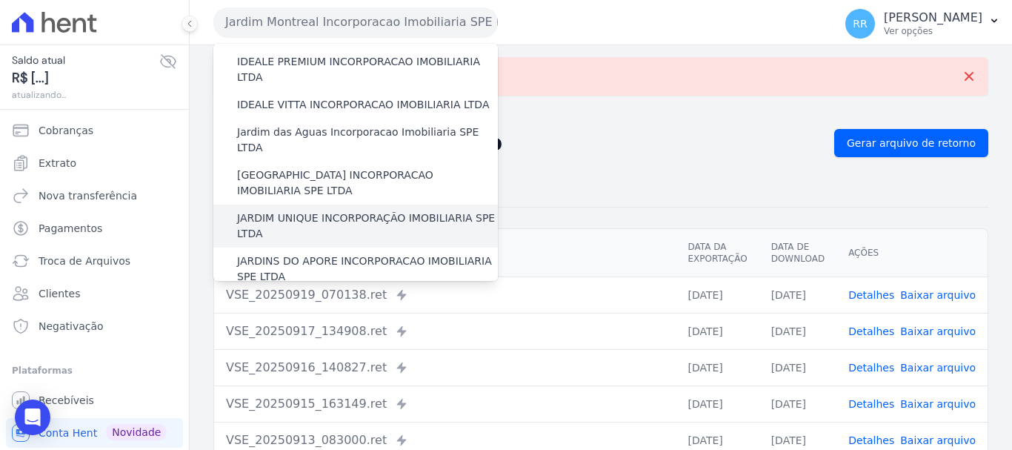
click at [321, 210] on label "JARDIM UNIQUE INCORPORAÇÃO IMOBILIARIA SPE LTDA" at bounding box center [367, 225] width 261 height 31
click at [0, 0] on input "JARDIM UNIQUE INCORPORAÇÃO IMOBILIARIA SPE LTDA" at bounding box center [0, 0] width 0 height 0
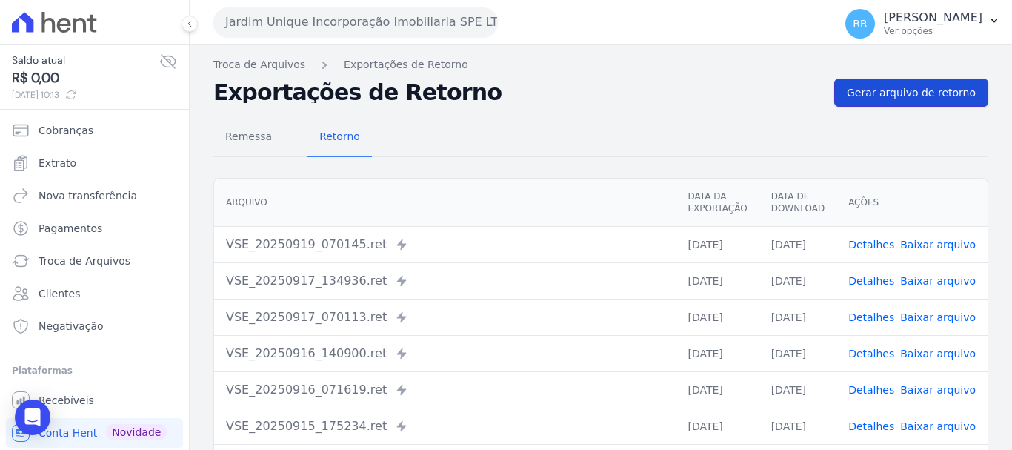
click at [888, 105] on link "Gerar arquivo de retorno" at bounding box center [911, 93] width 154 height 28
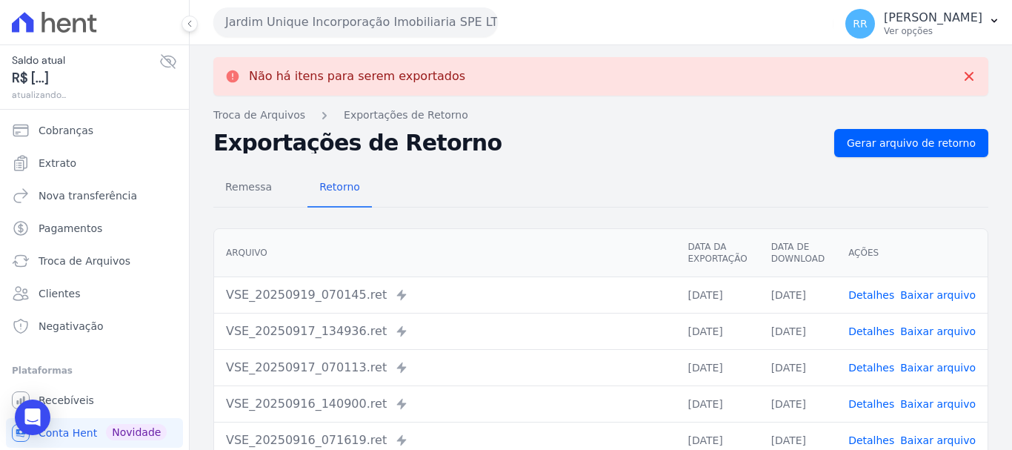
click at [359, 18] on button "Jardim Unique Incorporação Imobiliaria SPE LTDA" at bounding box center [355, 22] width 285 height 30
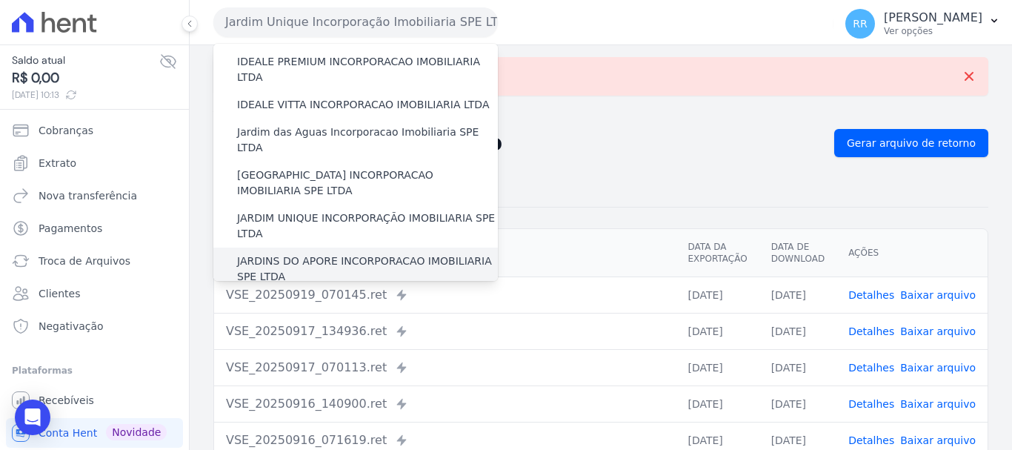
click at [289, 253] on label "JARDINS DO APORE INCORPORACAO IMOBILIARIA SPE LTDA" at bounding box center [367, 268] width 261 height 31
click at [0, 0] on input "JARDINS DO APORE INCORPORACAO IMOBILIARIA SPE LTDA" at bounding box center [0, 0] width 0 height 0
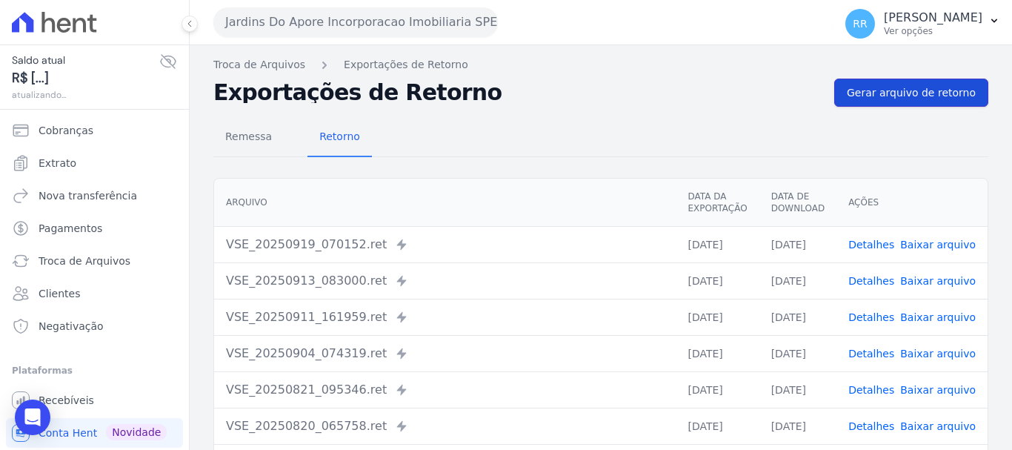
click at [939, 101] on link "Gerar arquivo de retorno" at bounding box center [911, 93] width 154 height 28
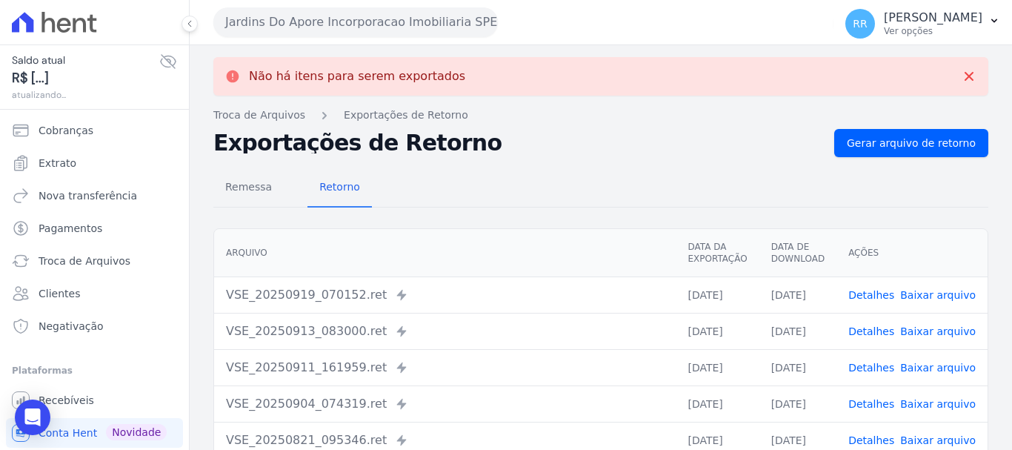
drag, startPoint x: 355, startPoint y: 28, endPoint x: 348, endPoint y: 44, distance: 17.6
click at [355, 30] on button "Jardins Do Apore Incorporacao Imobiliaria SPE LTDA" at bounding box center [355, 22] width 285 height 30
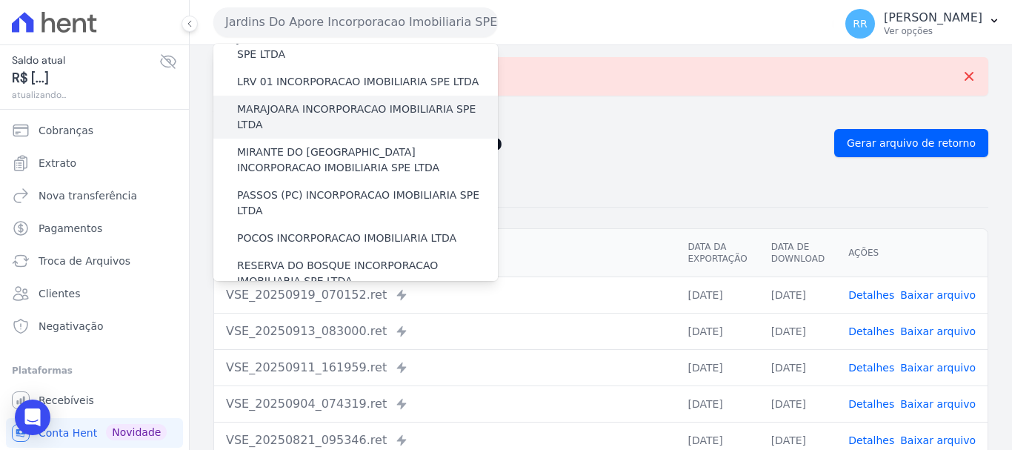
scroll to position [370, 0]
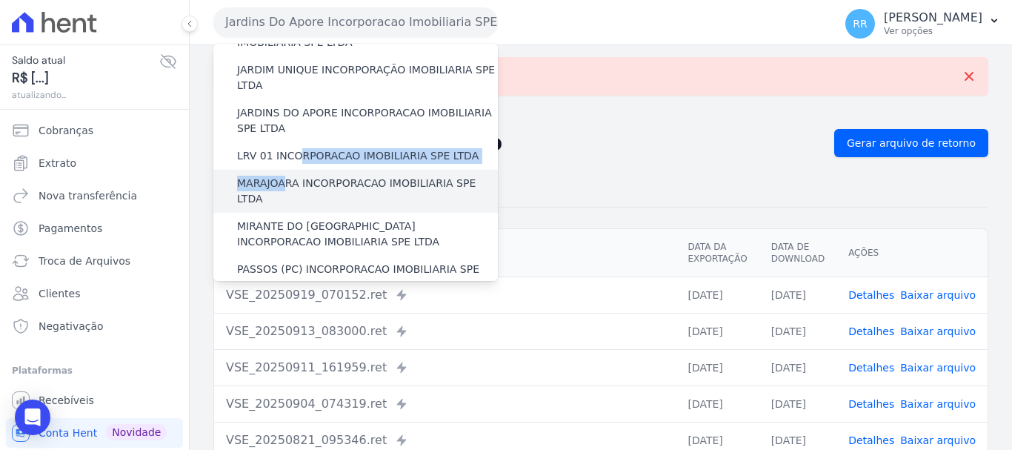
drag, startPoint x: 293, startPoint y: 113, endPoint x: 285, endPoint y: 148, distance: 36.5
click at [285, 148] on div "Via Sul Engenharia AGUAS DE [GEOGRAPHIC_DATA] INCORPORACAO IMOBILIARIA SPE LTDA…" at bounding box center [355, 161] width 285 height 977
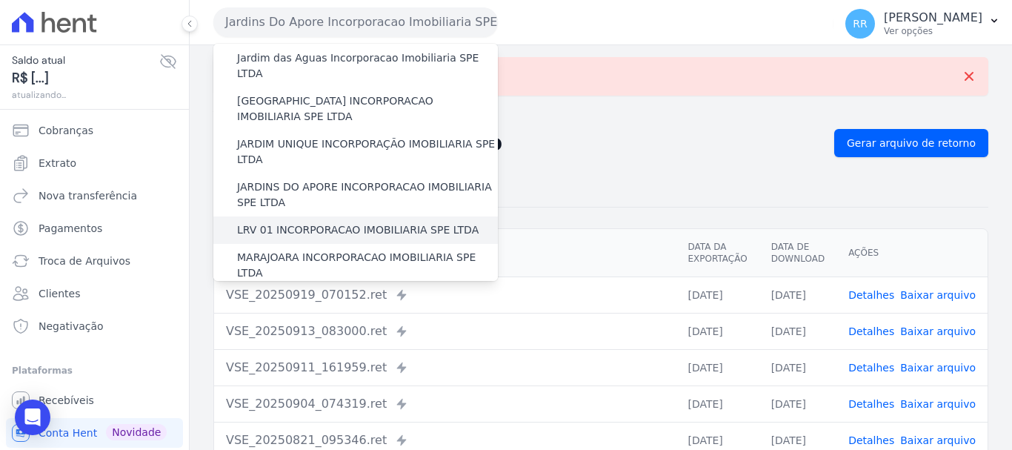
click at [265, 222] on label "LRV 01 INCORPORACAO IMOBILIARIA SPE LTDA" at bounding box center [358, 230] width 242 height 16
click at [0, 0] on input "LRV 01 INCORPORACAO IMOBILIARIA SPE LTDA" at bounding box center [0, 0] width 0 height 0
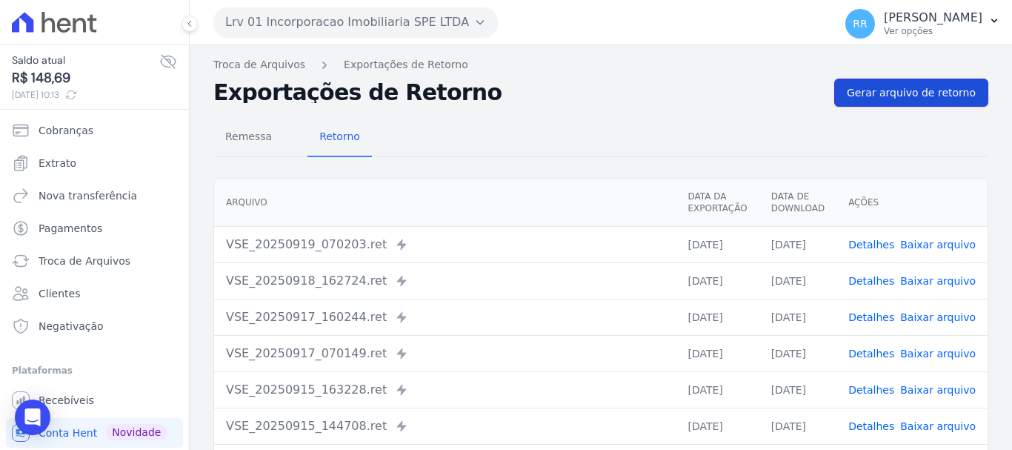
click at [908, 83] on link "Gerar arquivo de retorno" at bounding box center [911, 93] width 154 height 28
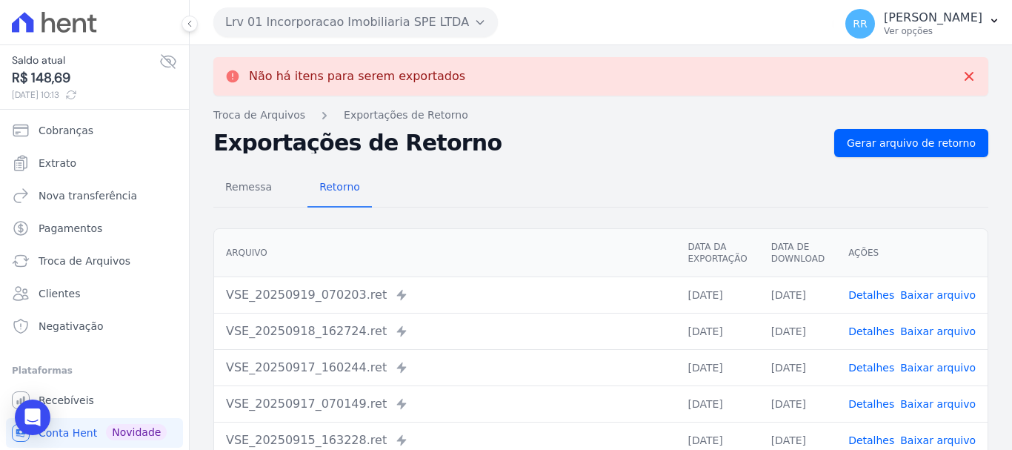
click at [341, 21] on button "Lrv 01 Incorporacao Imobiliaria SPE LTDA" at bounding box center [355, 22] width 285 height 30
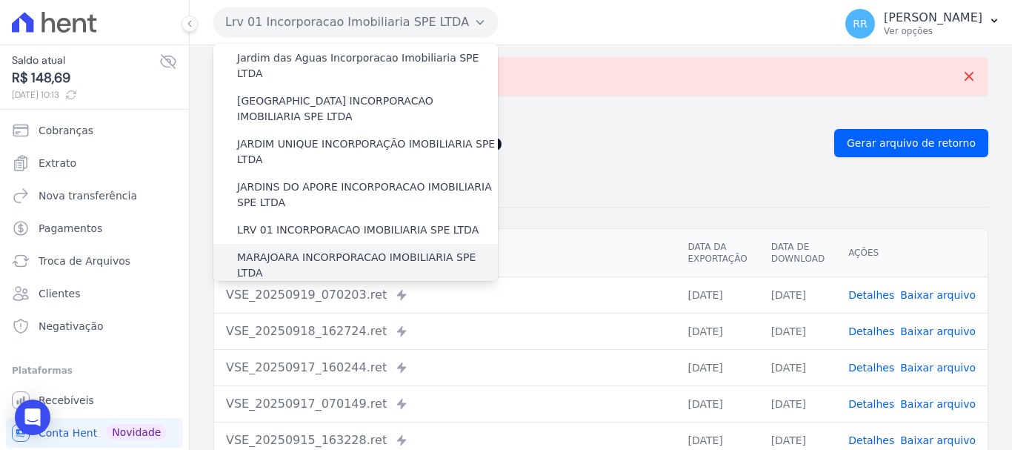
click at [302, 250] on label "MARAJOARA INCORPORACAO IMOBILIARIA SPE LTDA" at bounding box center [367, 265] width 261 height 31
click at [0, 0] on input "MARAJOARA INCORPORACAO IMOBILIARIA SPE LTDA" at bounding box center [0, 0] width 0 height 0
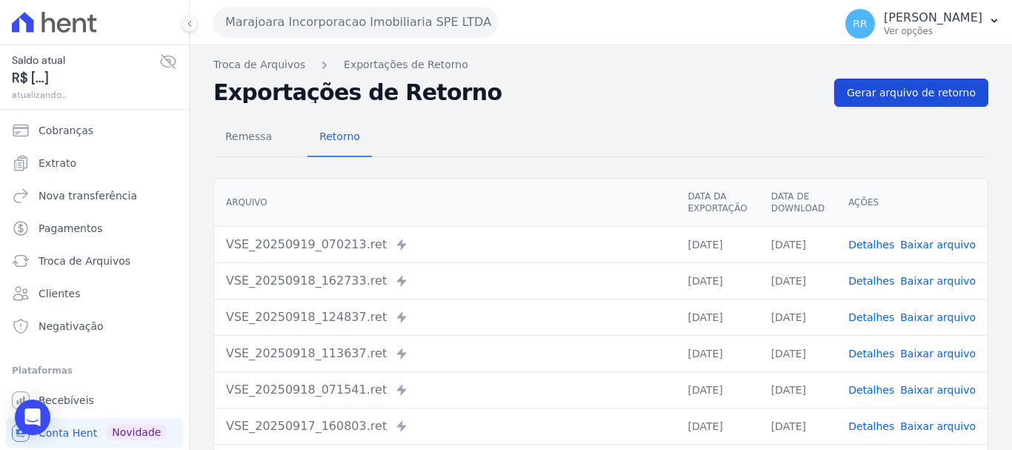
click at [956, 99] on span "Gerar arquivo de retorno" at bounding box center [911, 92] width 129 height 15
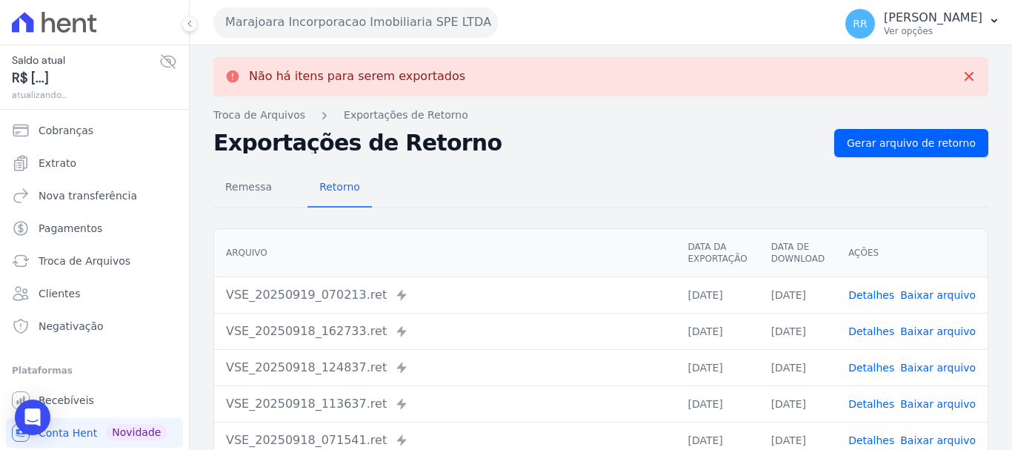
drag, startPoint x: 419, startPoint y: 36, endPoint x: 401, endPoint y: 42, distance: 19.7
click at [419, 36] on button "Marajoara Incorporacao Imobiliaria SPE LTDA" at bounding box center [355, 22] width 285 height 30
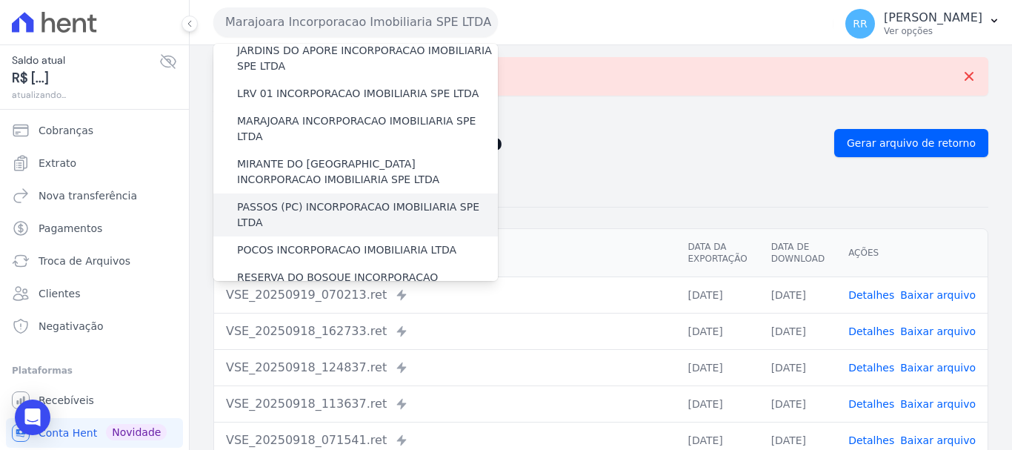
scroll to position [425, 0]
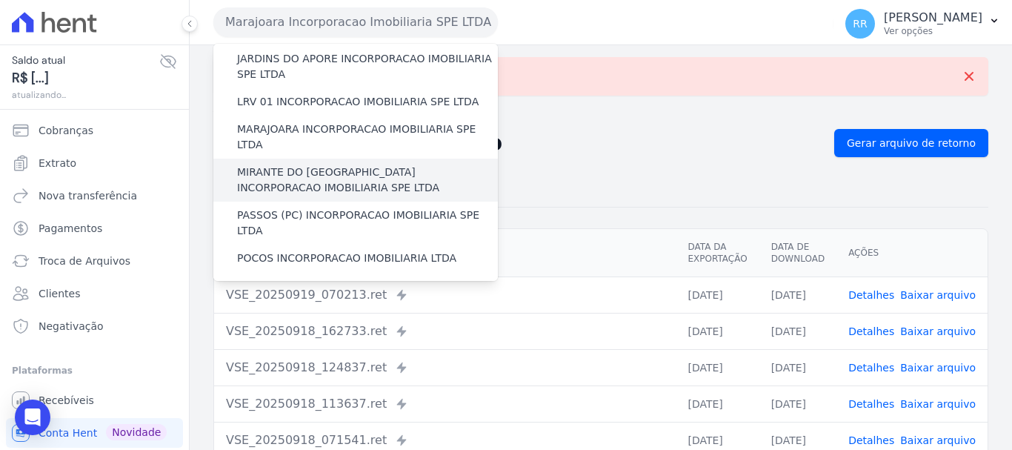
click at [325, 164] on label "MIRANTE DO [GEOGRAPHIC_DATA] INCORPORACAO IMOBILIARIA SPE LTDA" at bounding box center [367, 179] width 261 height 31
click at [0, 0] on input "MIRANTE DO [GEOGRAPHIC_DATA] INCORPORACAO IMOBILIARIA SPE LTDA" at bounding box center [0, 0] width 0 height 0
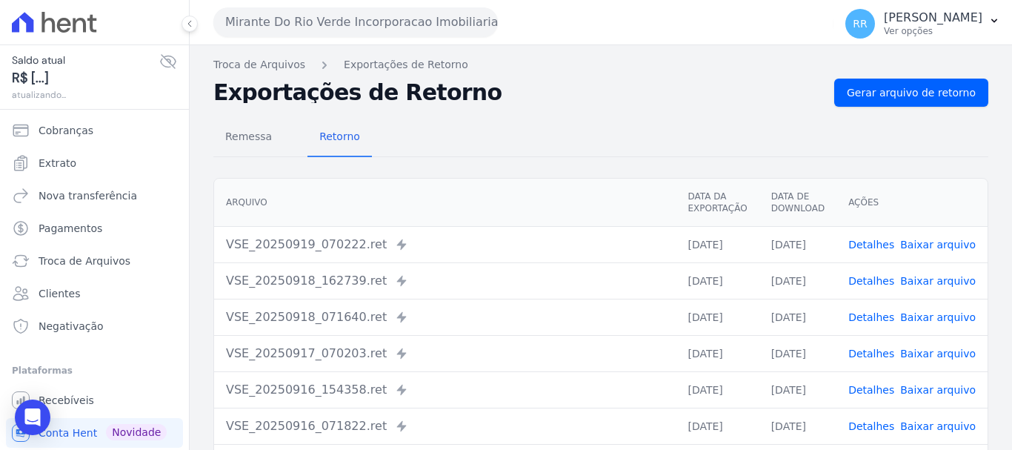
click at [857, 70] on nav "Troca de Arquivos Exportações de Retorno" at bounding box center [600, 65] width 775 height 16
click at [854, 87] on span "Gerar arquivo de retorno" at bounding box center [911, 92] width 129 height 15
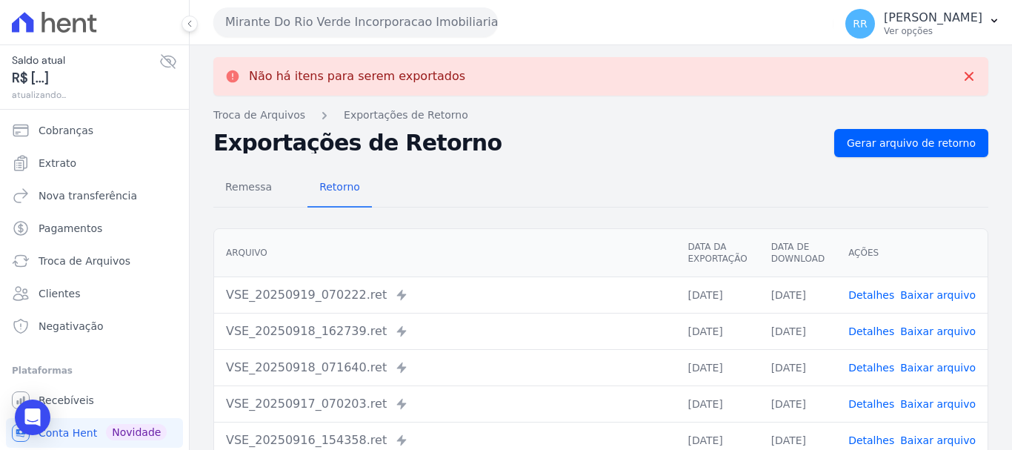
click at [325, 3] on div "Mirante Do Rio Verde Incorporacao Imobiliaria SPE LTDA Via Sul Engenharia AGUAS…" at bounding box center [520, 22] width 614 height 46
click at [321, 22] on button "Mirante Do Rio Verde Incorporacao Imobiliaria SPE LTDA" at bounding box center [355, 22] width 285 height 30
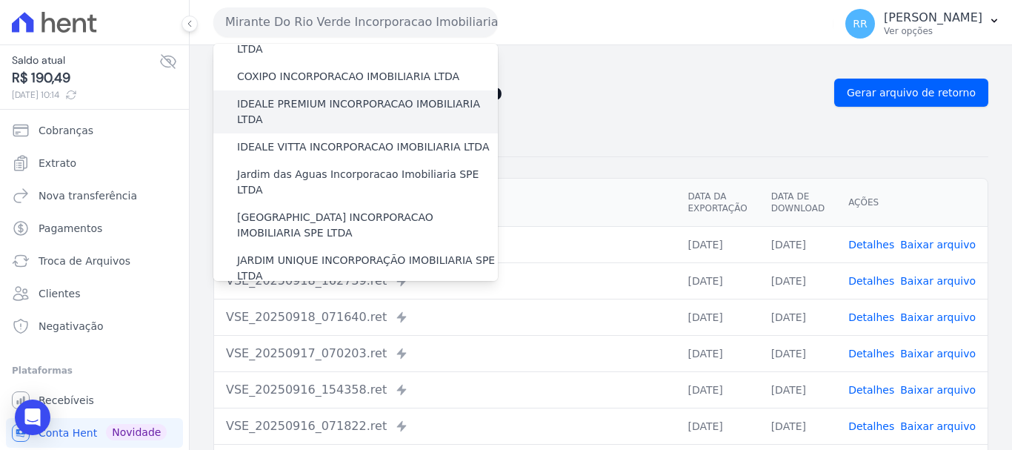
scroll to position [370, 0]
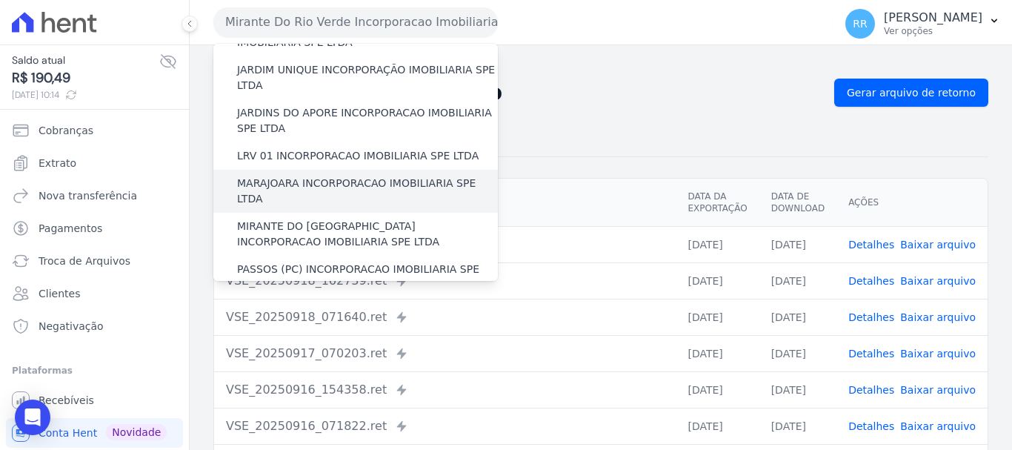
click at [326, 176] on label "MARAJOARA INCORPORACAO IMOBILIARIA SPE LTDA" at bounding box center [367, 191] width 261 height 31
click at [0, 0] on input "MARAJOARA INCORPORACAO IMOBILIARIA SPE LTDA" at bounding box center [0, 0] width 0 height 0
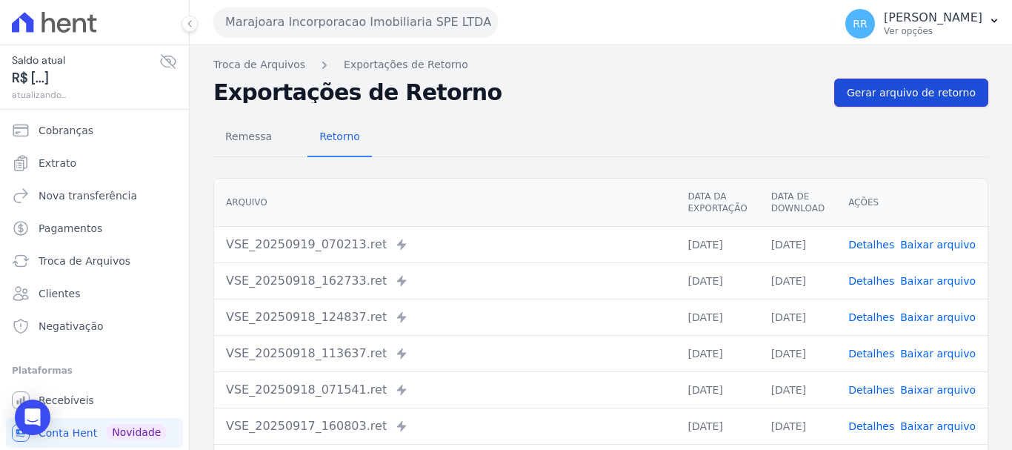
click at [937, 90] on span "Gerar arquivo de retorno" at bounding box center [911, 92] width 129 height 15
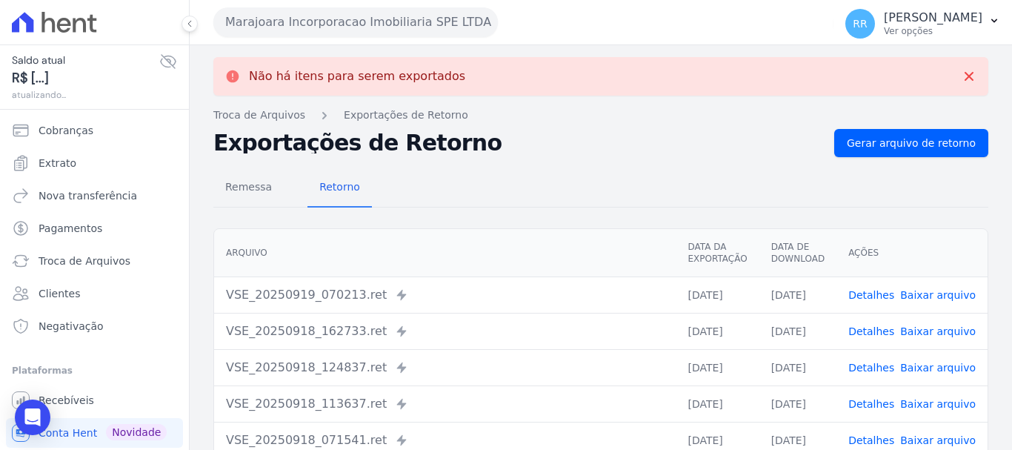
drag, startPoint x: 308, startPoint y: 4, endPoint x: 310, endPoint y: 24, distance: 20.1
click at [307, 10] on div "Marajoara Incorporacao Imobiliaria SPE LTDA Via Sul Engenharia AGUAS DE [GEOGRA…" at bounding box center [520, 22] width 614 height 46
click at [310, 24] on button "Marajoara Incorporacao Imobiliaria SPE LTDA" at bounding box center [355, 22] width 285 height 30
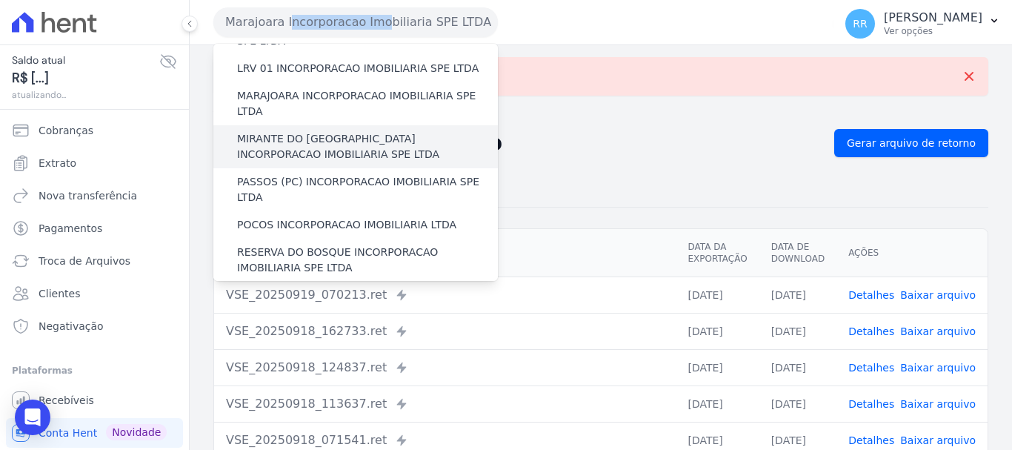
scroll to position [425, 0]
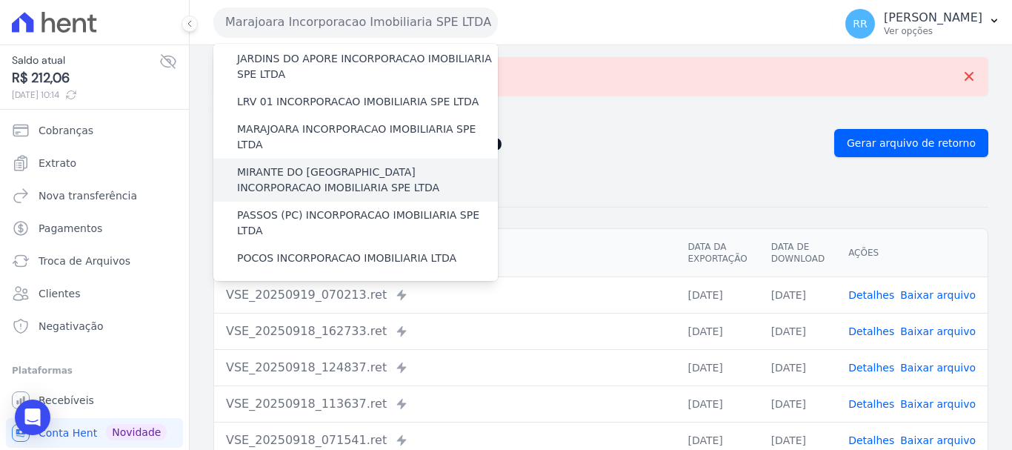
click at [295, 164] on label "MIRANTE DO [GEOGRAPHIC_DATA] INCORPORACAO IMOBILIARIA SPE LTDA" at bounding box center [367, 179] width 261 height 31
click at [0, 0] on input "MIRANTE DO [GEOGRAPHIC_DATA] INCORPORACAO IMOBILIARIA SPE LTDA" at bounding box center [0, 0] width 0 height 0
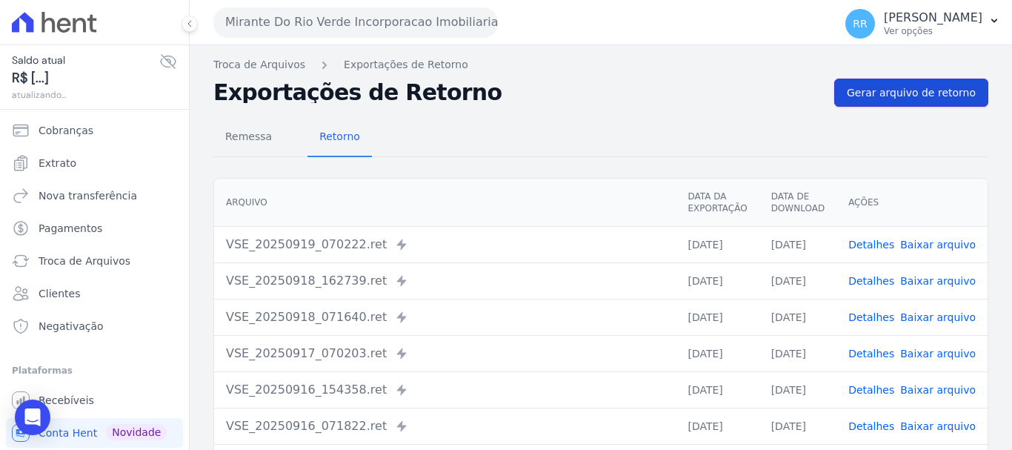
click at [870, 102] on link "Gerar arquivo de retorno" at bounding box center [911, 93] width 154 height 28
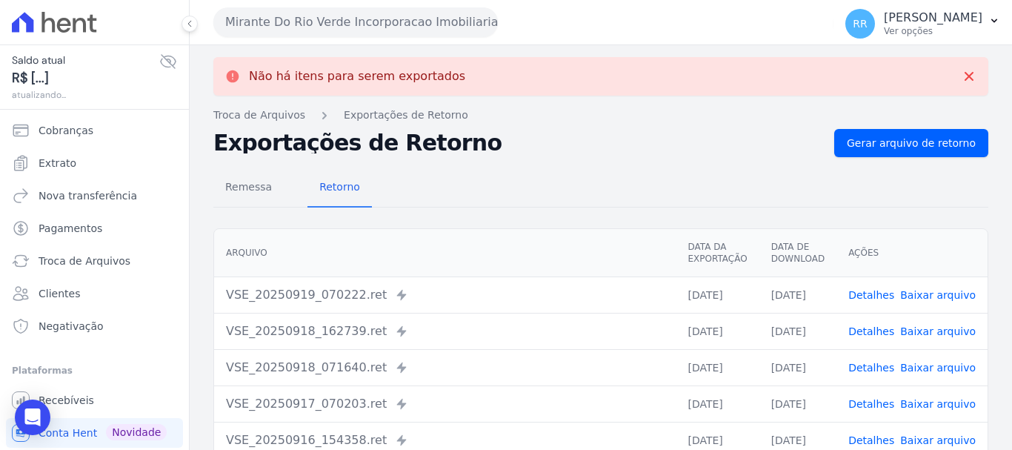
click at [356, 31] on button "Mirante Do Rio Verde Incorporacao Imobiliaria SPE LTDA" at bounding box center [355, 22] width 285 height 30
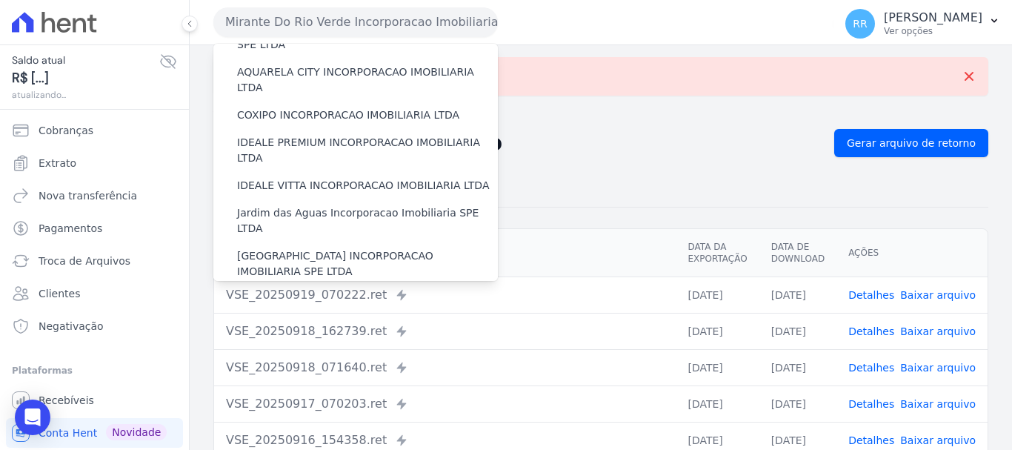
scroll to position [445, 0]
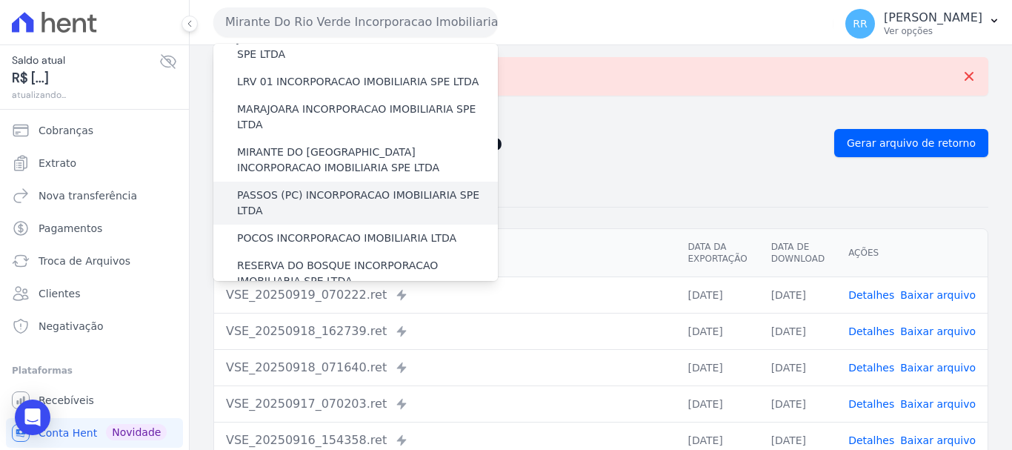
click at [319, 187] on label "PASSOS (PC) INCORPORACAO IMOBILIARIA SPE LTDA" at bounding box center [367, 202] width 261 height 31
click at [0, 0] on input "PASSOS (PC) INCORPORACAO IMOBILIARIA SPE LTDA" at bounding box center [0, 0] width 0 height 0
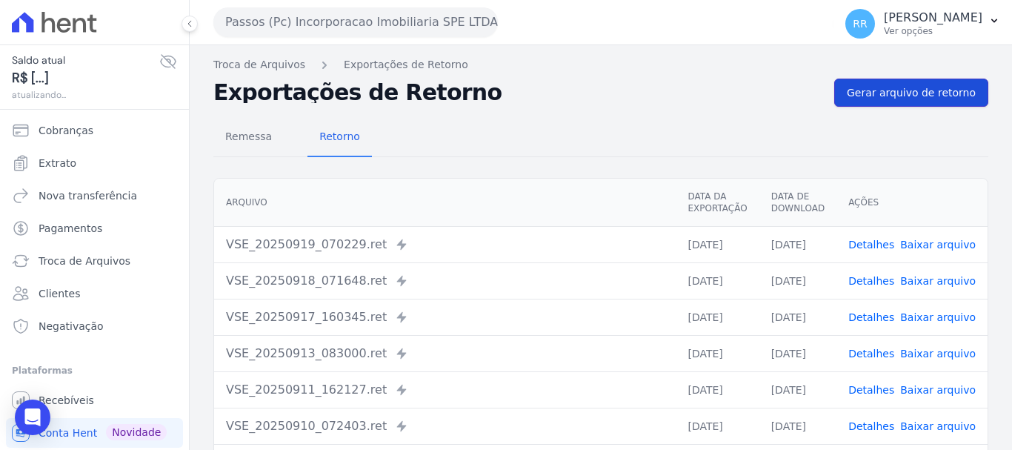
click at [911, 104] on link "Gerar arquivo de retorno" at bounding box center [911, 93] width 154 height 28
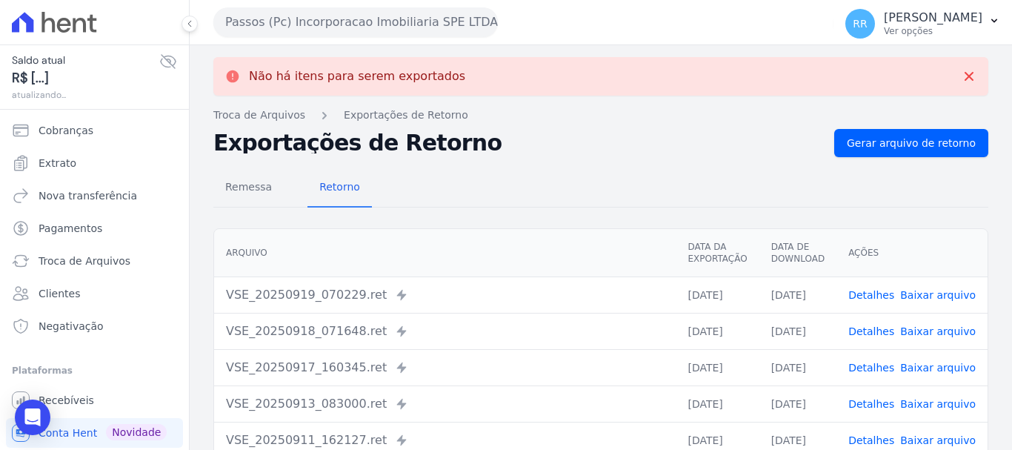
click at [340, 26] on button "Passos (Pc) Incorporacao Imobiliaria SPE LTDA" at bounding box center [355, 22] width 285 height 30
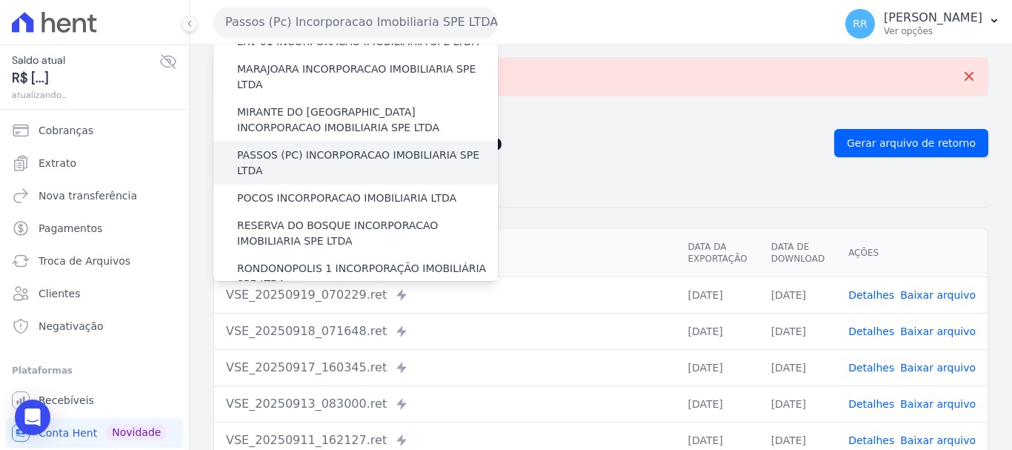
scroll to position [519, 0]
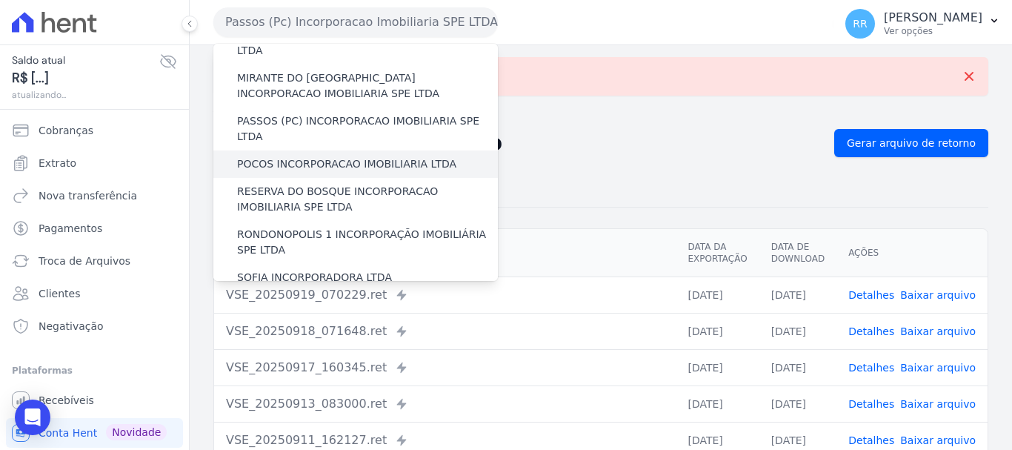
click at [292, 150] on div "POCOS INCORPORACAO IMOBILIARIA LTDA" at bounding box center [355, 163] width 285 height 27
click at [292, 156] on label "POCOS INCORPORACAO IMOBILIARIA LTDA" at bounding box center [346, 164] width 219 height 16
click at [0, 0] on input "POCOS INCORPORACAO IMOBILIARIA LTDA" at bounding box center [0, 0] width 0 height 0
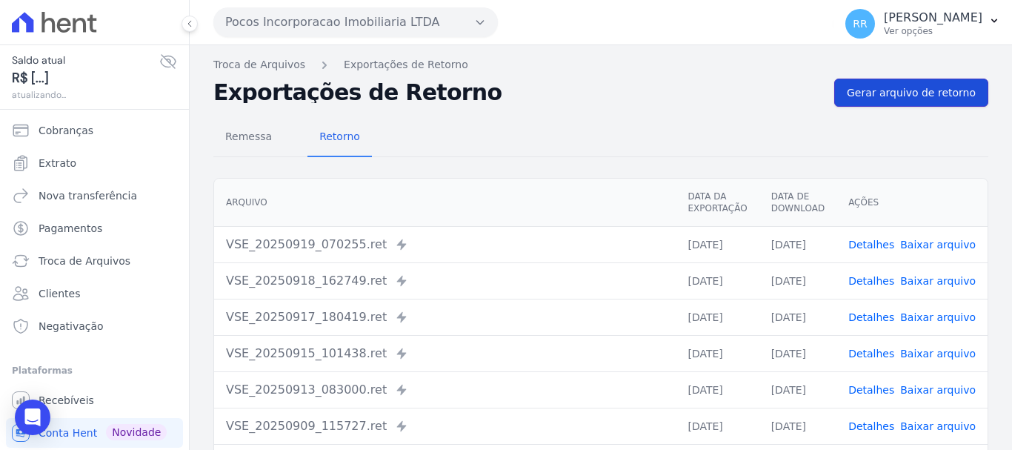
click at [877, 89] on span "Gerar arquivo de retorno" at bounding box center [911, 92] width 129 height 15
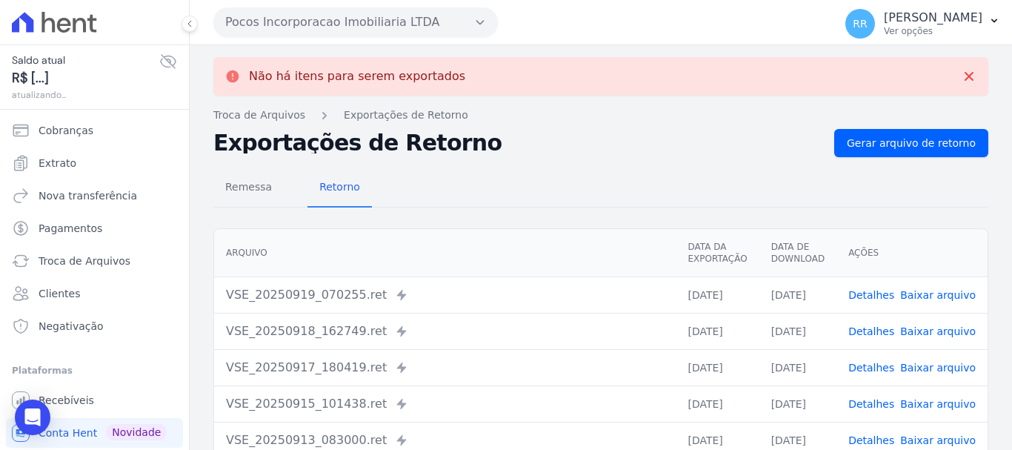
click at [307, 24] on button "Pocos Incorporacao Imobiliaria LTDA" at bounding box center [355, 22] width 285 height 30
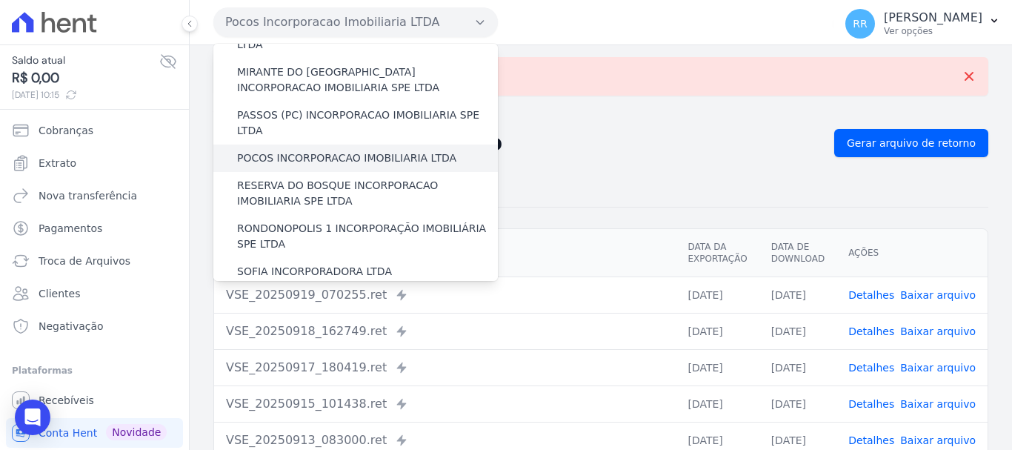
scroll to position [499, 0]
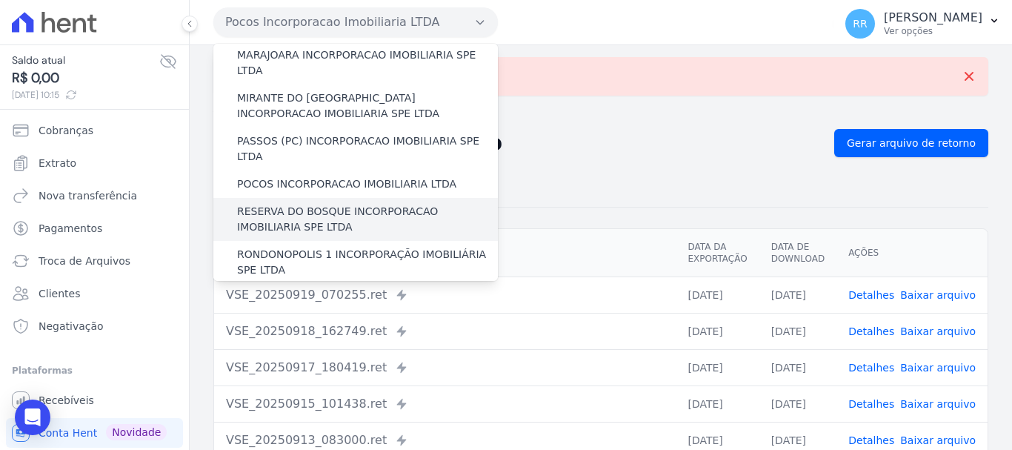
click at [284, 204] on label "RESERVA DO BOSQUE INCORPORACAO IMOBILIARIA SPE LTDA" at bounding box center [367, 219] width 261 height 31
click at [0, 0] on input "RESERVA DO BOSQUE INCORPORACAO IMOBILIARIA SPE LTDA" at bounding box center [0, 0] width 0 height 0
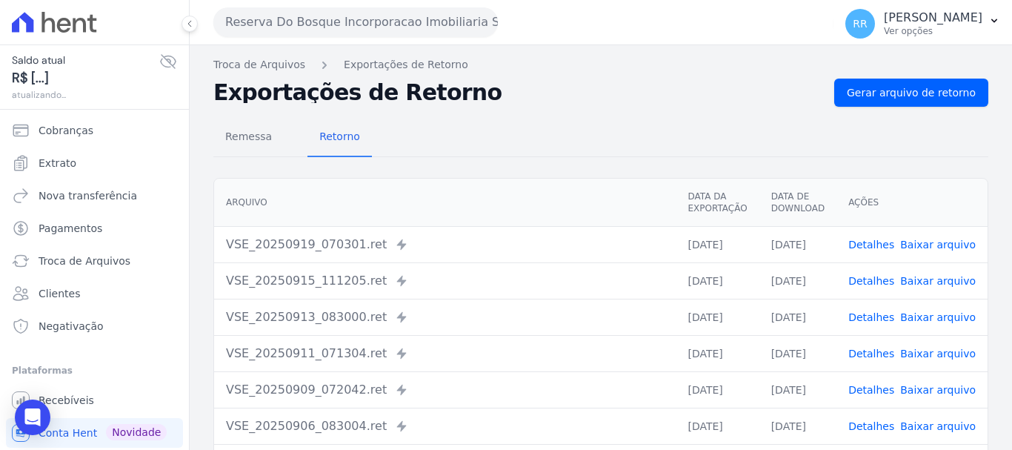
click at [937, 77] on div "Troca de Arquivos Exportações de Retorno Exportações de Retorno Gerar arquivo d…" at bounding box center [601, 349] width 822 height 609
click at [846, 79] on link "Gerar arquivo de retorno" at bounding box center [911, 93] width 154 height 28
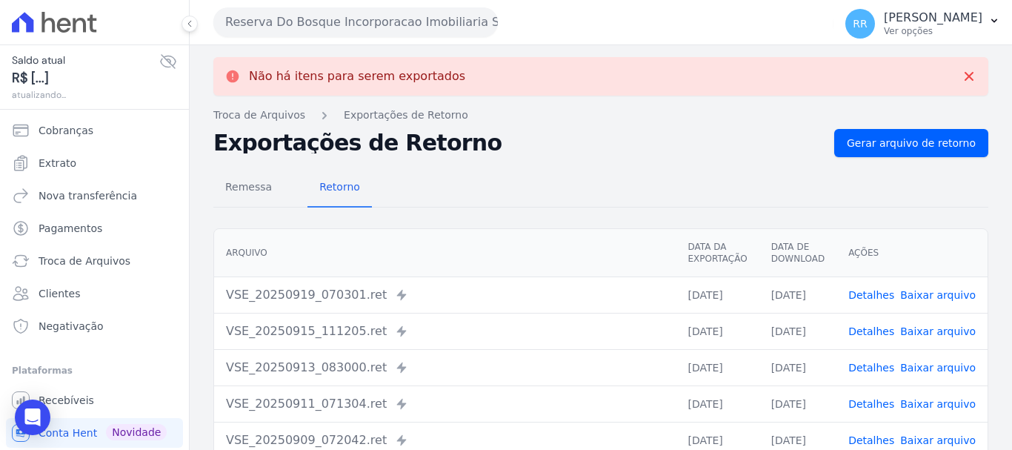
click at [376, 24] on button "Reserva Do Bosque Incorporacao Imobiliaria SPE LTDA" at bounding box center [355, 22] width 285 height 30
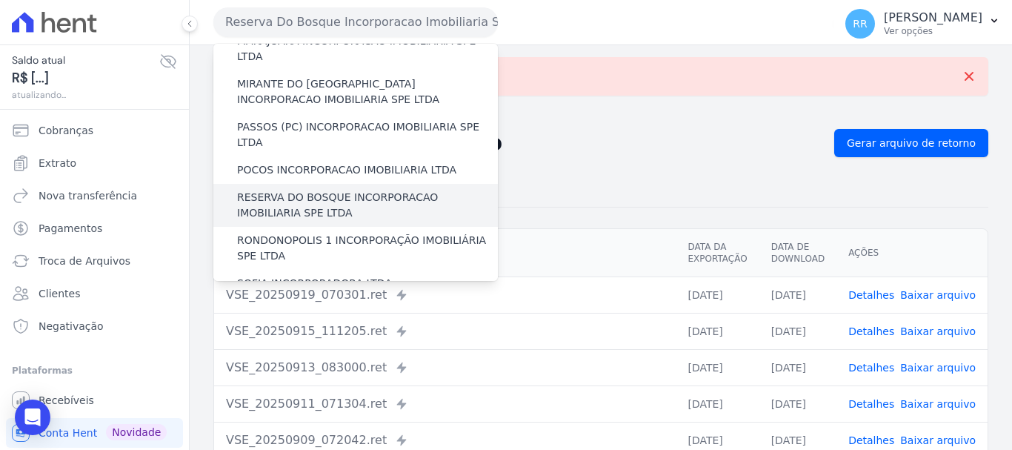
scroll to position [593, 0]
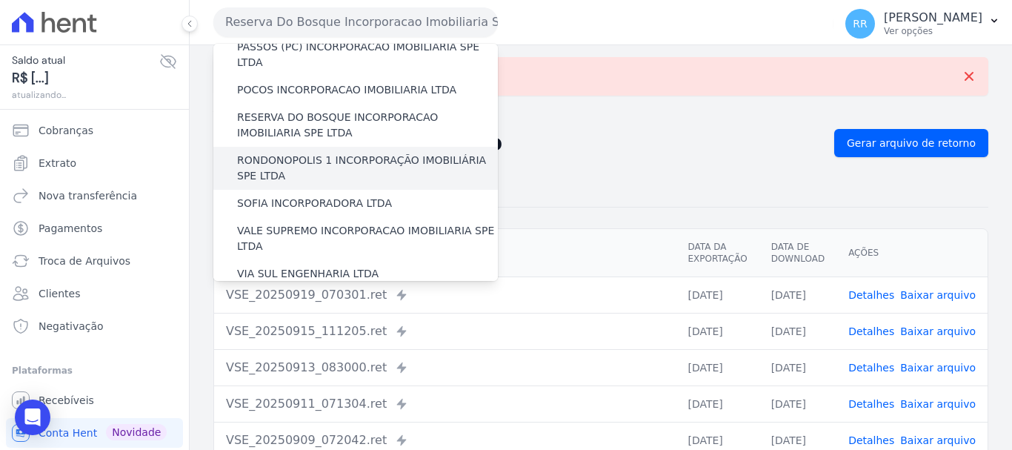
click at [318, 153] on label "RONDONOPOLIS 1 INCORPORAÇÃO IMOBILIÁRIA SPE LTDA" at bounding box center [367, 168] width 261 height 31
click at [0, 0] on input "RONDONOPOLIS 1 INCORPORAÇÃO IMOBILIÁRIA SPE LTDA" at bounding box center [0, 0] width 0 height 0
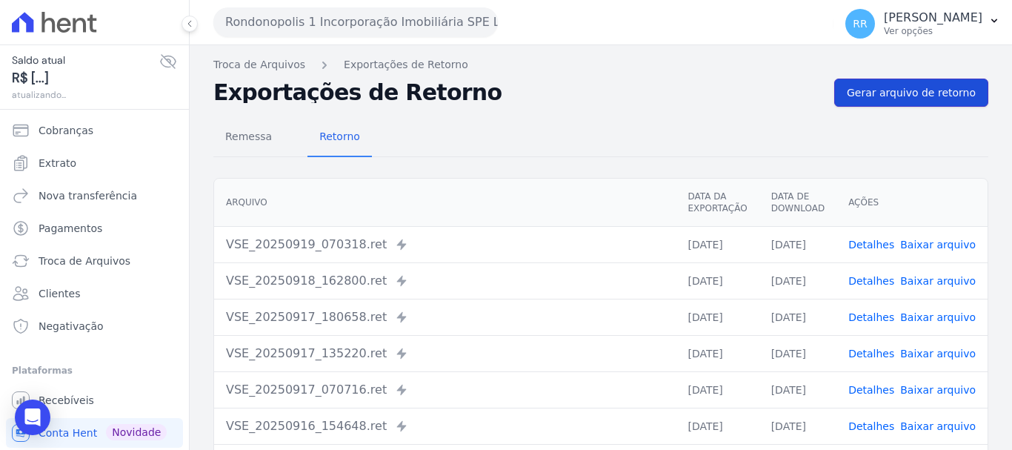
click at [857, 99] on span "Gerar arquivo de retorno" at bounding box center [911, 92] width 129 height 15
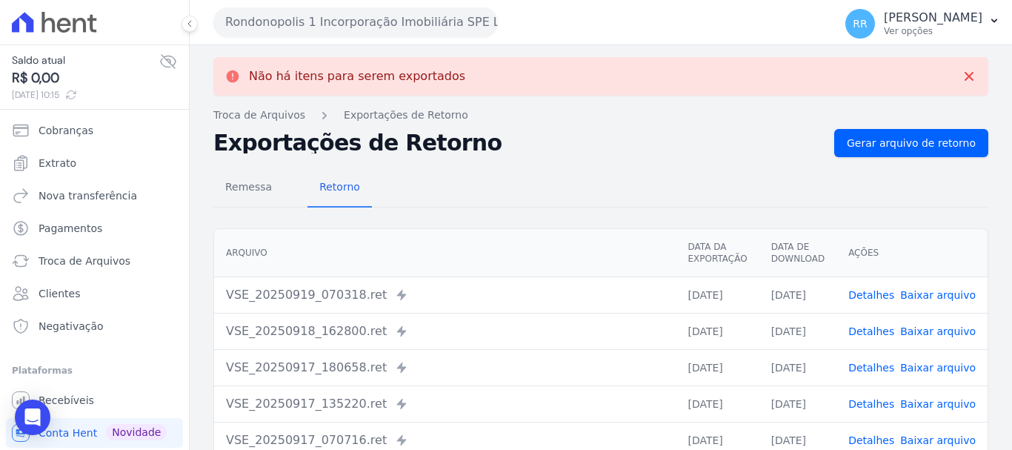
click at [309, 32] on button "Rondonopolis 1 Incorporação Imobiliária SPE LTDA" at bounding box center [355, 22] width 285 height 30
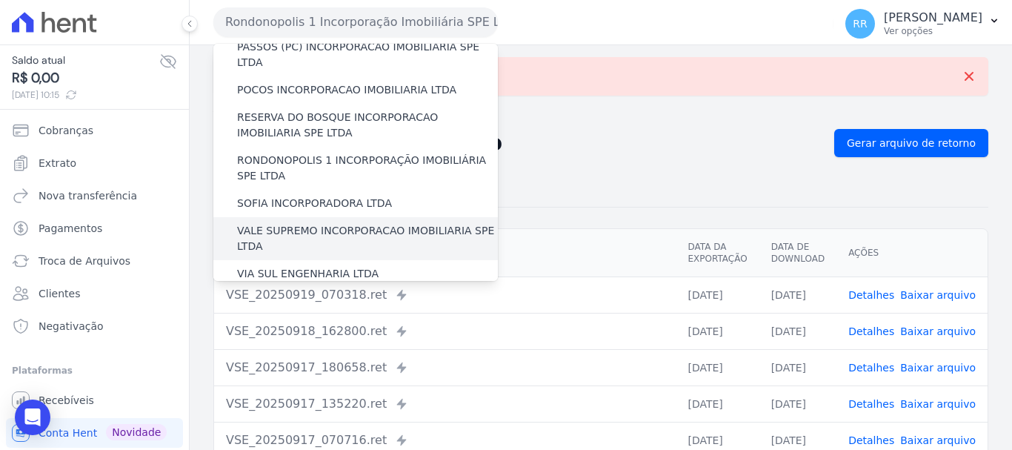
click at [282, 223] on label "VALE SUPREMO INCORPORACAO IMOBILIARIA SPE LTDA" at bounding box center [367, 238] width 261 height 31
click at [0, 0] on input "VALE SUPREMO INCORPORACAO IMOBILIARIA SPE LTDA" at bounding box center [0, 0] width 0 height 0
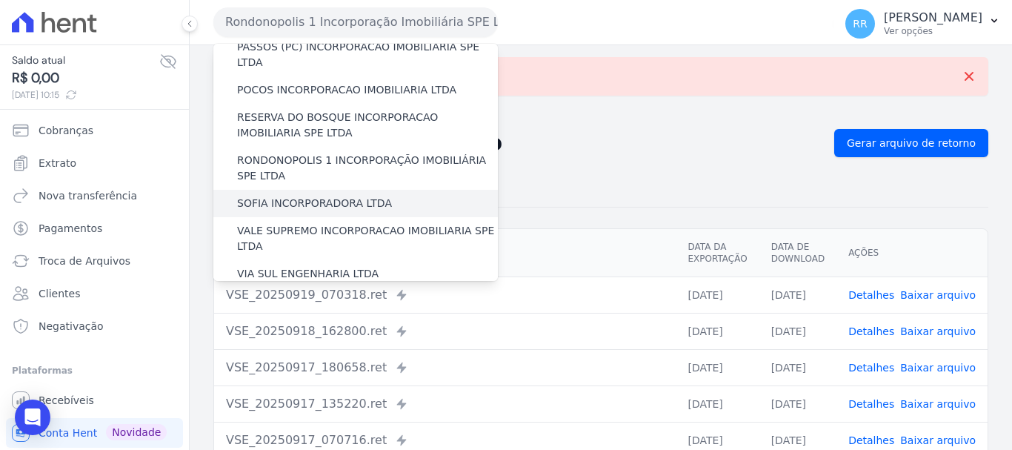
click at [288, 196] on label "SOFIA INCORPORADORA LTDA" at bounding box center [314, 204] width 155 height 16
click at [0, 0] on input "SOFIA INCORPORADORA LTDA" at bounding box center [0, 0] width 0 height 0
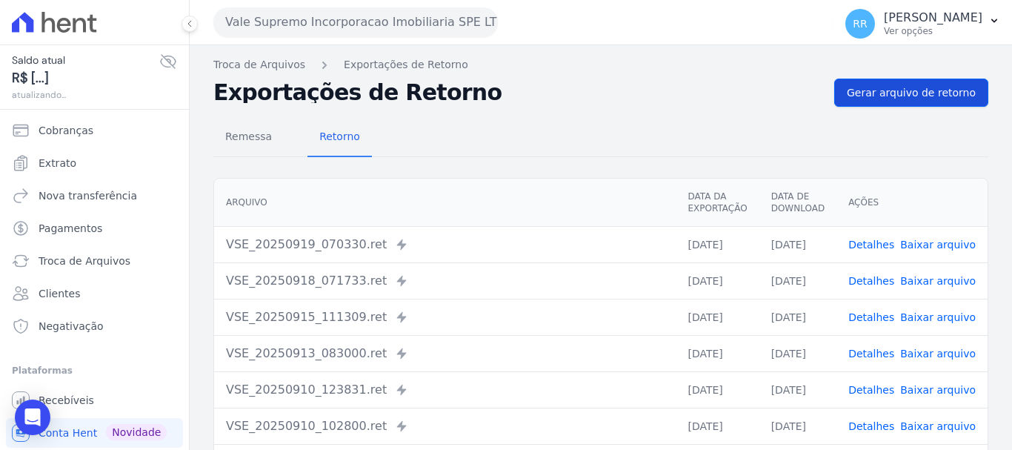
drag, startPoint x: 908, startPoint y: 73, endPoint x: 877, endPoint y: 85, distance: 32.6
click at [905, 73] on div "Troca de Arquivos Exportações de Retorno Exportações de Retorno Gerar arquivo d…" at bounding box center [601, 349] width 822 height 609
click at [877, 87] on span "Gerar arquivo de retorno" at bounding box center [911, 92] width 129 height 15
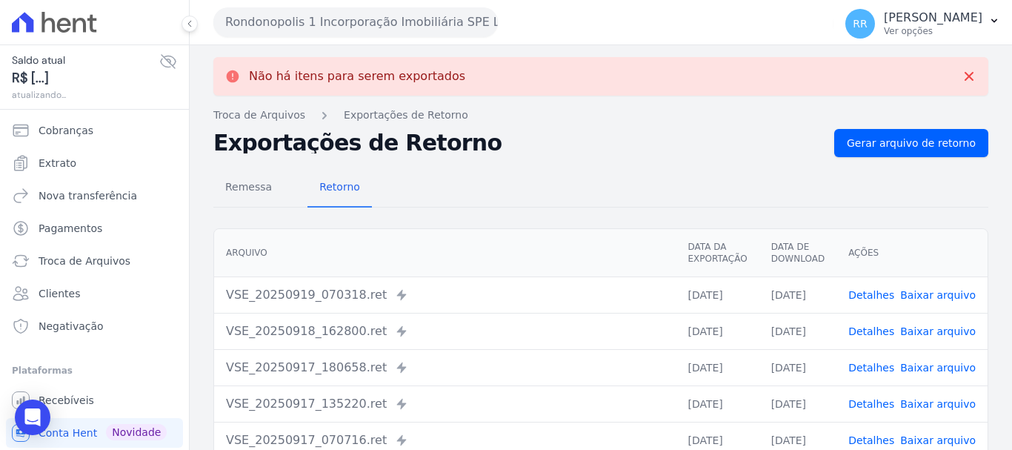
drag, startPoint x: 398, startPoint y: 19, endPoint x: 391, endPoint y: 64, distance: 45.7
click at [397, 19] on button "Rondonopolis 1 Incorporação Imobiliária SPE LTDA" at bounding box center [355, 22] width 285 height 30
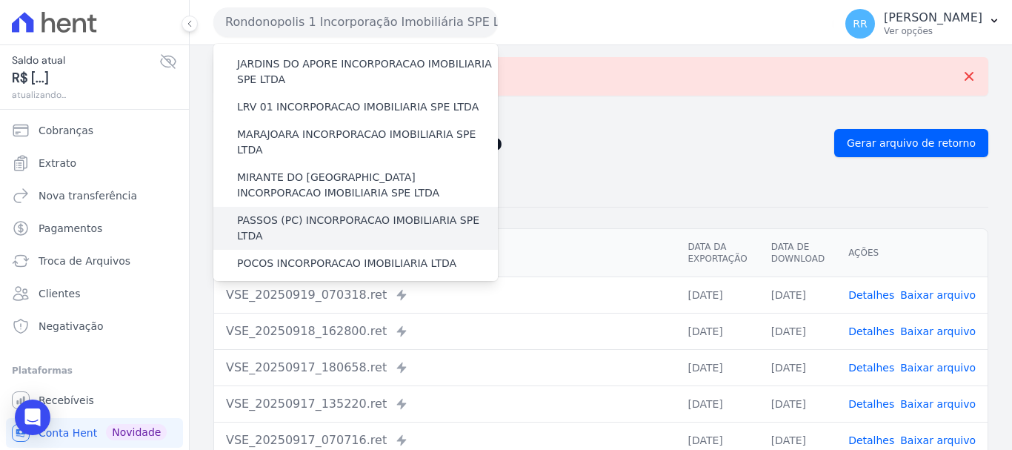
scroll to position [647, 0]
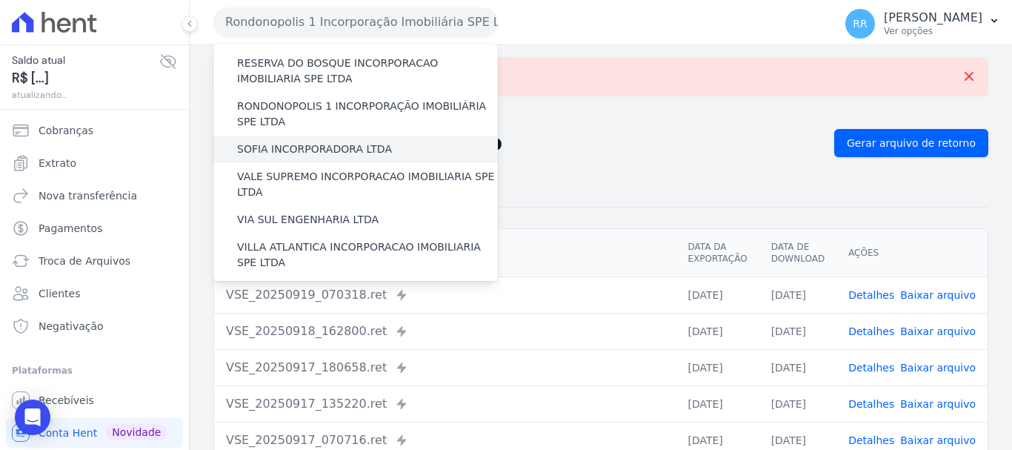
click at [316, 142] on label "SOFIA INCORPORADORA LTDA" at bounding box center [314, 150] width 155 height 16
click at [0, 0] on input "SOFIA INCORPORADORA LTDA" at bounding box center [0, 0] width 0 height 0
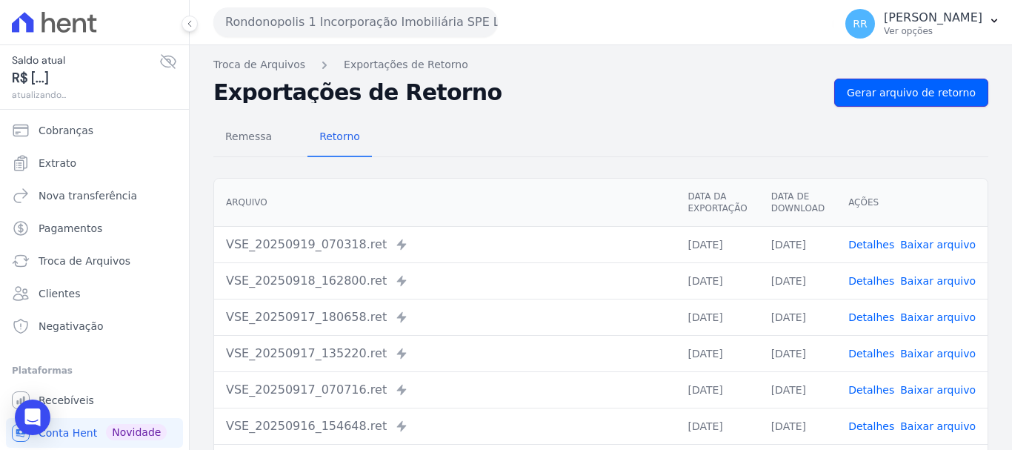
drag, startPoint x: 873, startPoint y: 89, endPoint x: 725, endPoint y: 64, distance: 149.5
click at [872, 90] on span "Gerar arquivo de retorno" at bounding box center [911, 92] width 129 height 15
click at [328, 27] on button "Rondonopolis 1 Incorporação Imobiliária SPE LTDA" at bounding box center [355, 22] width 285 height 30
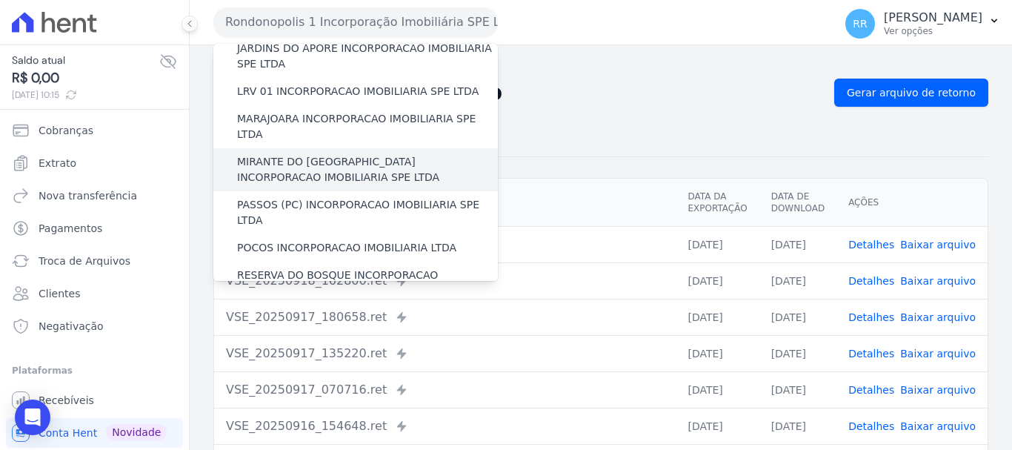
scroll to position [519, 0]
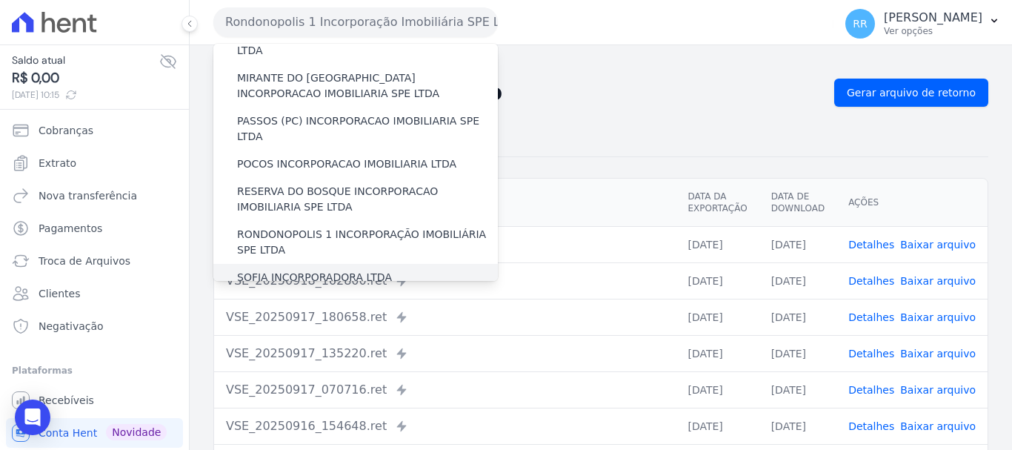
click at [350, 270] on label "SOFIA INCORPORADORA LTDA" at bounding box center [314, 278] width 155 height 16
click at [0, 0] on input "SOFIA INCORPORADORA LTDA" at bounding box center [0, 0] width 0 height 0
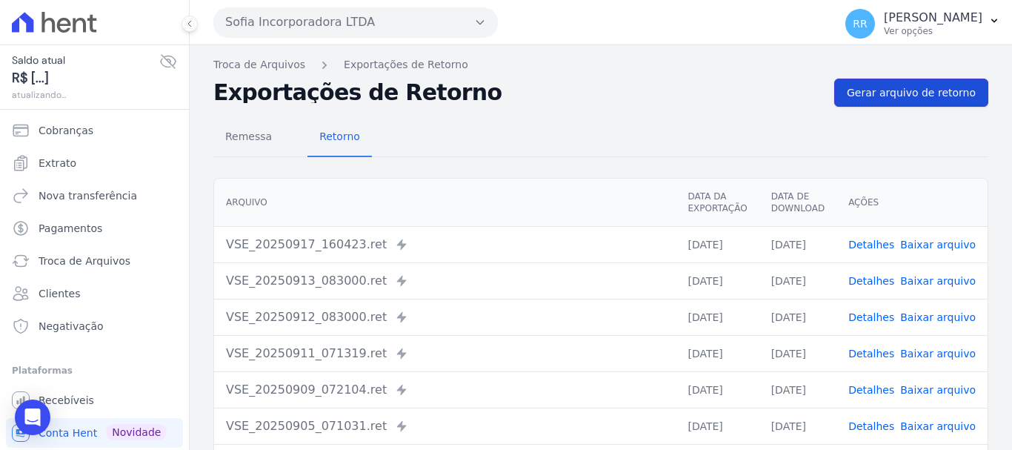
click at [858, 96] on span "Gerar arquivo de retorno" at bounding box center [911, 92] width 129 height 15
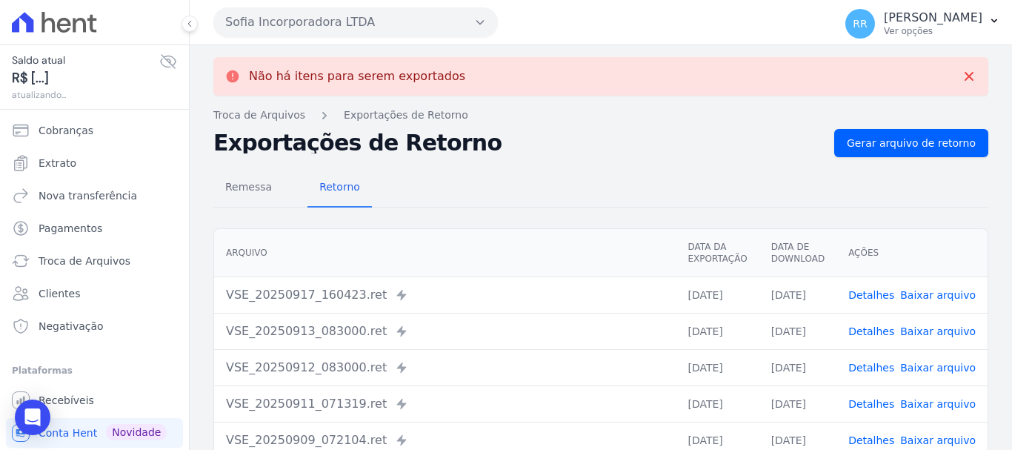
click at [322, 33] on button "Sofia Incorporadora LTDA" at bounding box center [355, 22] width 285 height 30
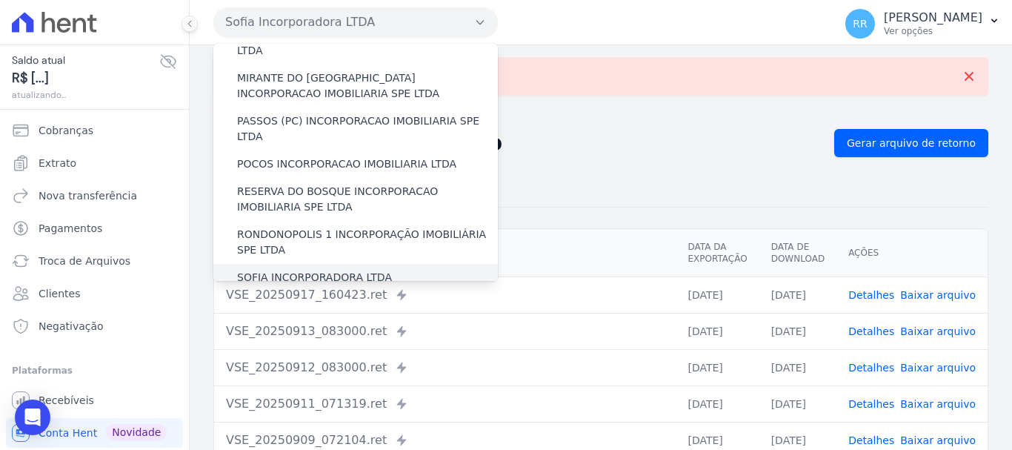
click at [294, 264] on div "SOFIA INCORPORADORA LTDA" at bounding box center [355, 277] width 285 height 27
click at [293, 291] on div "VALE SUPREMO INCORPORACAO IMOBILIARIA SPE LTDA" at bounding box center [355, 312] width 285 height 43
click at [327, 297] on label "VALE SUPREMO INCORPORACAO IMOBILIARIA SPE LTDA" at bounding box center [367, 312] width 261 height 31
click at [0, 0] on input "VALE SUPREMO INCORPORACAO IMOBILIARIA SPE LTDA" at bounding box center [0, 0] width 0 height 0
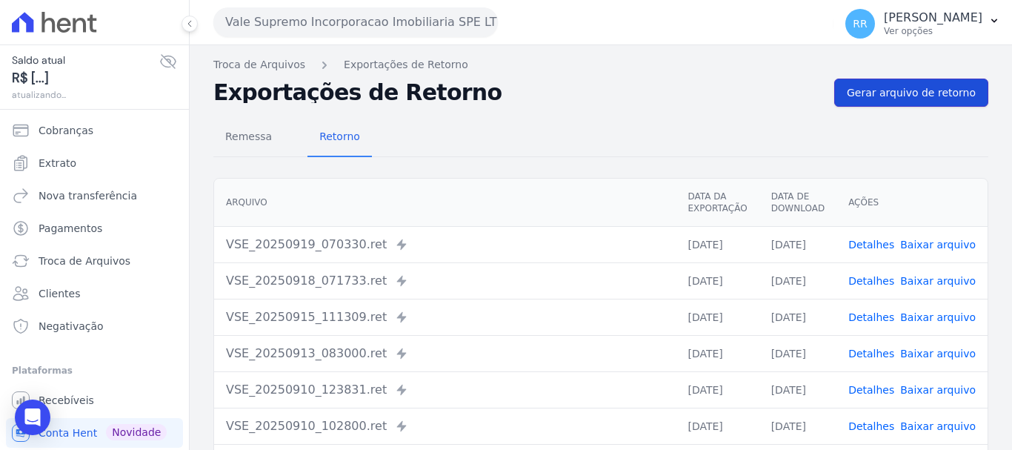
click at [906, 97] on span "Gerar arquivo de retorno" at bounding box center [911, 92] width 129 height 15
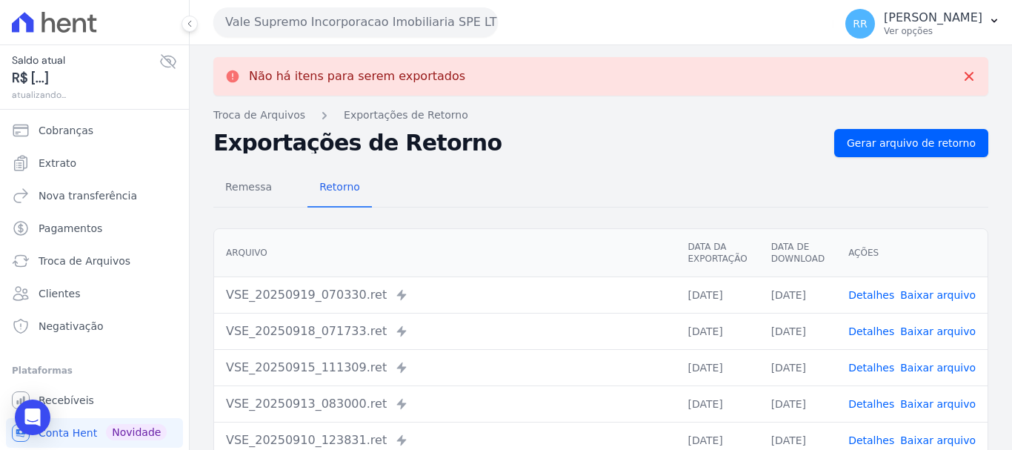
click at [315, 24] on button "Vale Supremo Incorporacao Imobiliaria SPE LTDA" at bounding box center [355, 22] width 285 height 30
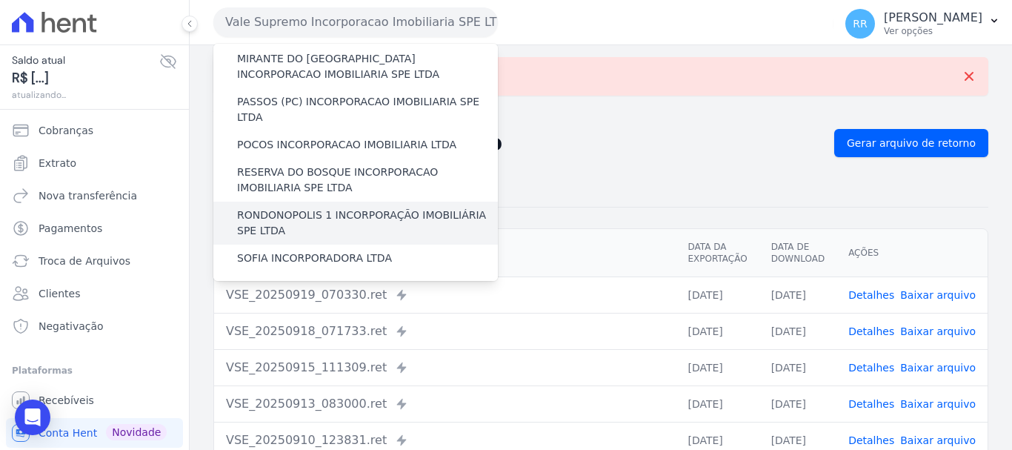
scroll to position [593, 0]
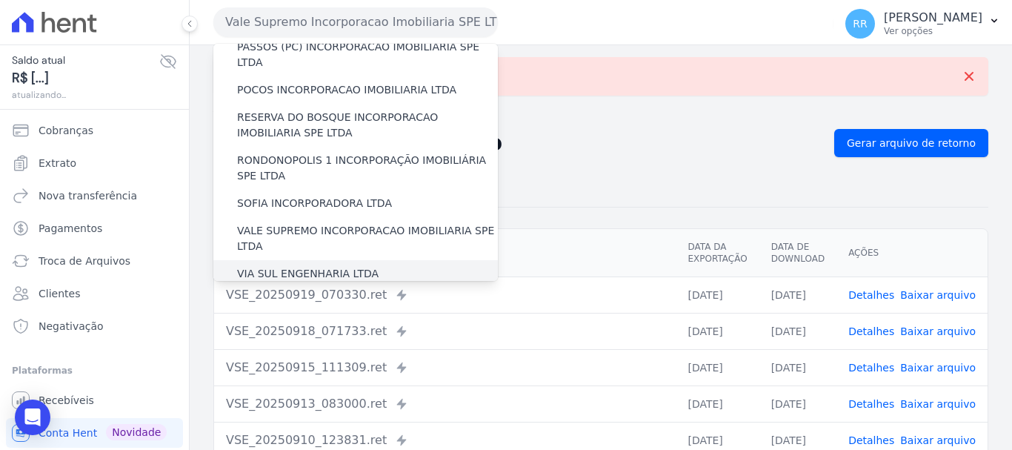
click at [350, 266] on label "VIA SUL ENGENHARIA LTDA" at bounding box center [308, 274] width 142 height 16
click at [0, 0] on input "VIA SUL ENGENHARIA LTDA" at bounding box center [0, 0] width 0 height 0
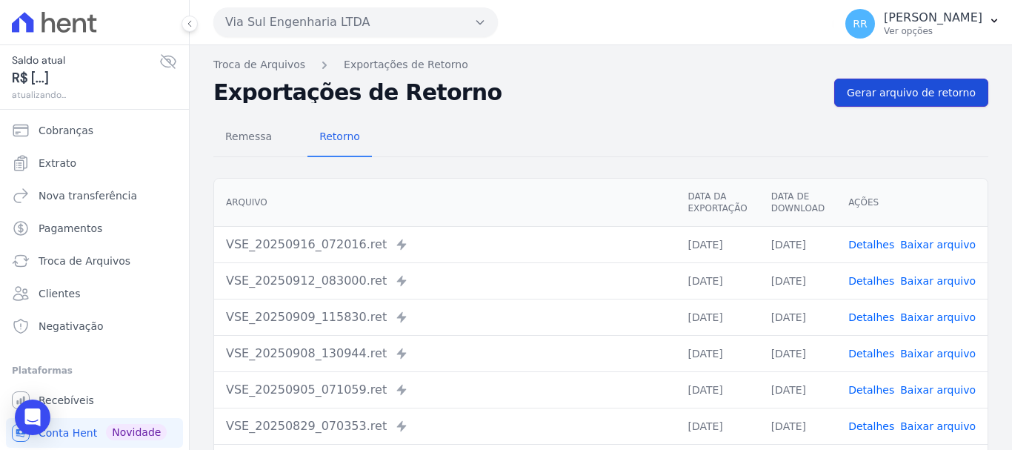
click at [917, 94] on span "Gerar arquivo de retorno" at bounding box center [911, 92] width 129 height 15
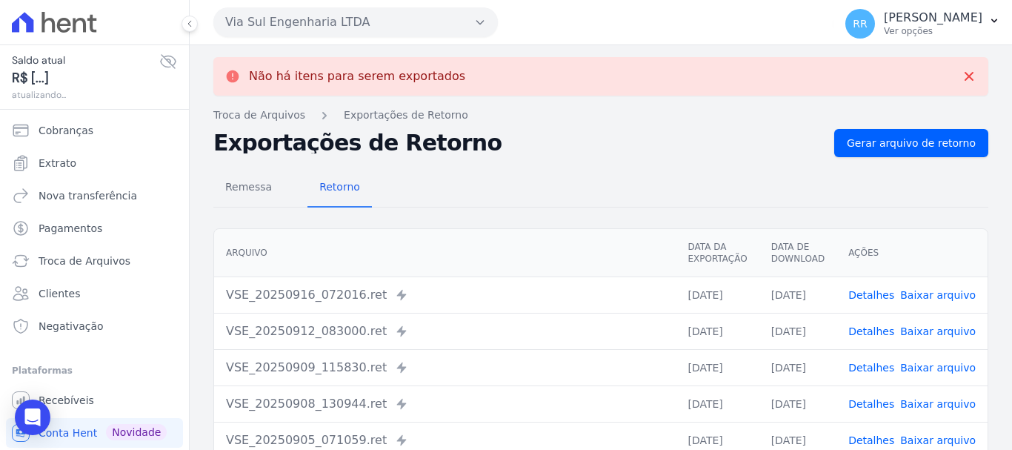
click at [373, 24] on button "Via Sul Engenharia LTDA" at bounding box center [355, 22] width 285 height 30
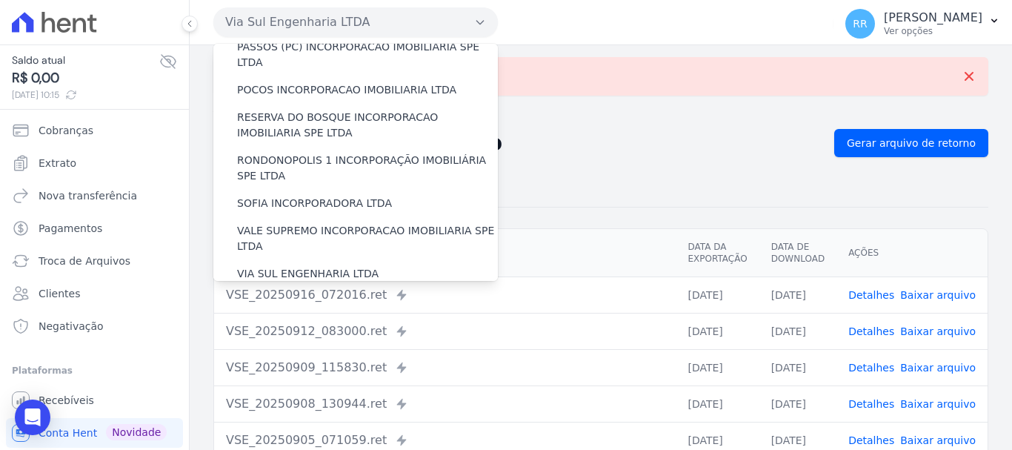
click at [285, 293] on label "VILLA ATLANTICA INCORPORACAO IMOBILIARIA SPE LTDA" at bounding box center [367, 308] width 261 height 31
click at [0, 0] on input "VILLA ATLANTICA INCORPORACAO IMOBILIARIA SPE LTDA" at bounding box center [0, 0] width 0 height 0
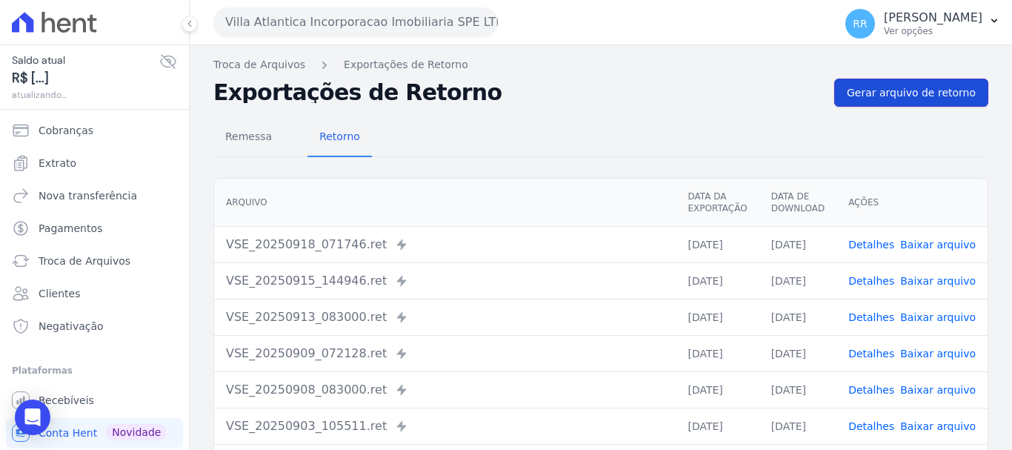
click at [905, 98] on span "Gerar arquivo de retorno" at bounding box center [911, 92] width 129 height 15
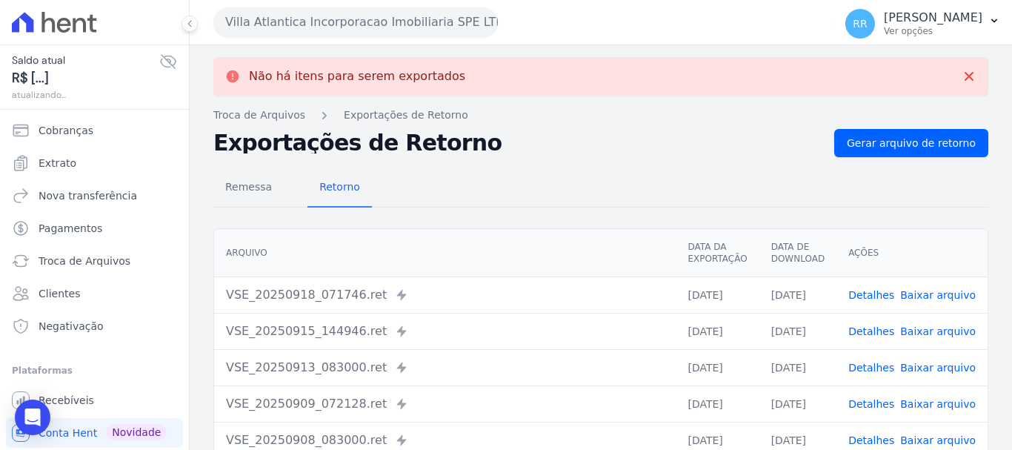
click at [400, 26] on button "Villa Atlantica Incorporacao Imobiliaria SPE LTDA" at bounding box center [355, 22] width 285 height 30
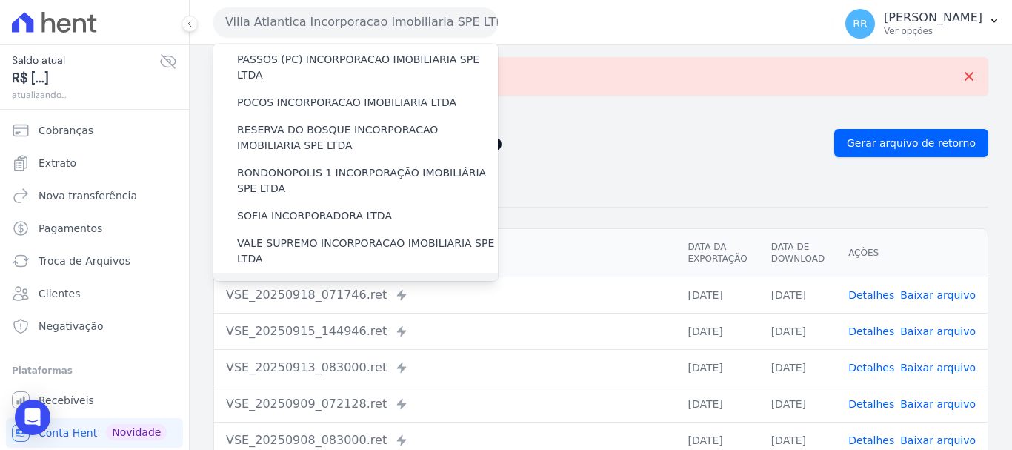
scroll to position [647, 0]
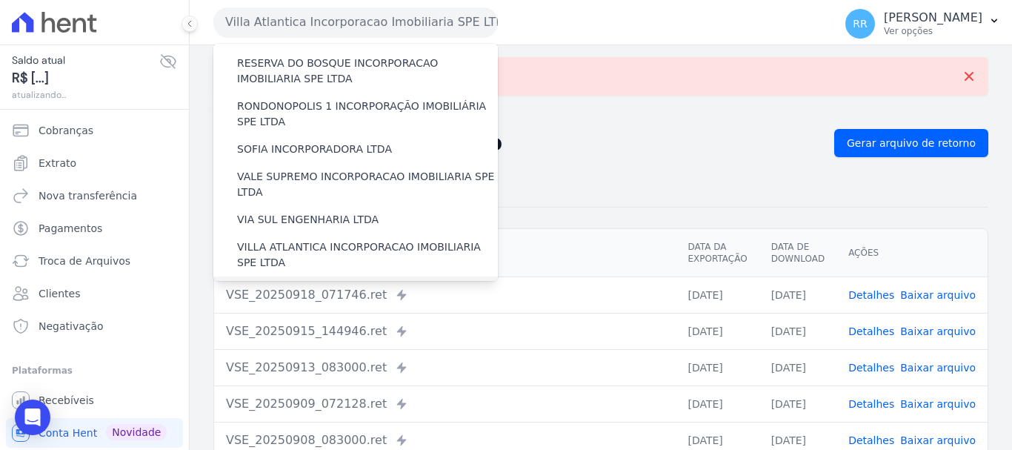
click at [317, 282] on label "[GEOGRAPHIC_DATA] INCORPORACAO IMOBILIARIA SPE LTDA" at bounding box center [367, 297] width 261 height 31
click at [0, 0] on input "[GEOGRAPHIC_DATA] INCORPORACAO IMOBILIARIA SPE LTDA" at bounding box center [0, 0] width 0 height 0
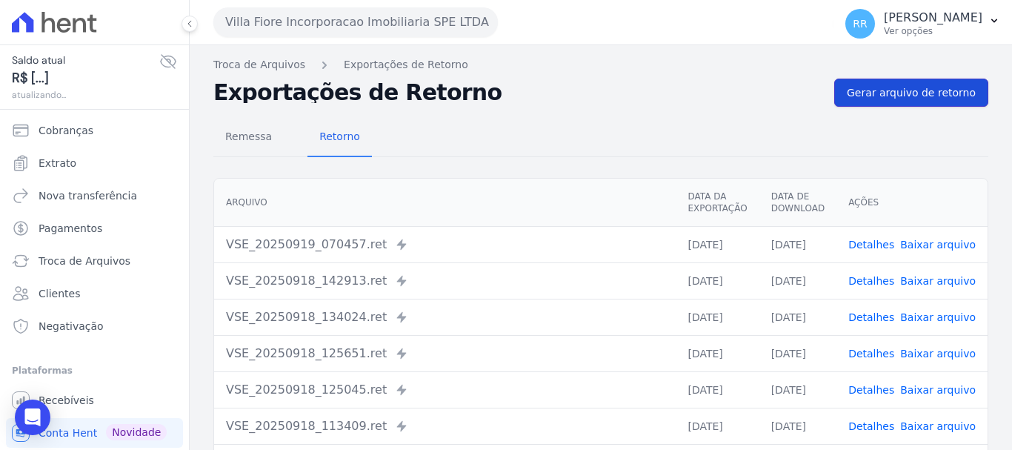
click at [871, 96] on span "Gerar arquivo de retorno" at bounding box center [911, 92] width 129 height 15
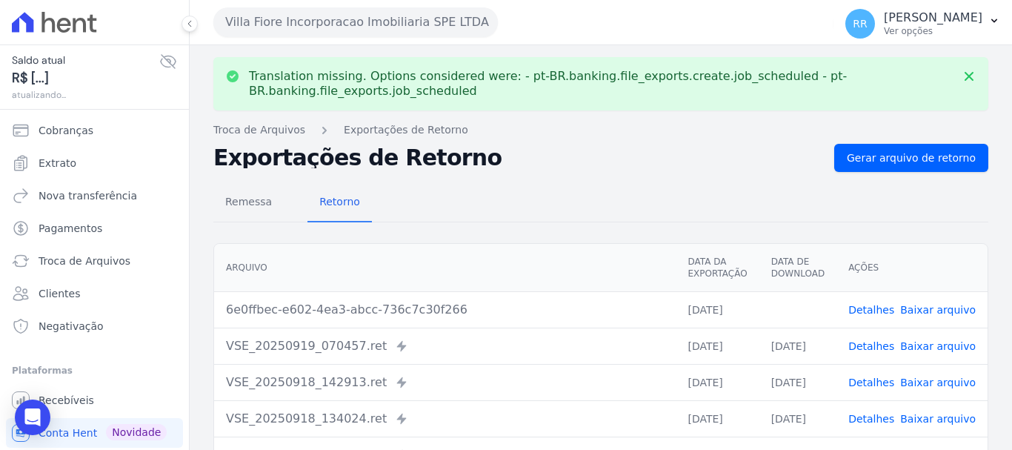
click at [933, 310] on link "Baixar arquivo" at bounding box center [938, 310] width 76 height 12
click at [353, 27] on button "Villa Fiore Incorporacao Imobiliaria SPE LTDA" at bounding box center [355, 22] width 285 height 30
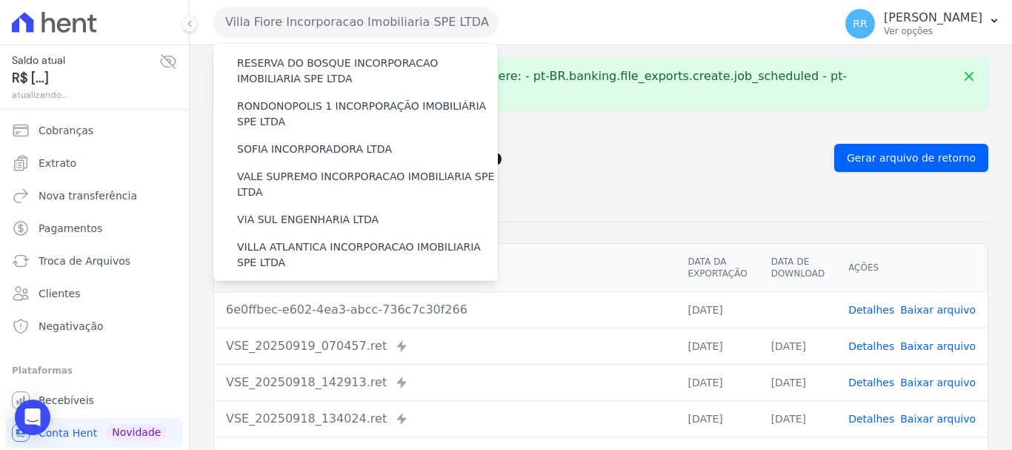
click at [313, 325] on label "VILLA TROPICAL INCORPORAÇÃO IMOBILIÁRIA SPE LTDA" at bounding box center [367, 340] width 261 height 31
click at [0, 0] on input "VILLA TROPICAL INCORPORAÇÃO IMOBILIÁRIA SPE LTDA" at bounding box center [0, 0] width 0 height 0
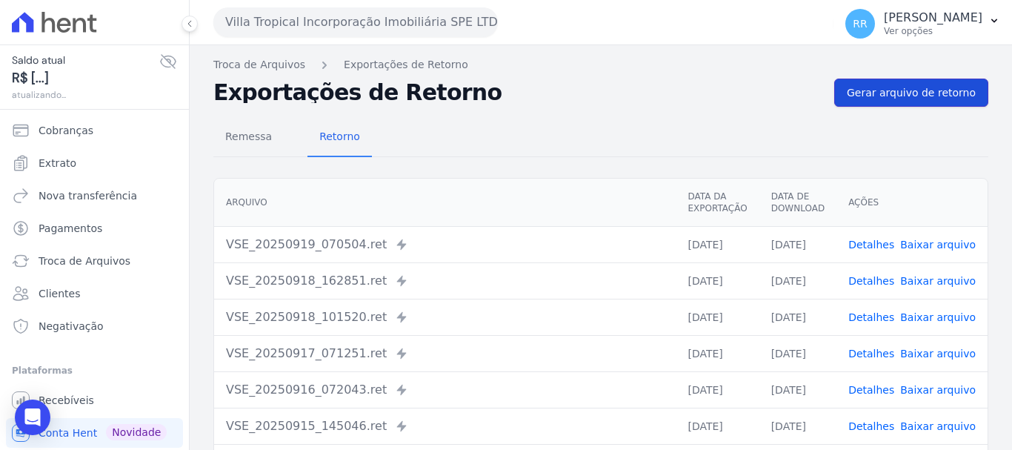
click at [926, 105] on link "Gerar arquivo de retorno" at bounding box center [911, 93] width 154 height 28
